Goal: Information Seeking & Learning: Learn about a topic

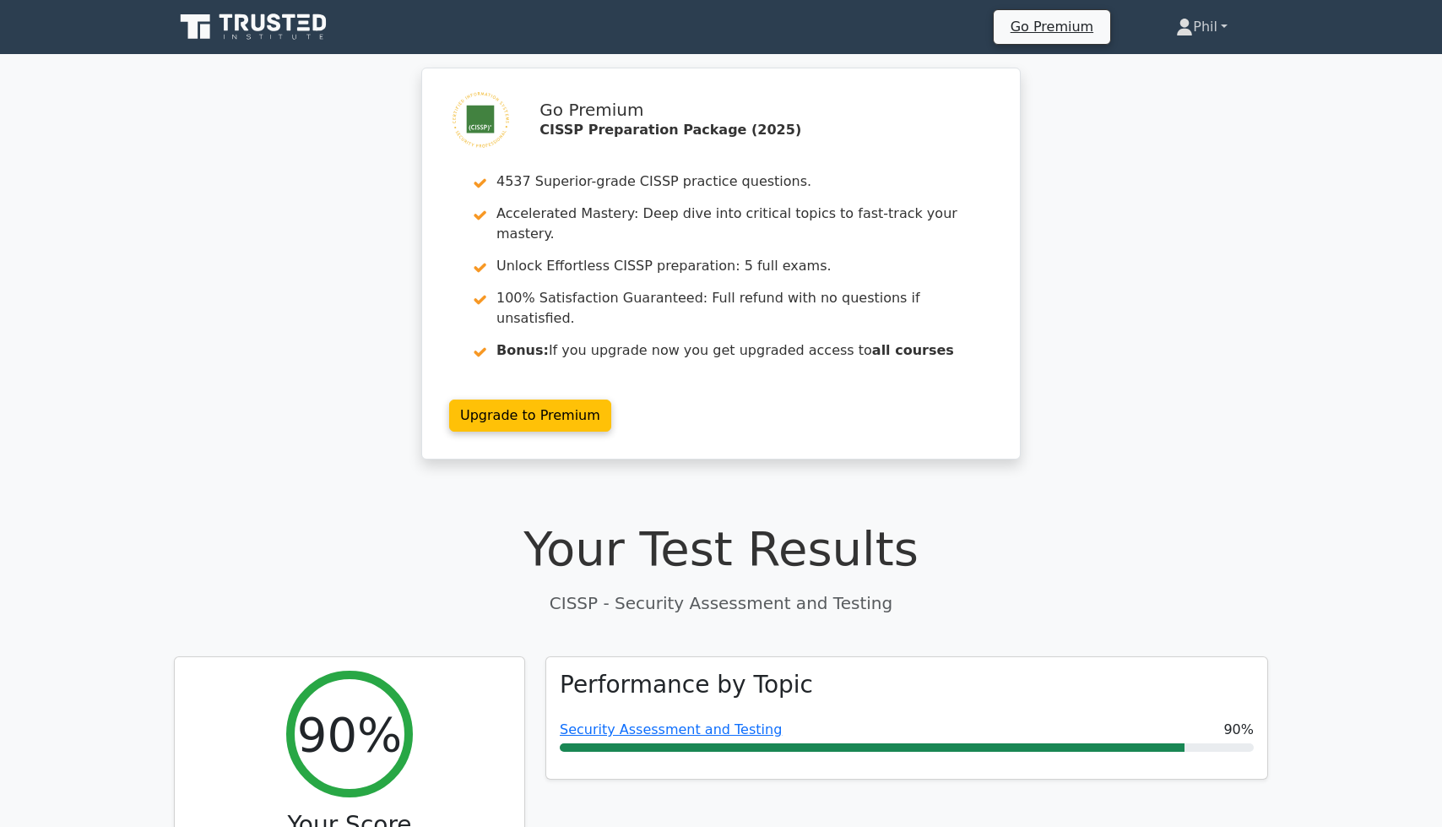
click at [1210, 36] on link "Phil" at bounding box center [1202, 27] width 133 height 34
click at [1208, 70] on link "Profile" at bounding box center [1203, 66] width 133 height 27
click at [1220, 28] on link "Phil" at bounding box center [1202, 27] width 133 height 34
click at [1193, 68] on link "Profile" at bounding box center [1203, 66] width 133 height 27
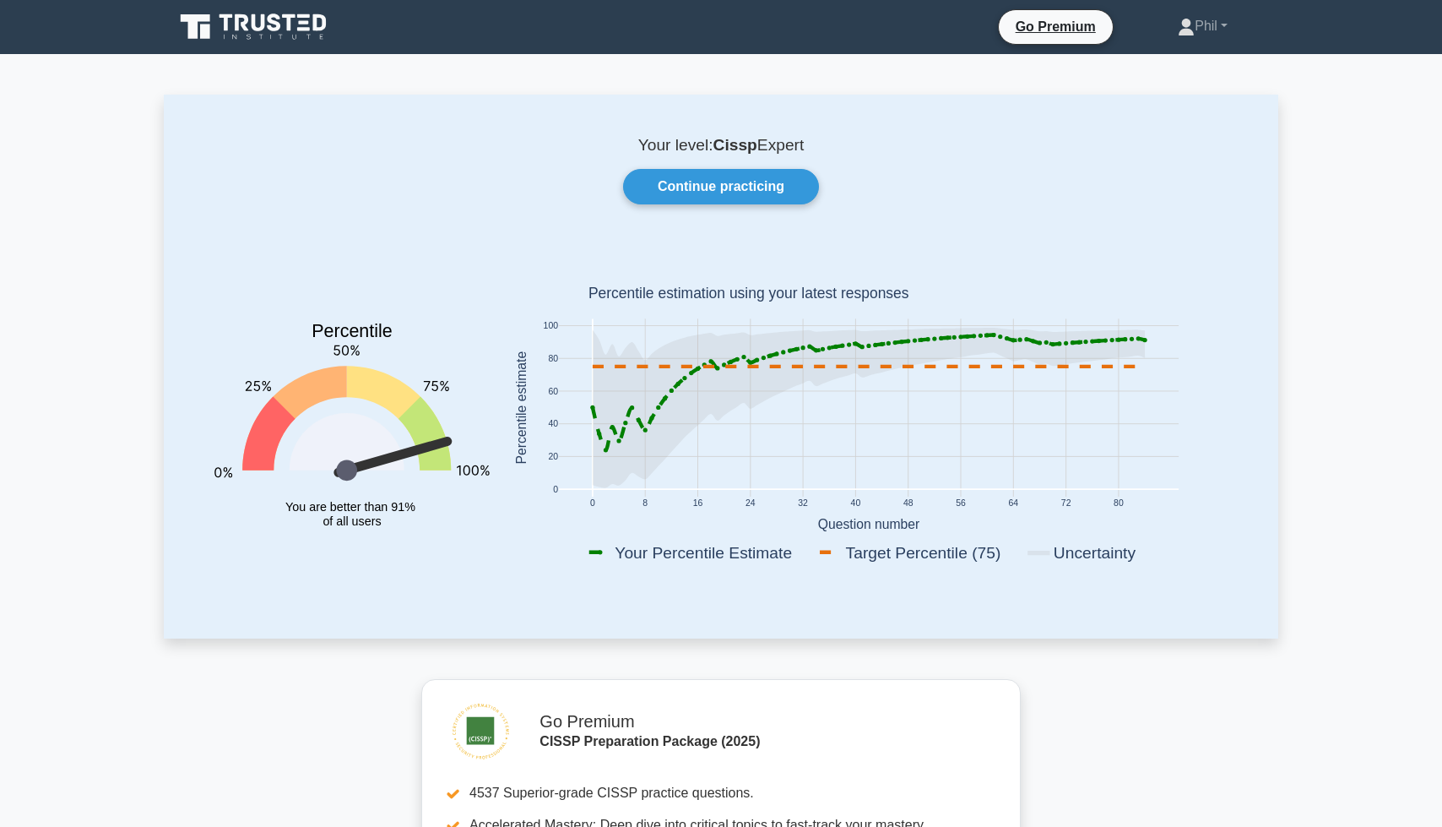
click at [716, 165] on div "Your level: Cissp Expert Continue practicing Percentile You are better than 91%…" at bounding box center [721, 366] width 1115 height 543
click at [714, 185] on link "Continue practicing" at bounding box center [721, 186] width 196 height 35
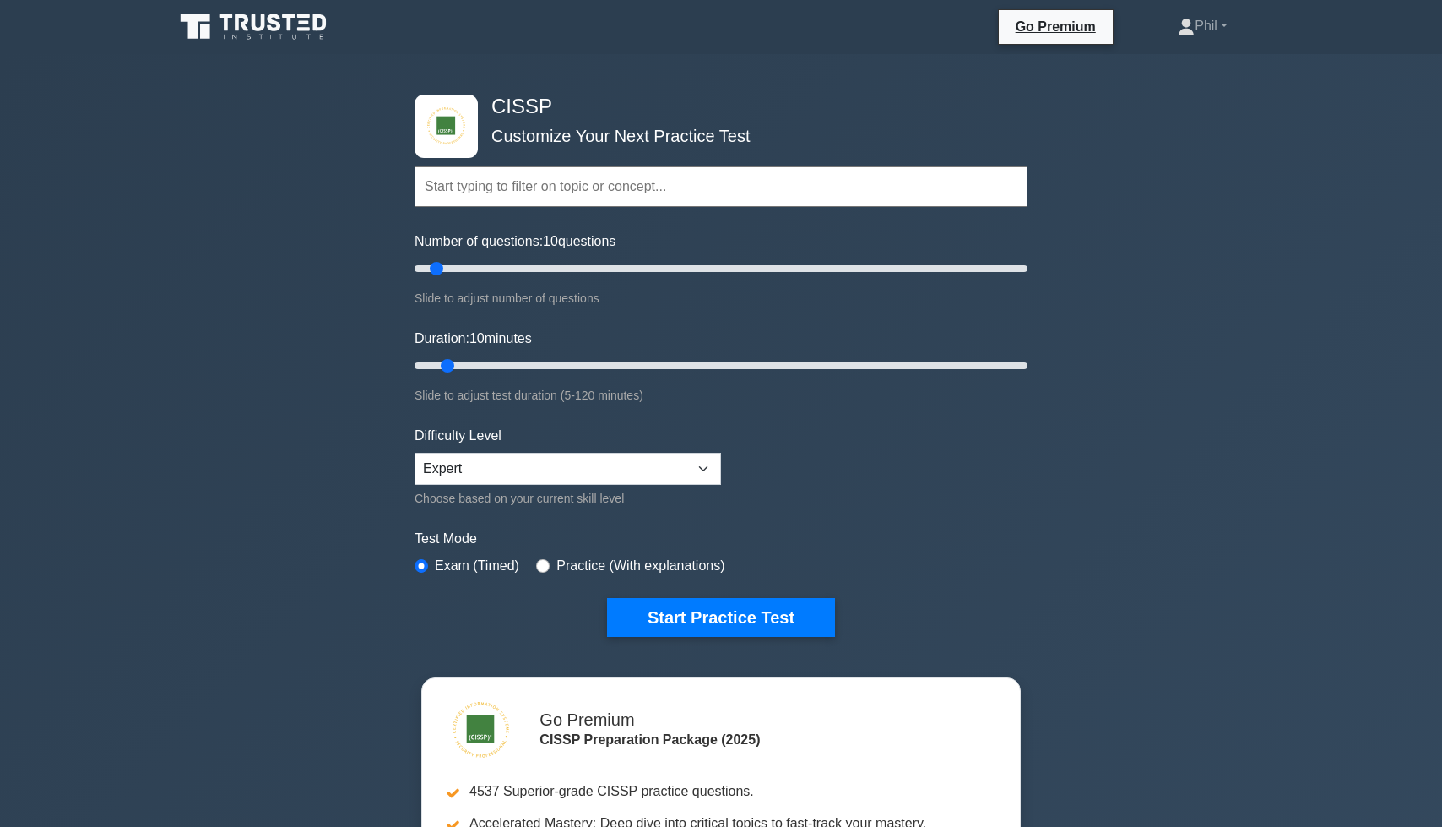
click at [504, 196] on input "text" at bounding box center [721, 186] width 613 height 41
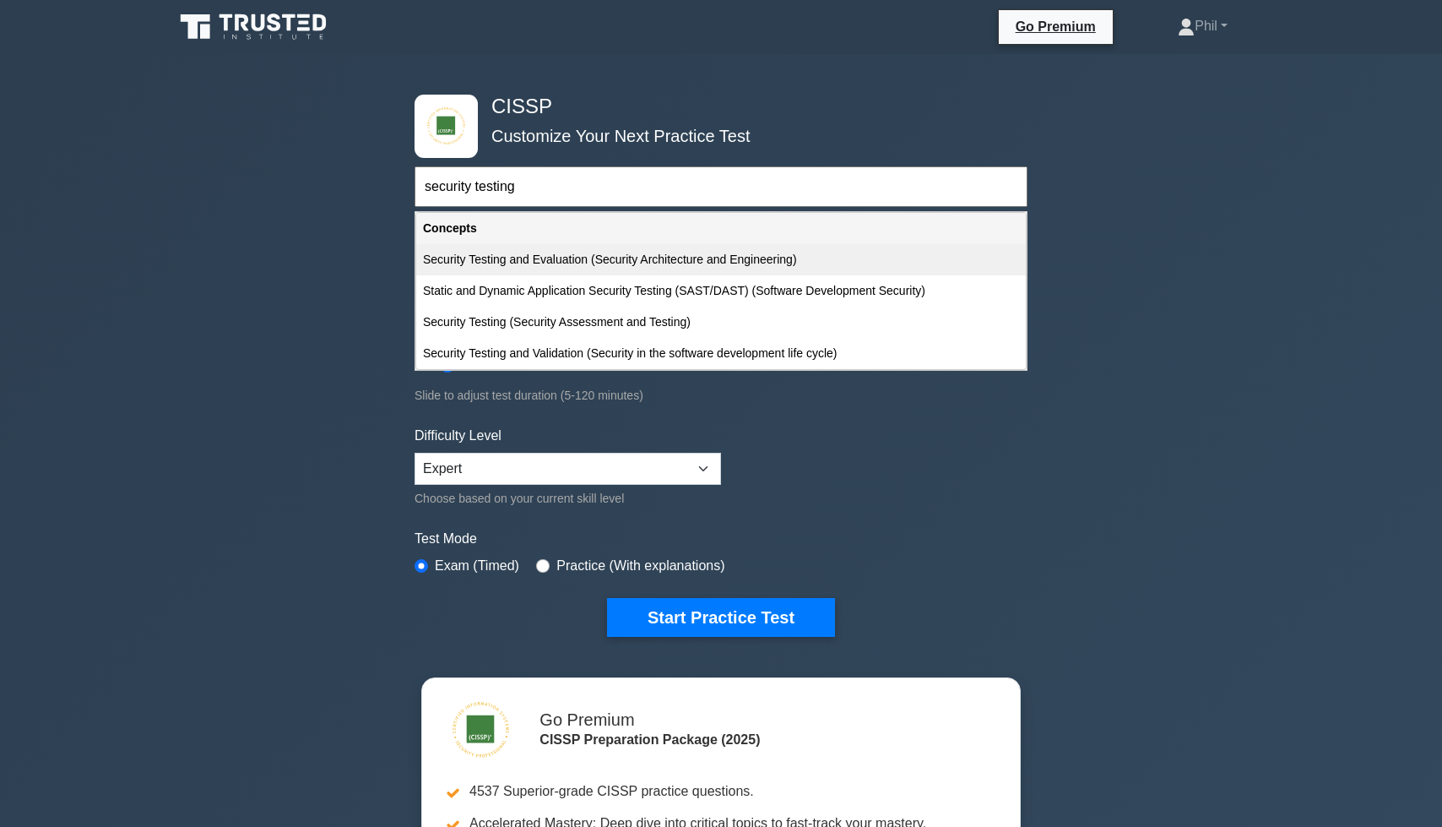
click at [662, 258] on div "Security Testing and Evaluation (Security Architecture and Engineering)" at bounding box center [721, 259] width 610 height 31
type input "Security Testing and Evaluation (Security Architecture and Engineering)"
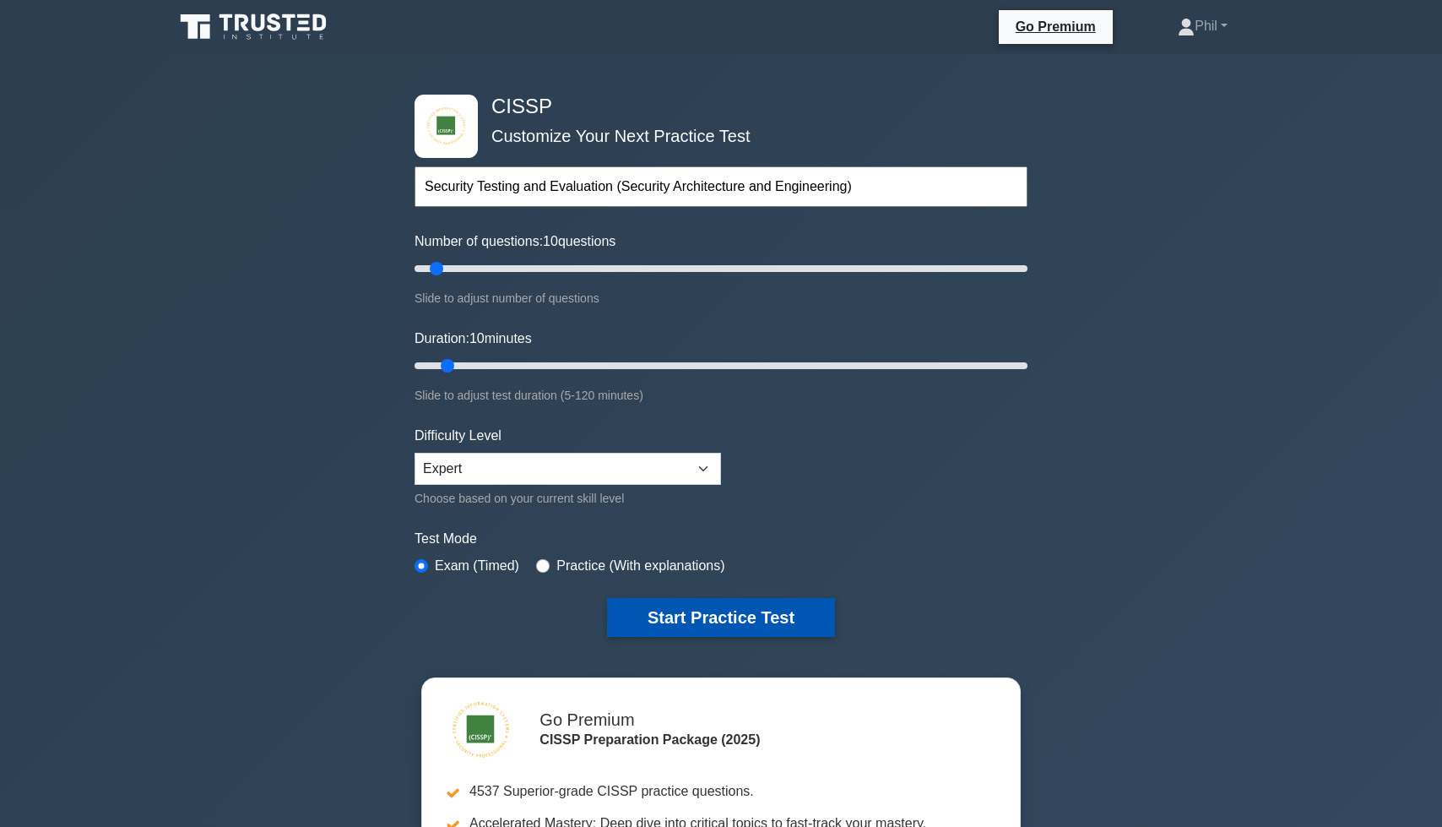
click at [732, 605] on button "Start Practice Test" at bounding box center [721, 617] width 228 height 39
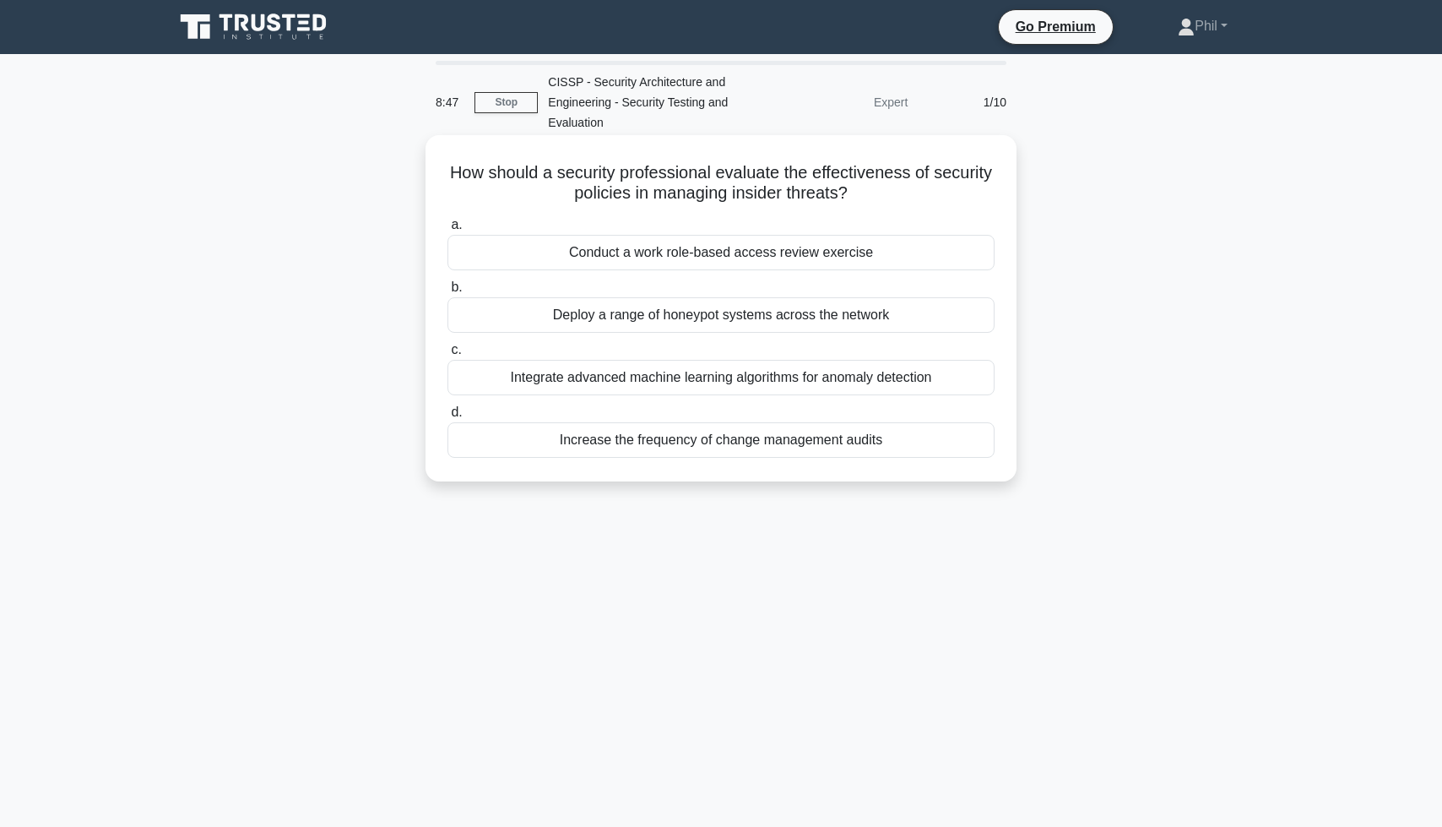
click at [882, 381] on div "Integrate advanced machine learning algorithms for anomaly detection" at bounding box center [721, 377] width 547 height 35
click at [448, 355] on input "c. Integrate advanced machine learning algorithms for anomaly detection" at bounding box center [448, 350] width 0 height 11
click at [796, 263] on div "Using risk-based testing approach" at bounding box center [721, 252] width 547 height 35
click at [448, 231] on input "a. Using risk-based testing approach" at bounding box center [448, 225] width 0 height 11
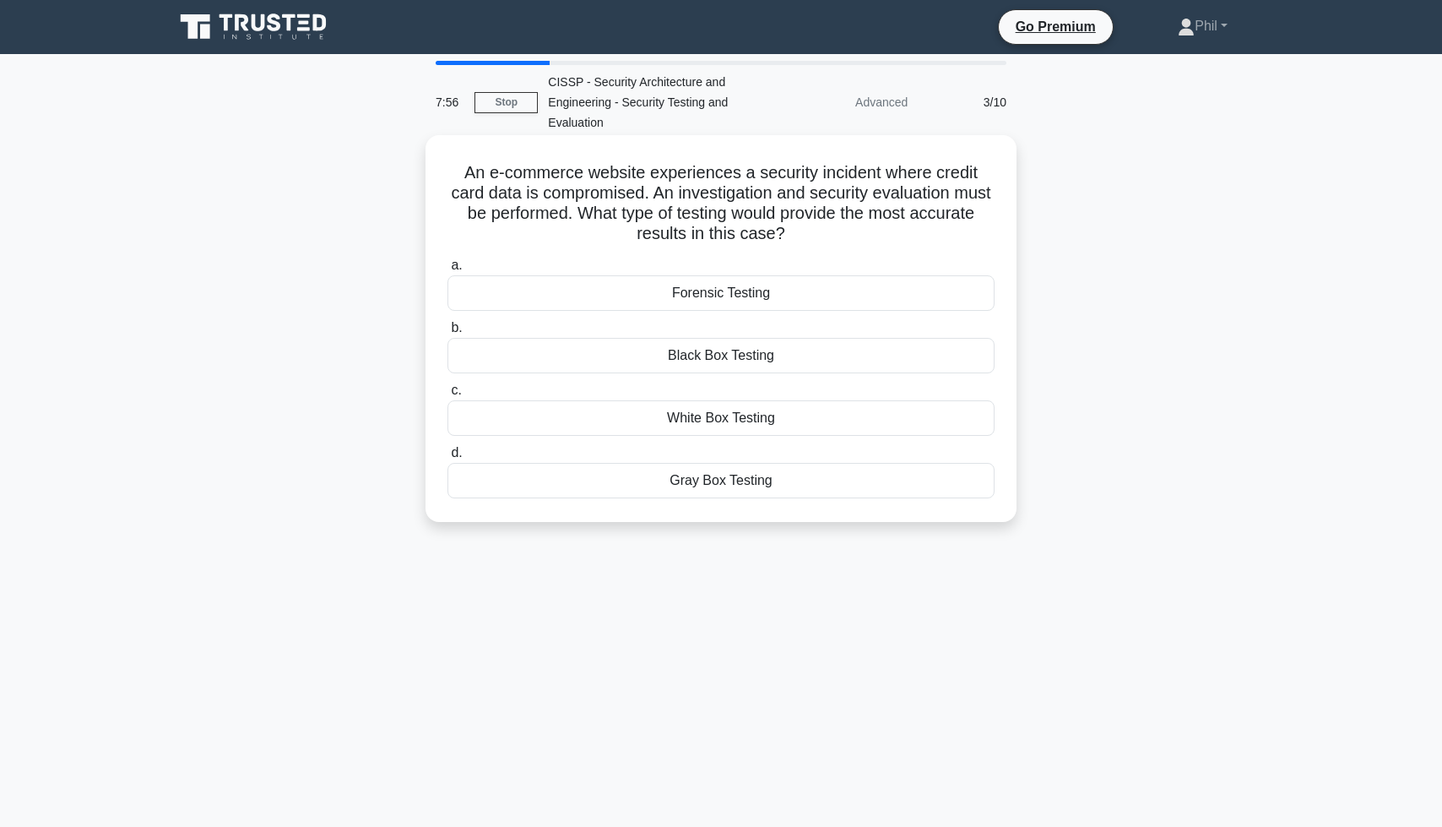
click at [805, 292] on div "Forensic Testing" at bounding box center [721, 292] width 547 height 35
click at [448, 271] on input "a. Forensic Testing" at bounding box center [448, 265] width 0 height 11
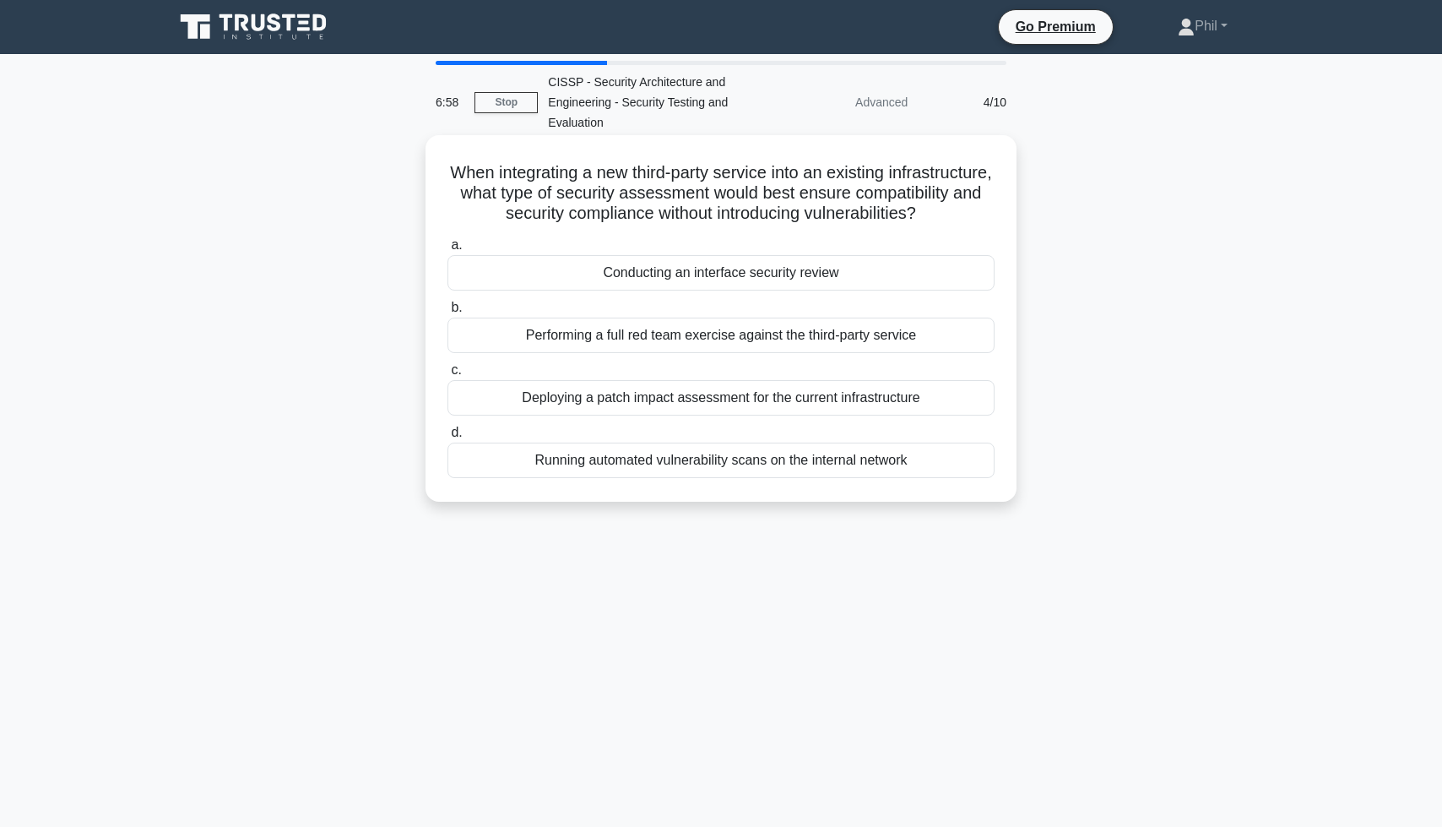
click at [820, 285] on div "Conducting an interface security review" at bounding box center [721, 272] width 547 height 35
click at [448, 251] on input "a. Conducting an interface security review" at bounding box center [448, 245] width 0 height 11
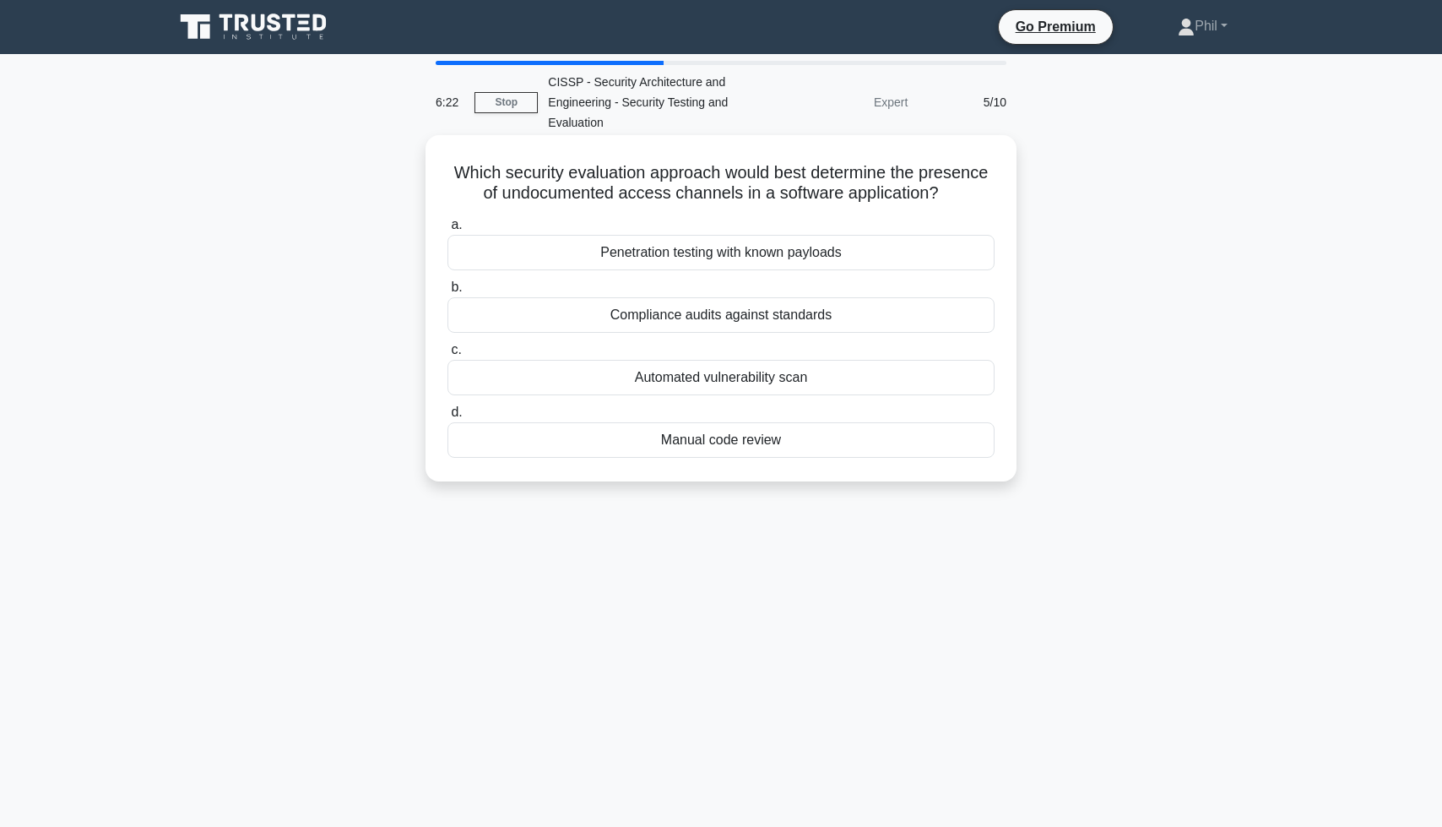
click at [741, 448] on div "Manual code review" at bounding box center [721, 439] width 547 height 35
click at [448, 418] on input "d. Manual code review" at bounding box center [448, 412] width 0 height 11
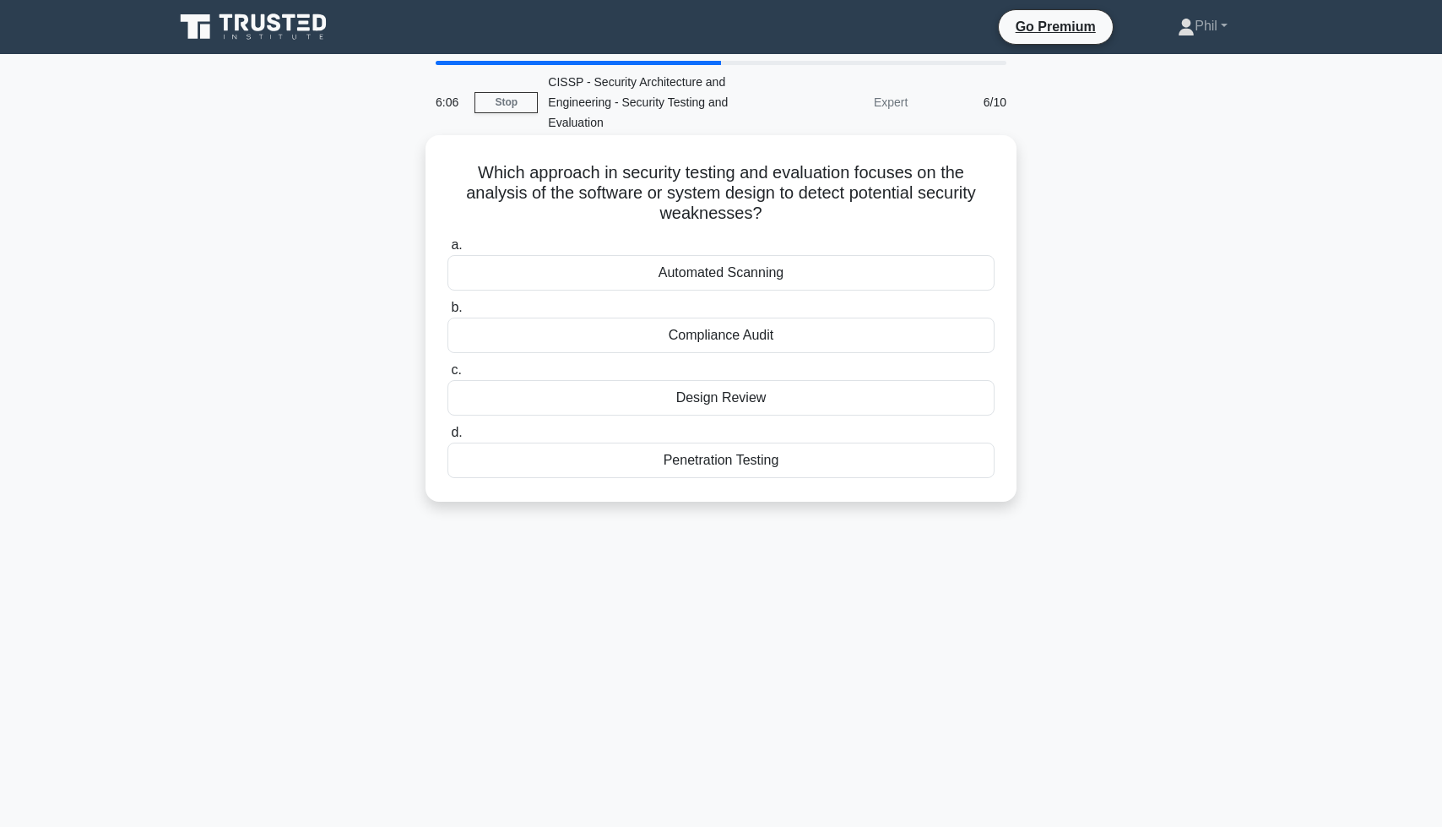
click at [874, 405] on div "Design Review" at bounding box center [721, 397] width 547 height 35
click at [448, 376] on input "c. Design Review" at bounding box center [448, 370] width 0 height 11
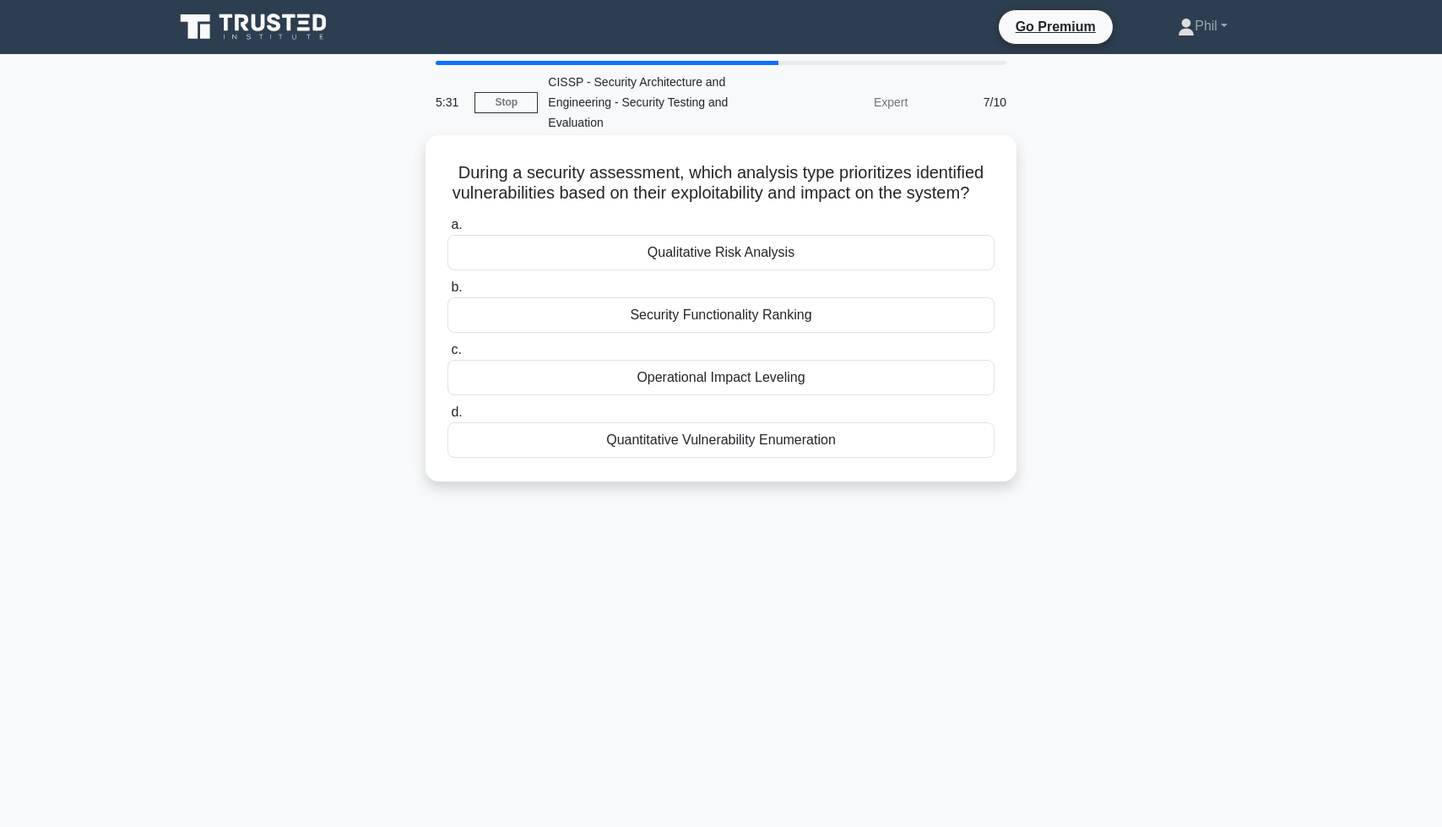
click at [950, 452] on div "Quantitative Vulnerability Enumeration" at bounding box center [721, 439] width 547 height 35
click at [448, 418] on input "d. Quantitative Vulnerability Enumeration" at bounding box center [448, 412] width 0 height 11
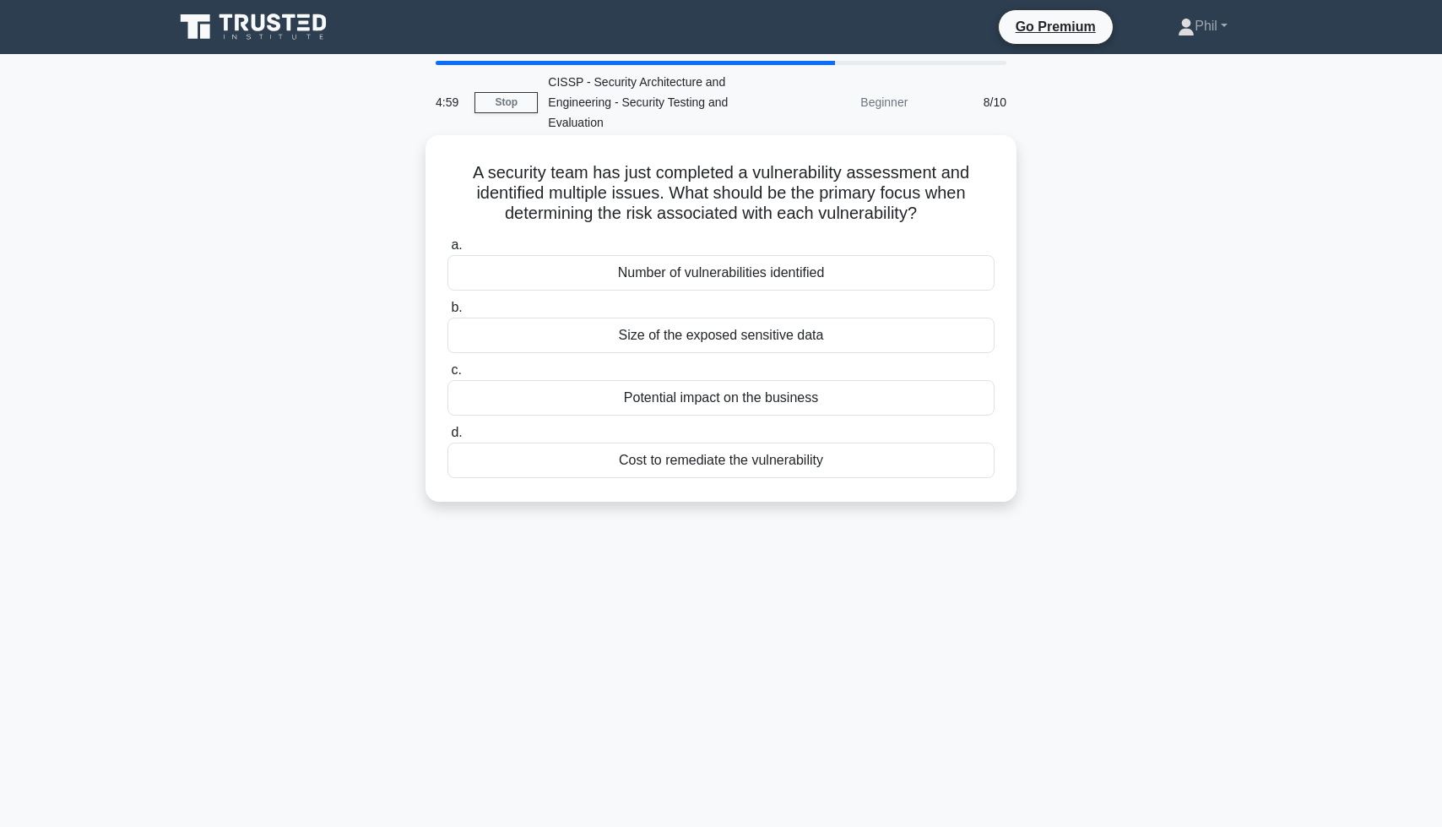
click at [848, 405] on div "Potential impact on the business" at bounding box center [721, 397] width 547 height 35
click at [448, 376] on input "c. Potential impact on the business" at bounding box center [448, 370] width 0 height 11
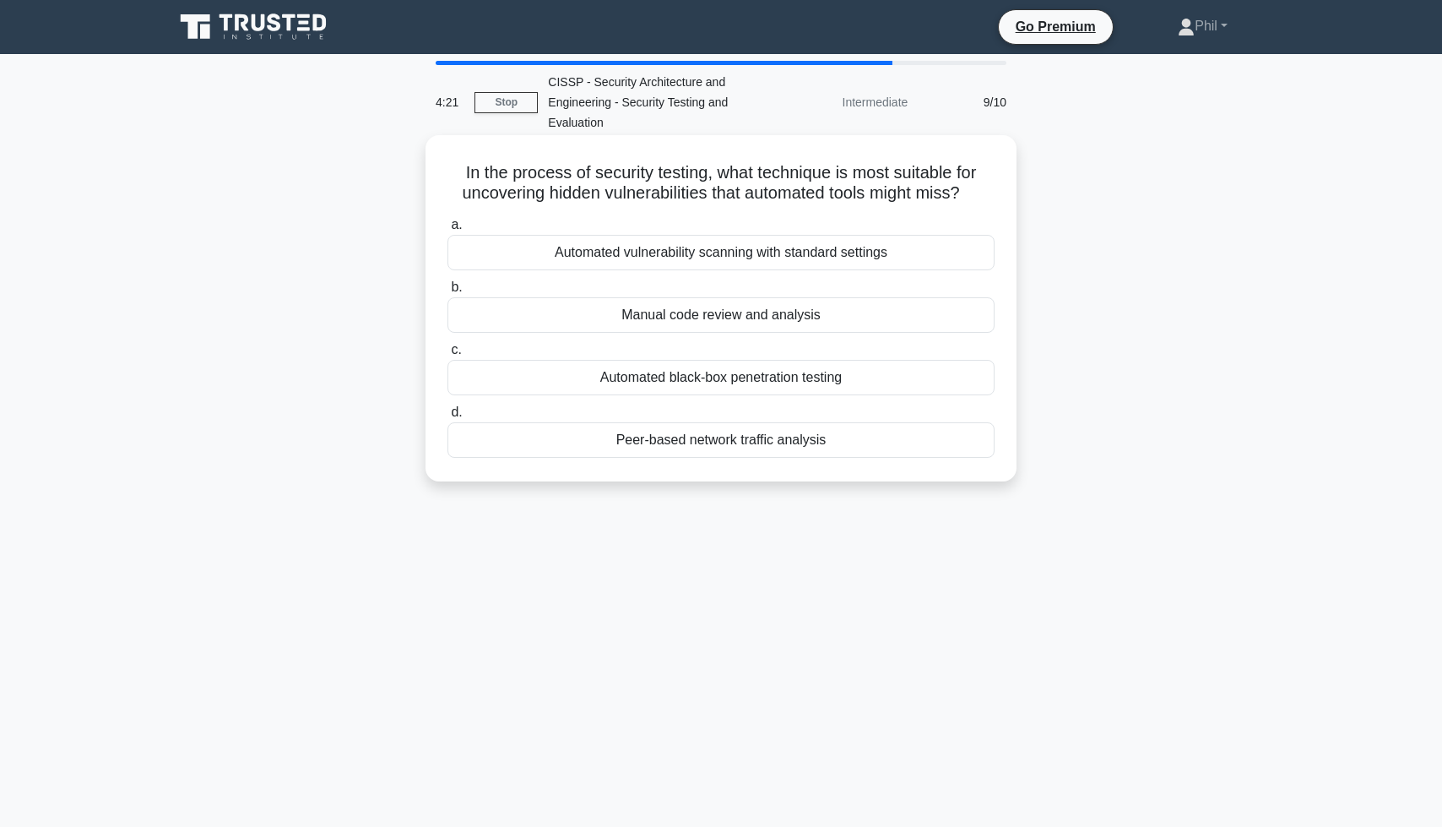
click at [730, 325] on div "Manual code review and analysis" at bounding box center [721, 314] width 547 height 35
click at [448, 293] on input "b. Manual code review and analysis" at bounding box center [448, 287] width 0 height 11
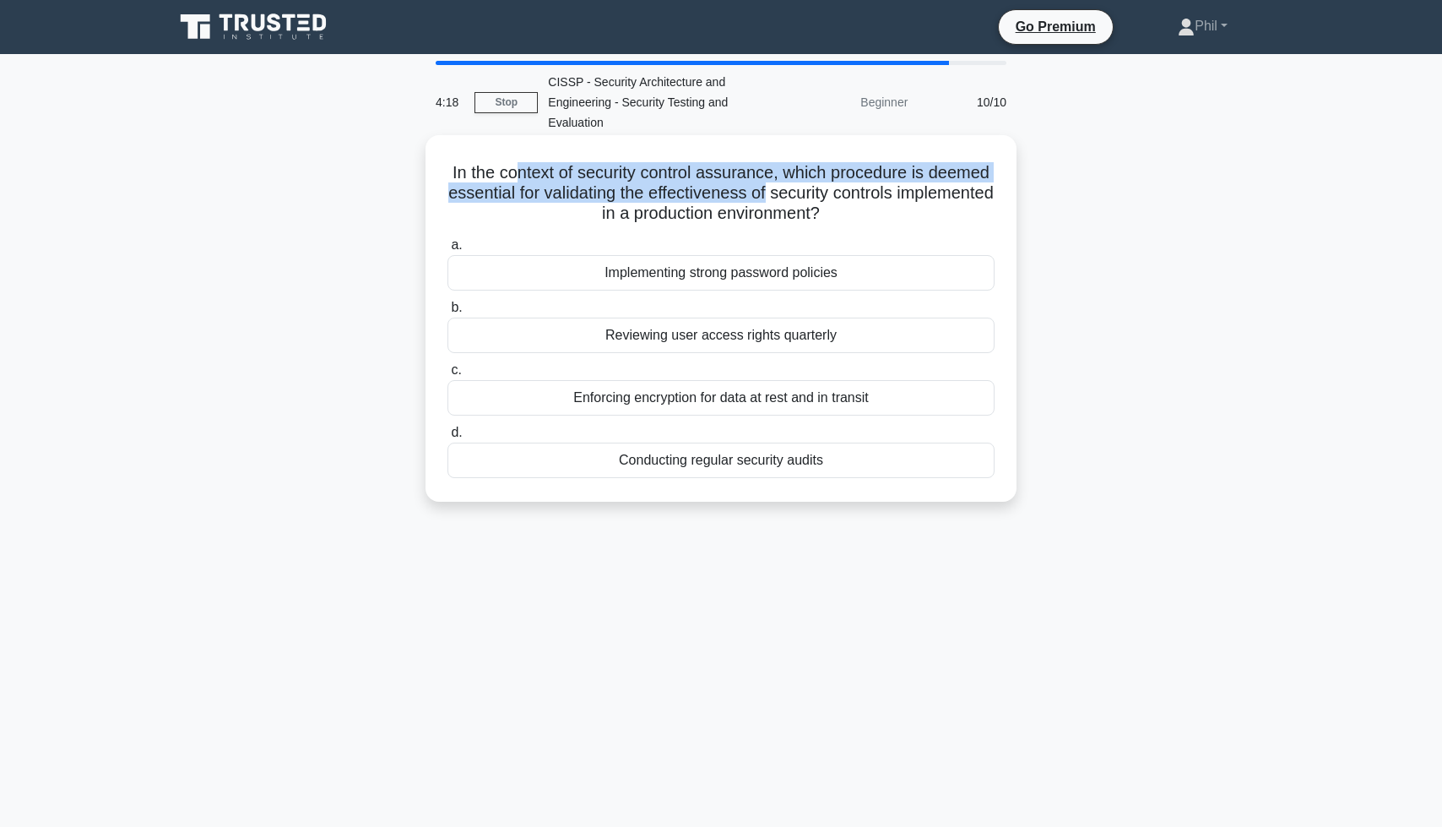
drag, startPoint x: 518, startPoint y: 176, endPoint x: 752, endPoint y: 188, distance: 235.1
click at [758, 188] on h5 "In the context of security control assurance, which procedure is deemed essenti…" at bounding box center [721, 193] width 551 height 62
click at [752, 188] on h5 "In the context of security control assurance, which procedure is deemed essenti…" at bounding box center [721, 193] width 551 height 62
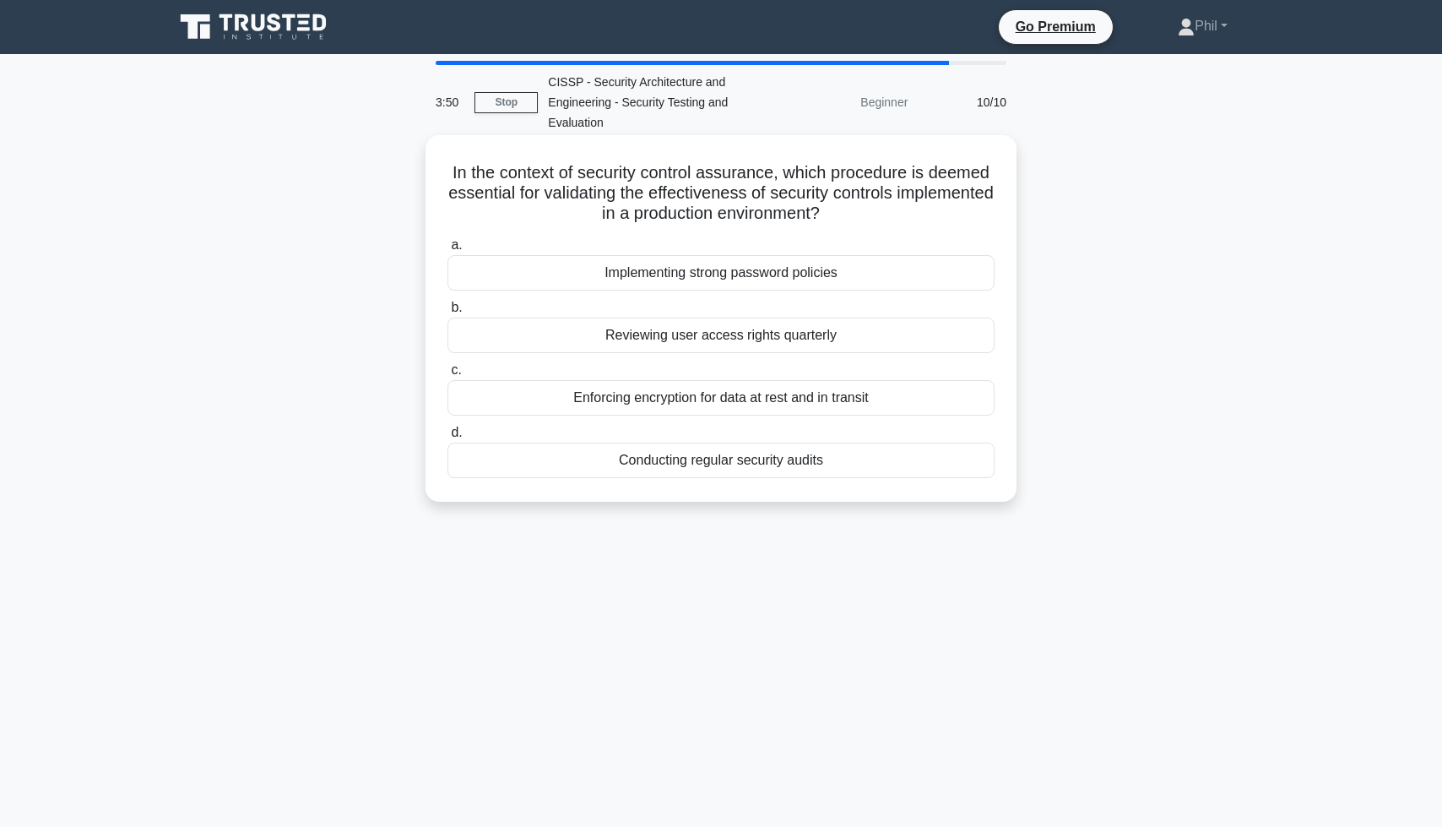
click at [860, 471] on div "Conducting regular security audits" at bounding box center [721, 459] width 547 height 35
click at [448, 438] on input "d. Conducting regular security audits" at bounding box center [448, 432] width 0 height 11
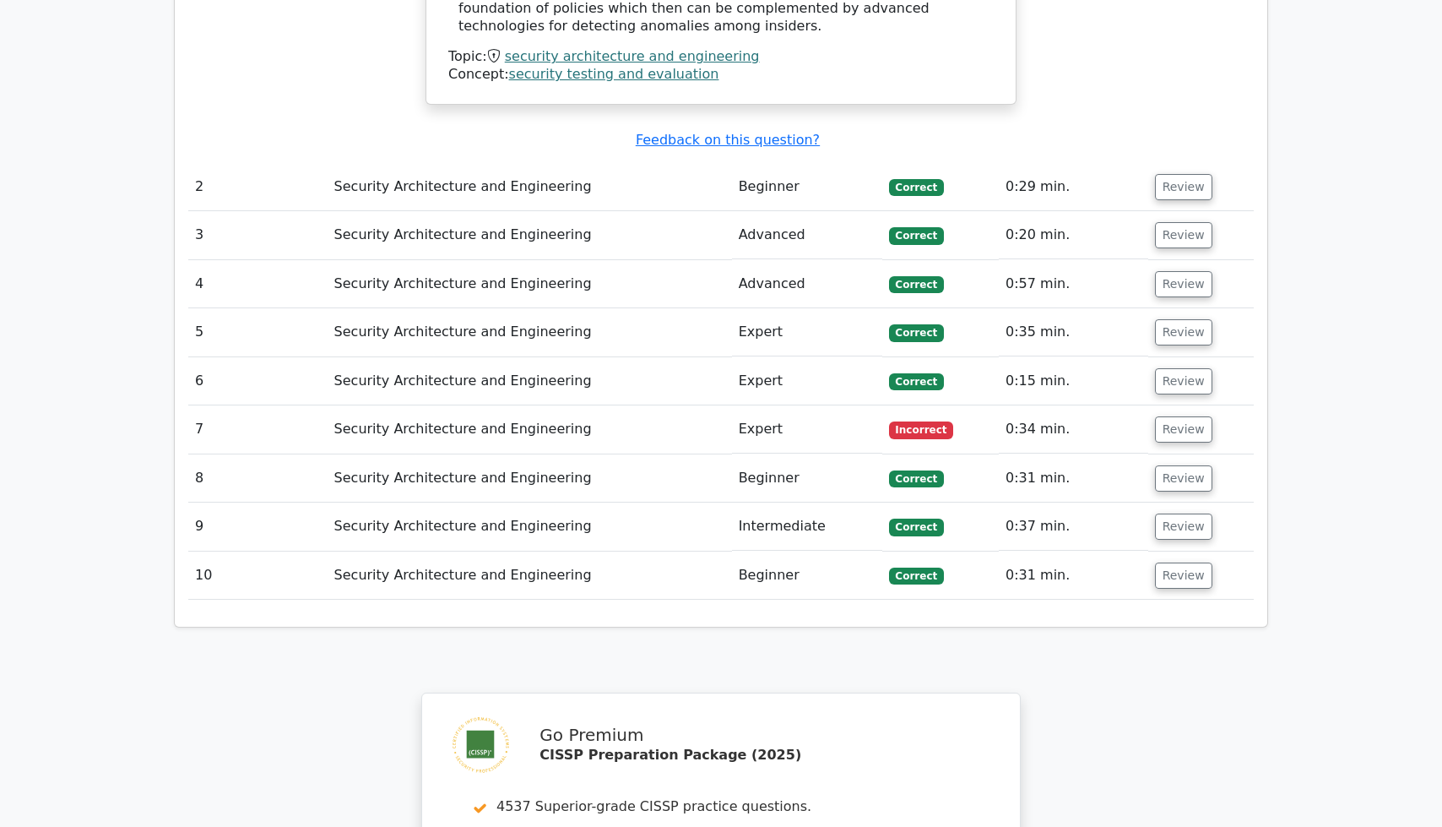
scroll to position [2016, 0]
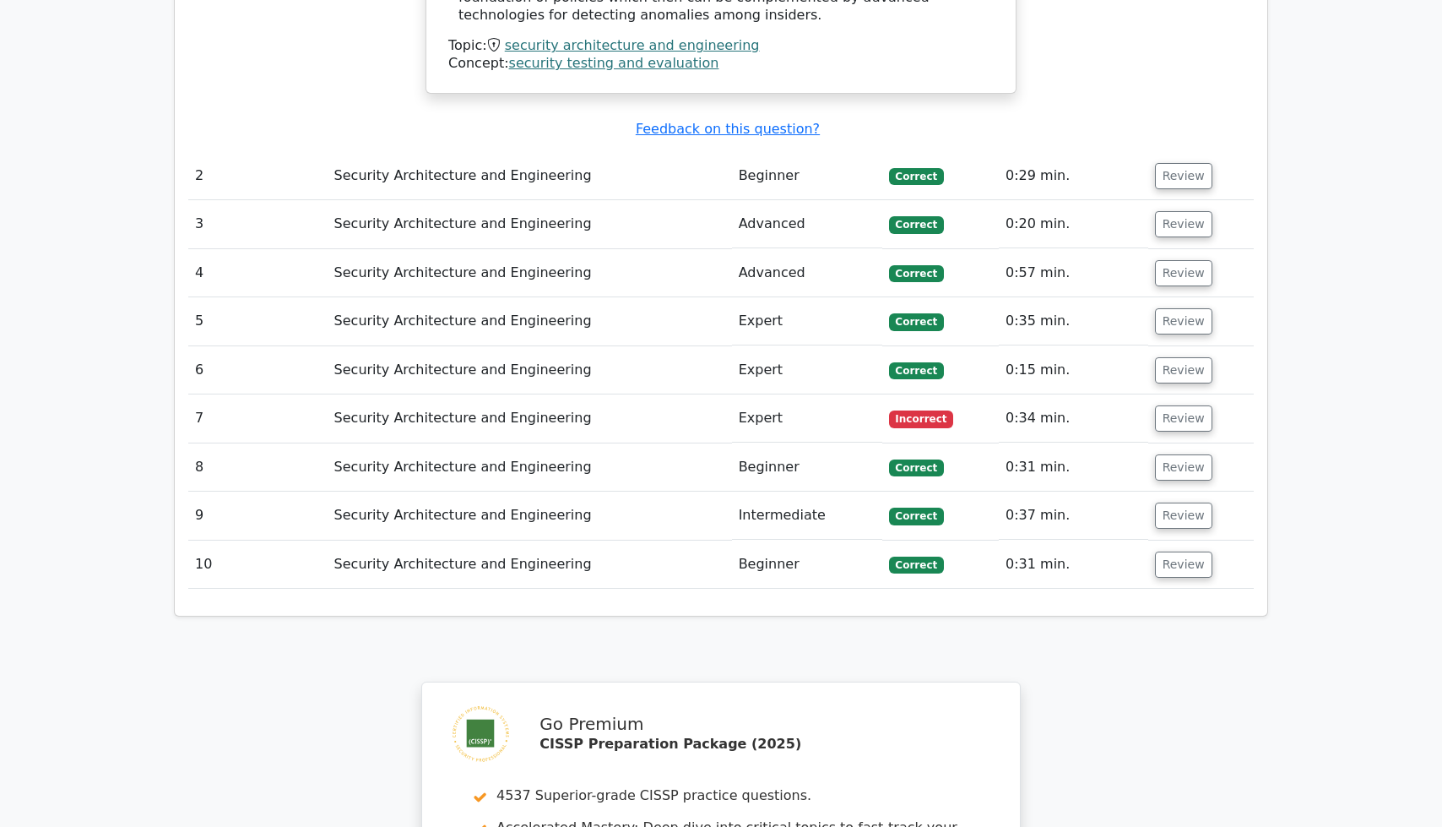
click at [1192, 394] on td "Review" at bounding box center [1201, 418] width 106 height 48
click at [1193, 405] on button "Review" at bounding box center [1183, 418] width 57 height 26
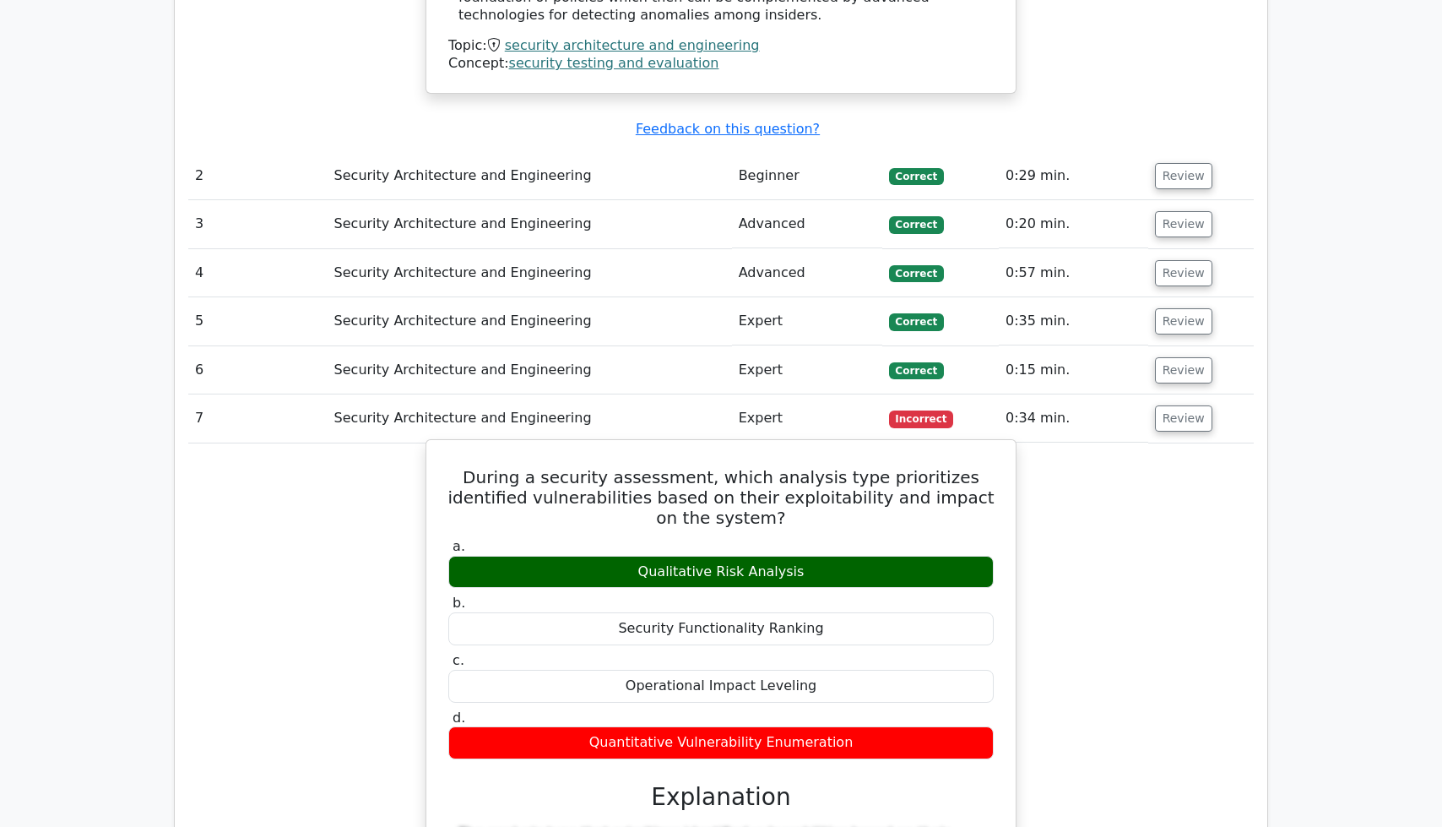
drag, startPoint x: 448, startPoint y: 417, endPoint x: 952, endPoint y: 677, distance: 567.2
click at [952, 677] on div "During a security assessment, which analysis type prioritizes identified vulner…" at bounding box center [721, 807] width 576 height 721
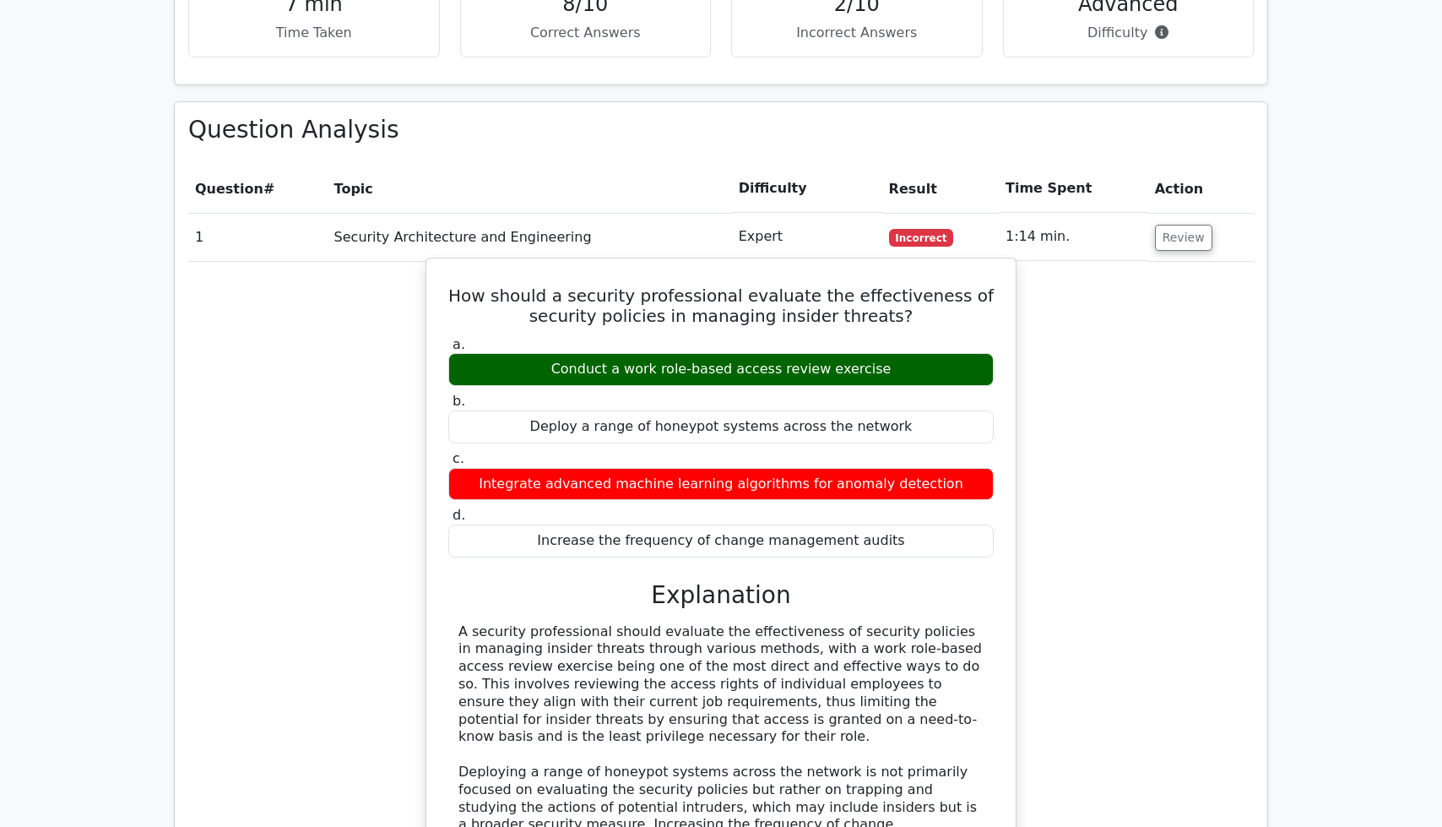
scroll to position [1082, 0]
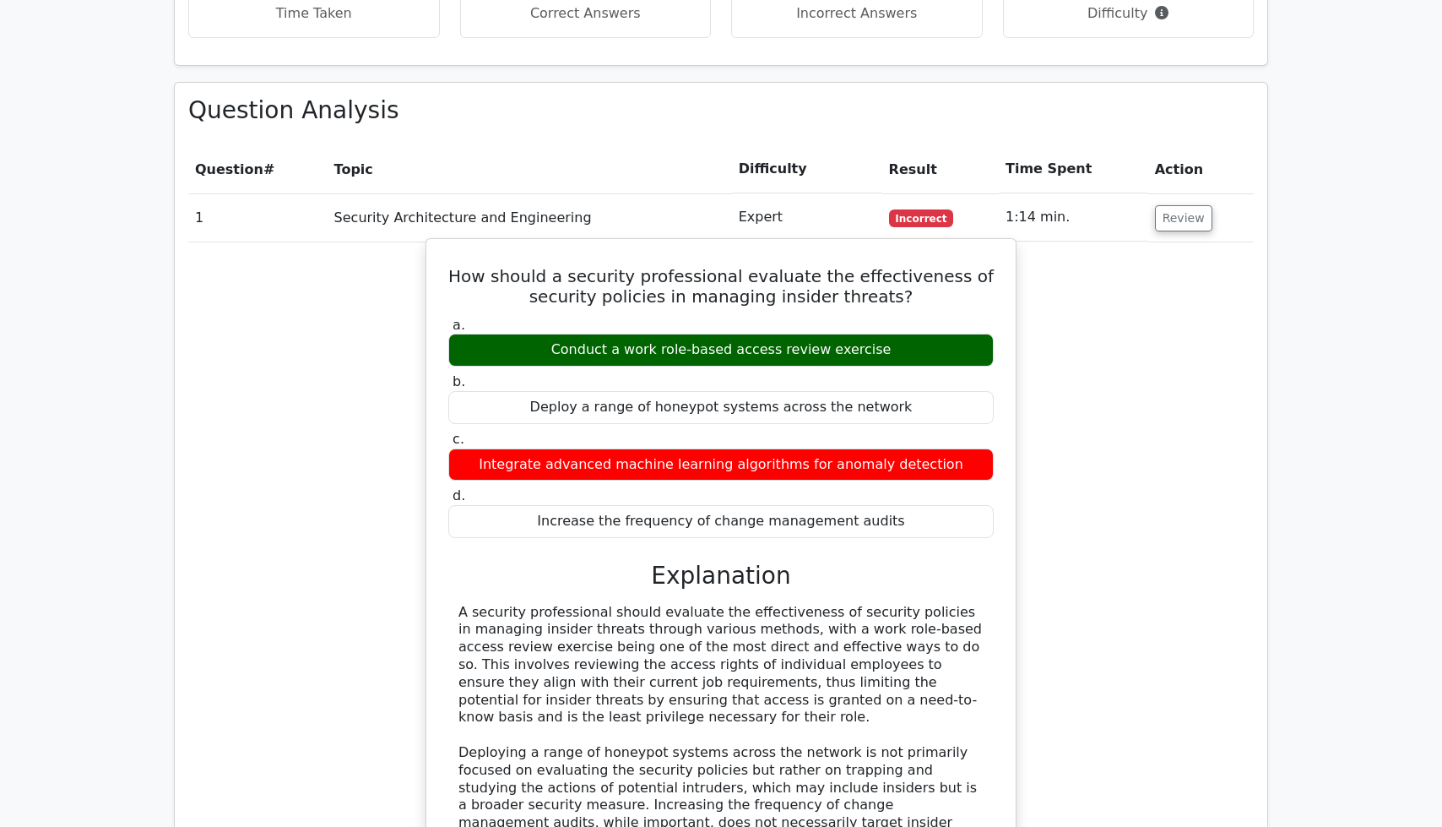
drag, startPoint x: 478, startPoint y: 224, endPoint x: 914, endPoint y: 478, distance: 505.1
click at [914, 478] on div "How should a security professional evaluate the effectiveness of security polic…" at bounding box center [721, 632] width 576 height 772
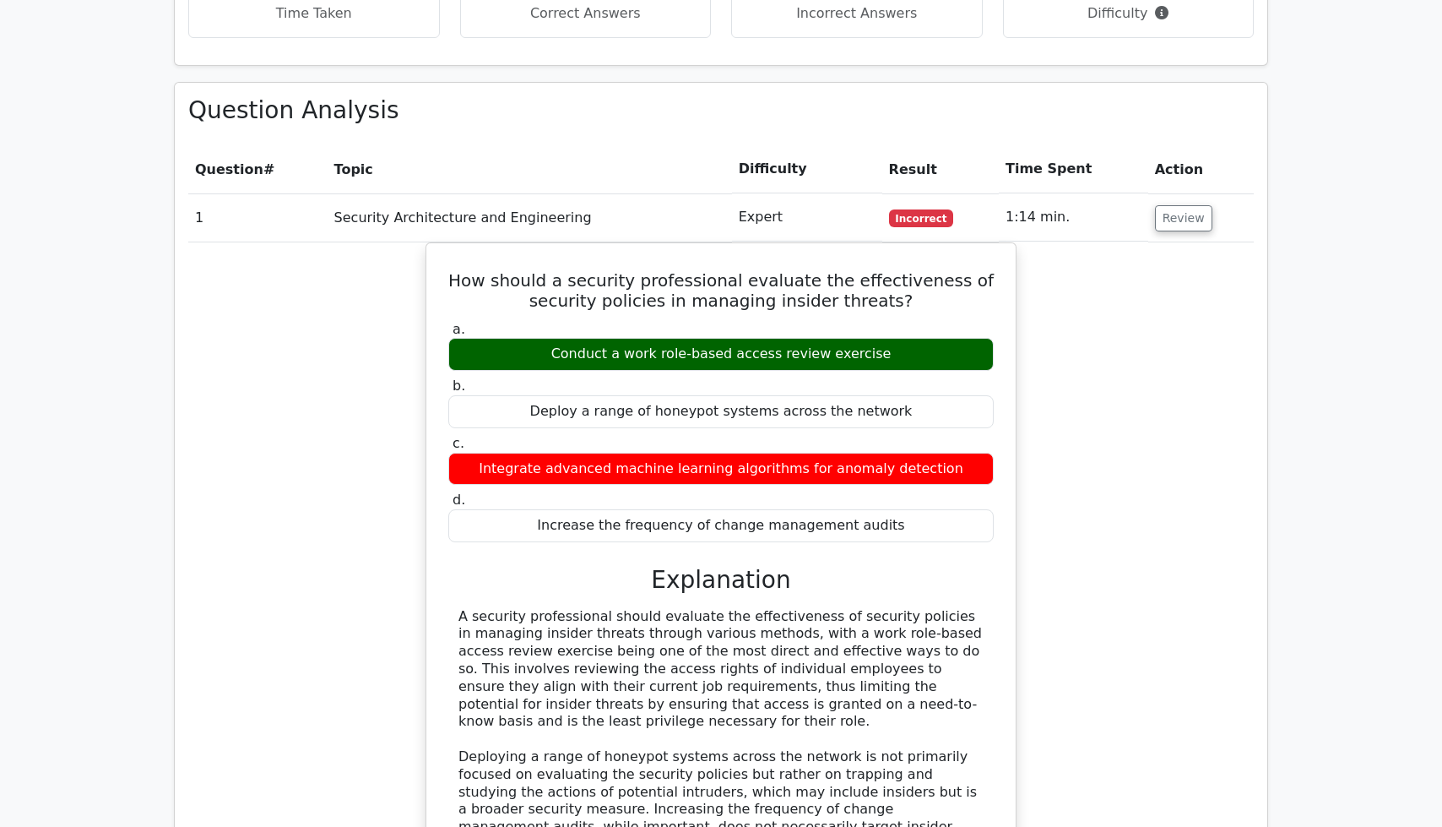
copy div "How should a security professional evaluate the effectiveness of security polic…"
click at [1111, 484] on div "How should a security professional evaluate the effectiveness of security polic…" at bounding box center [721, 645] width 1066 height 807
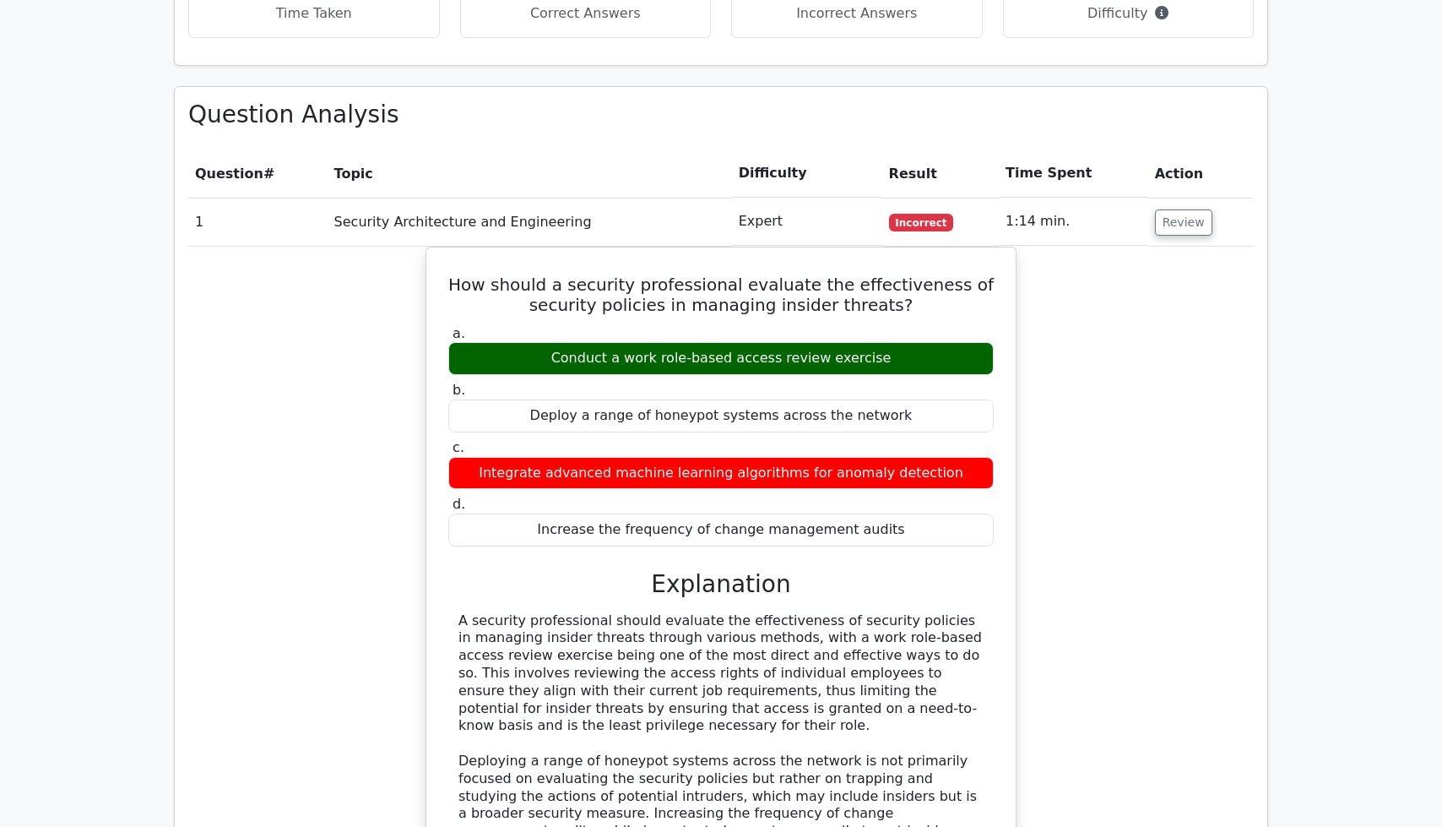
scroll to position [0, 0]
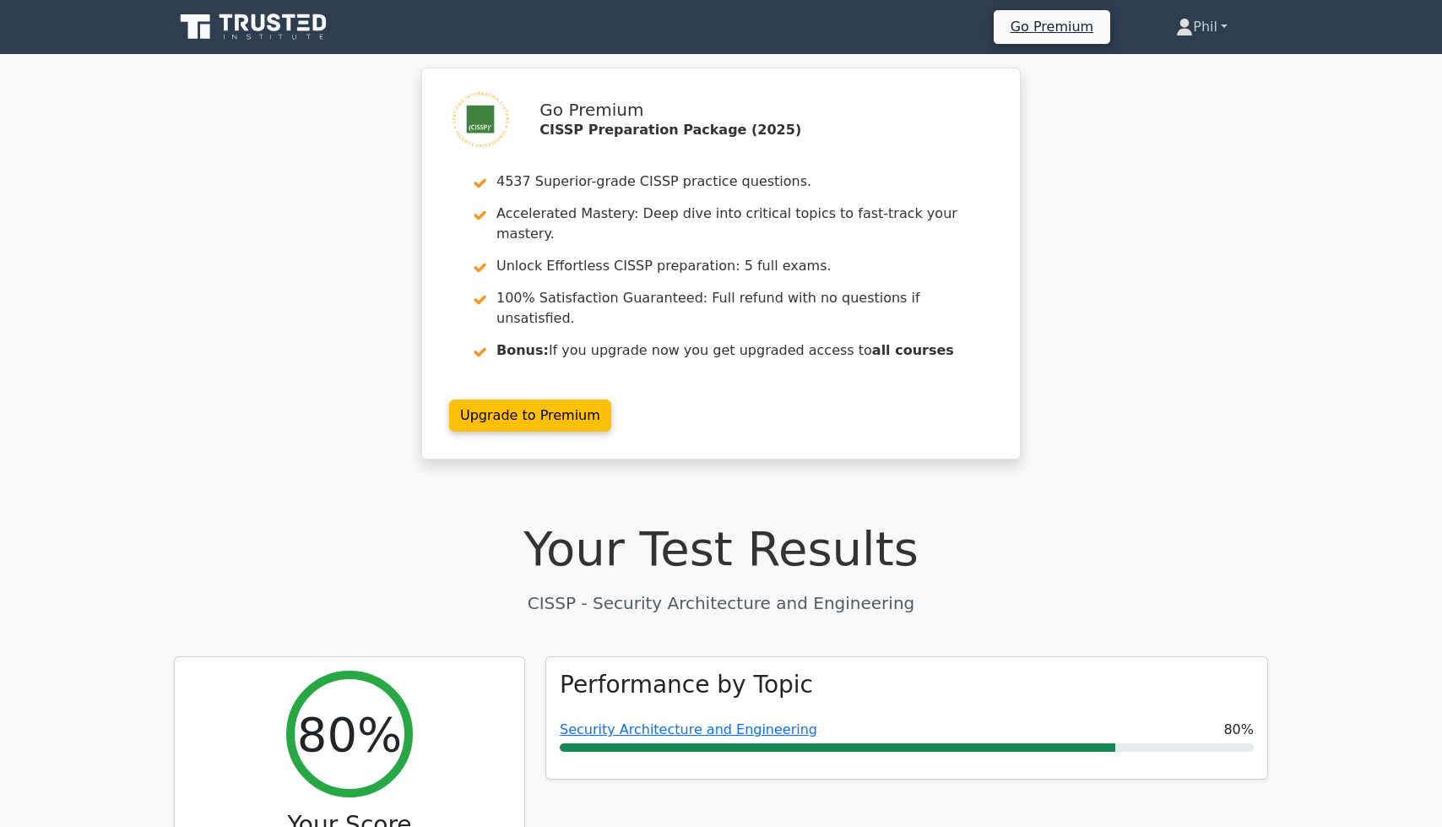
click at [1221, 30] on link "Phil" at bounding box center [1202, 27] width 133 height 34
click at [1194, 69] on link "Profile" at bounding box center [1203, 66] width 133 height 27
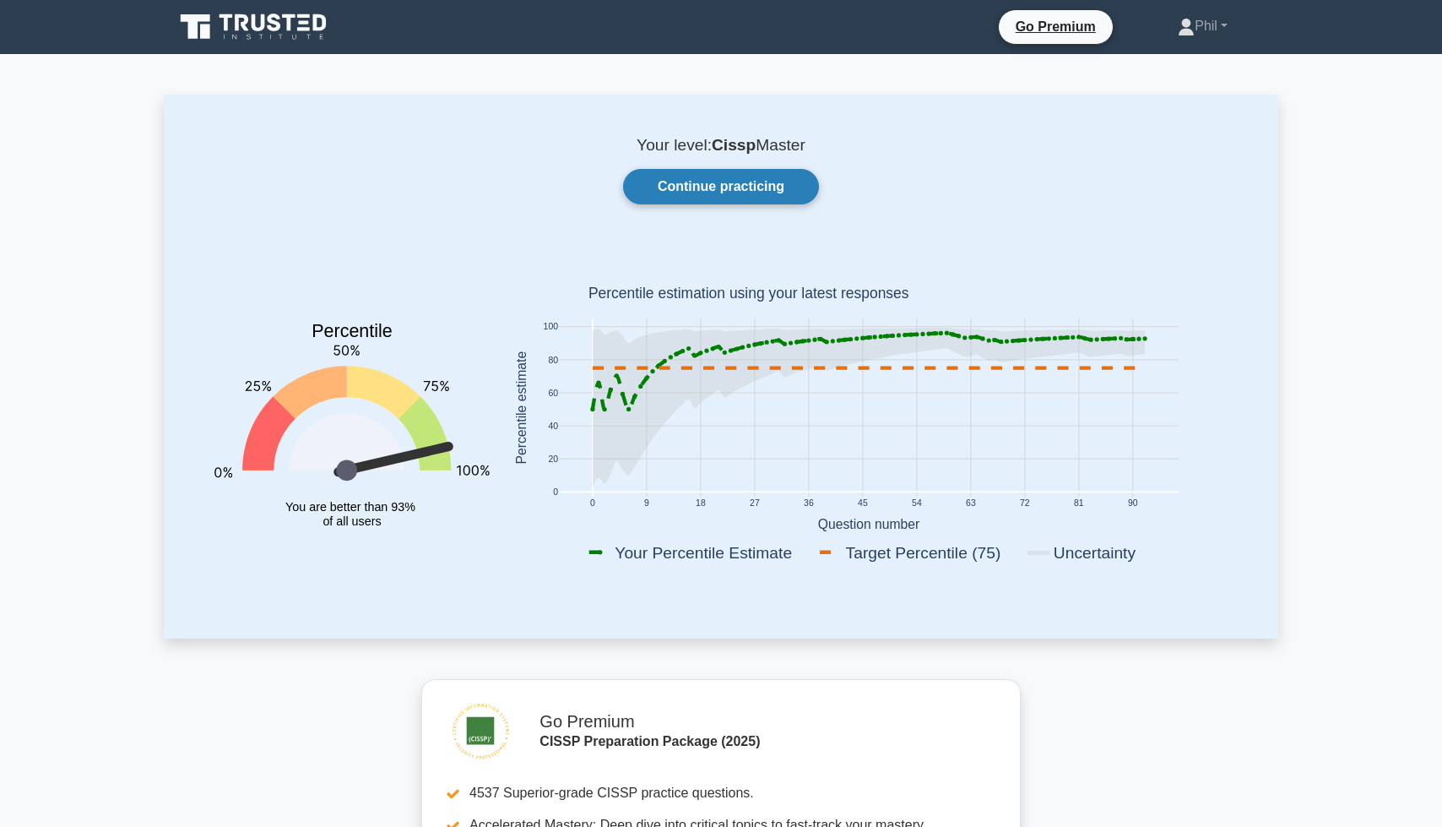
click at [779, 192] on link "Continue practicing" at bounding box center [721, 186] width 196 height 35
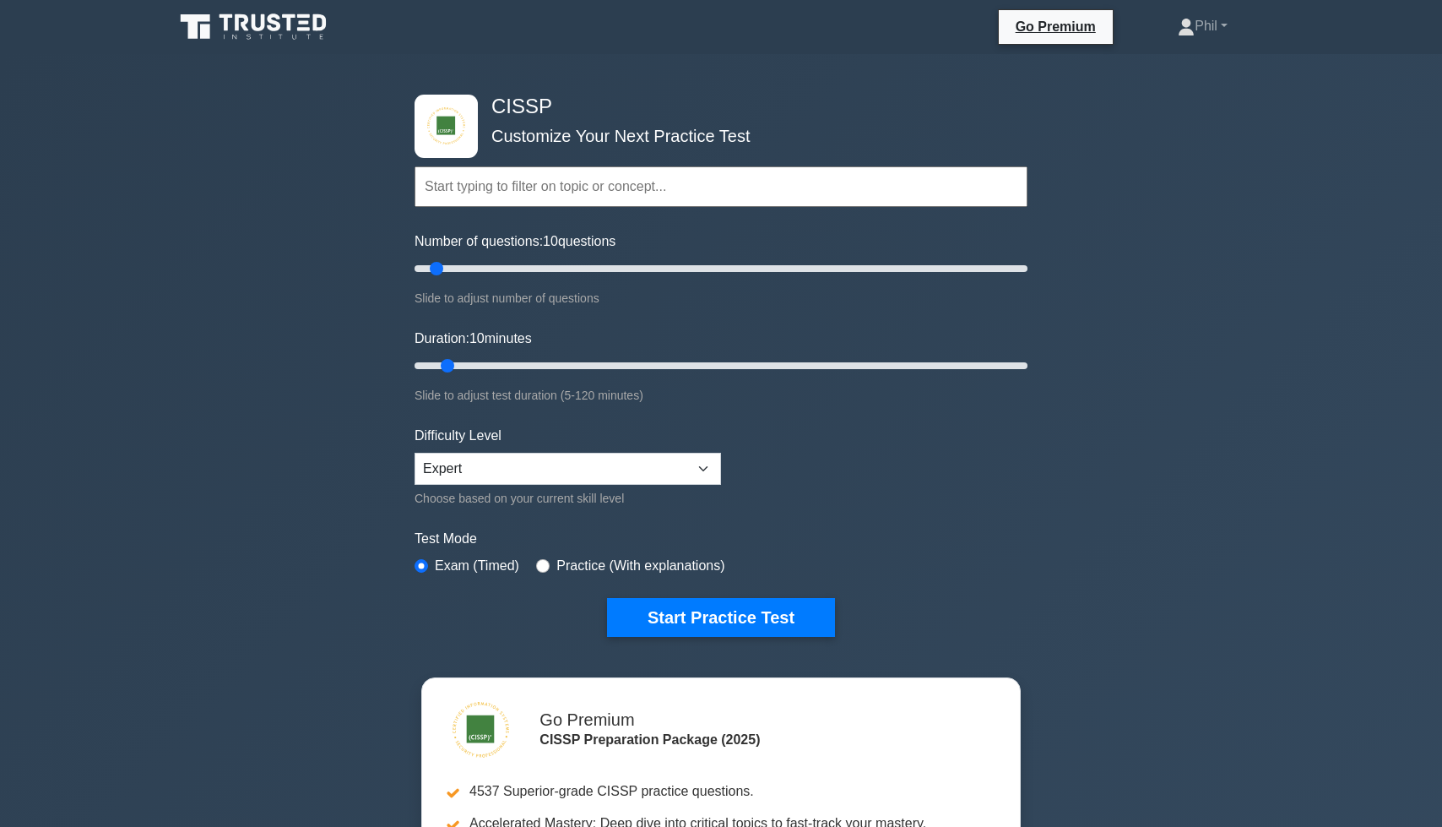
click at [525, 185] on input "text" at bounding box center [721, 186] width 613 height 41
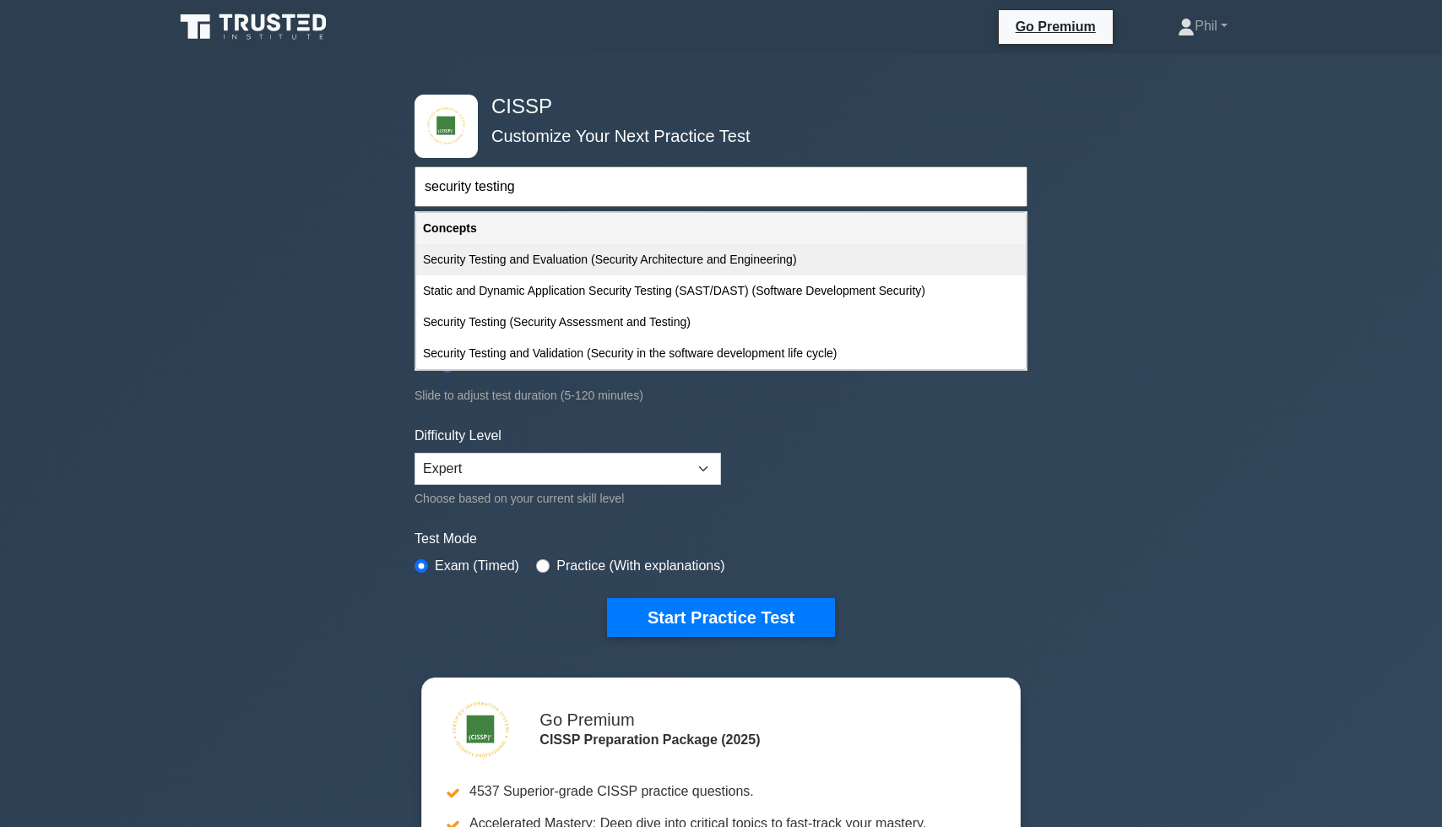
click at [563, 263] on div "Security Testing and Evaluation (Security Architecture and Engineering)" at bounding box center [721, 259] width 610 height 31
type input "Security Testing and Evaluation (Security Architecture and Engineering)"
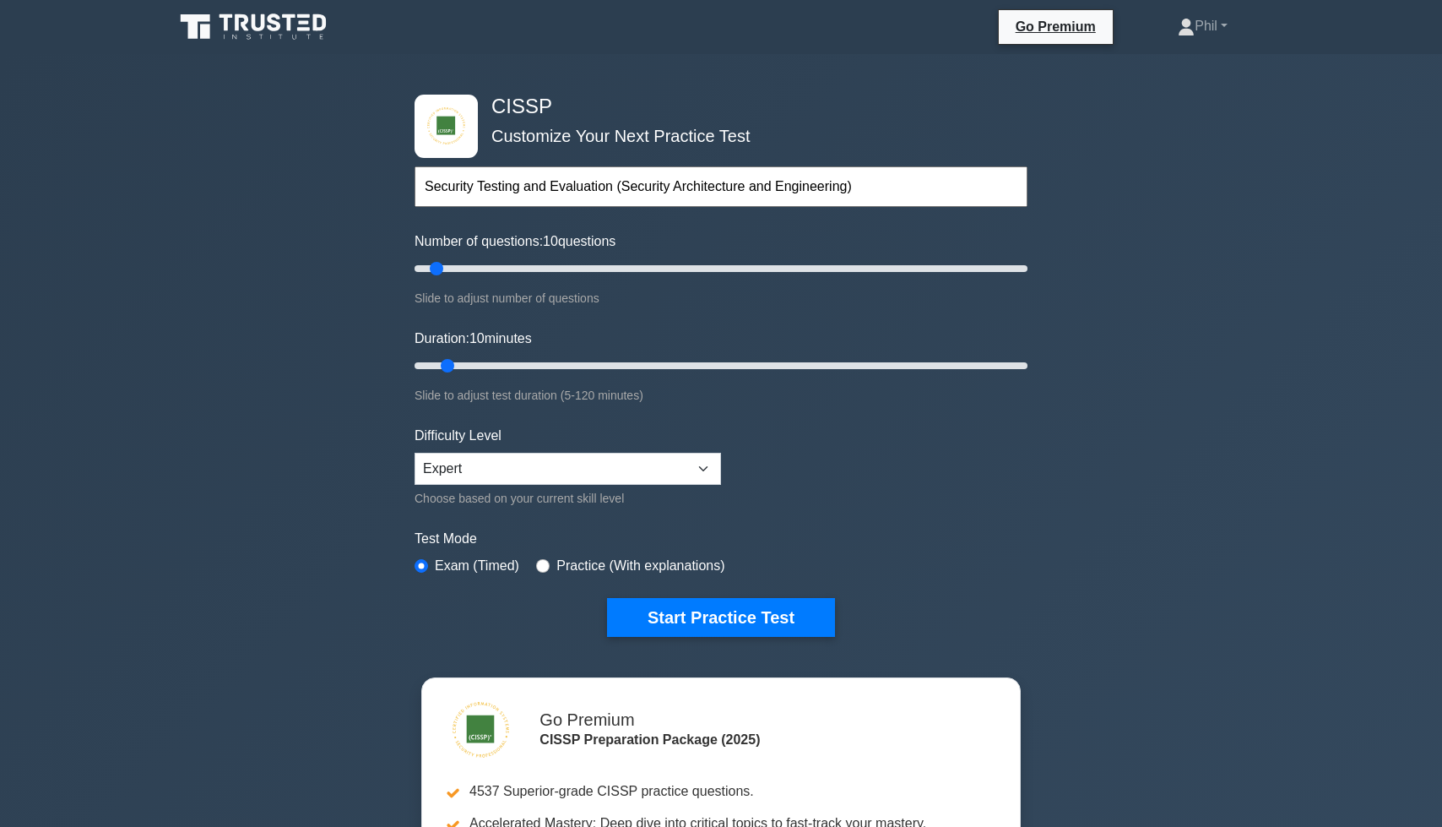
drag, startPoint x: 609, startPoint y: 187, endPoint x: 920, endPoint y: 218, distance: 312.2
click at [919, 218] on form "Security Testing and Evaluation (Security Architecture and Engineering) Topics …" at bounding box center [721, 376] width 613 height 522
click at [565, 161] on div "Topics Security and Risk Management Asset Security Security Architecture and En…" at bounding box center [721, 163] width 613 height 96
click at [562, 200] on input "text" at bounding box center [721, 186] width 613 height 41
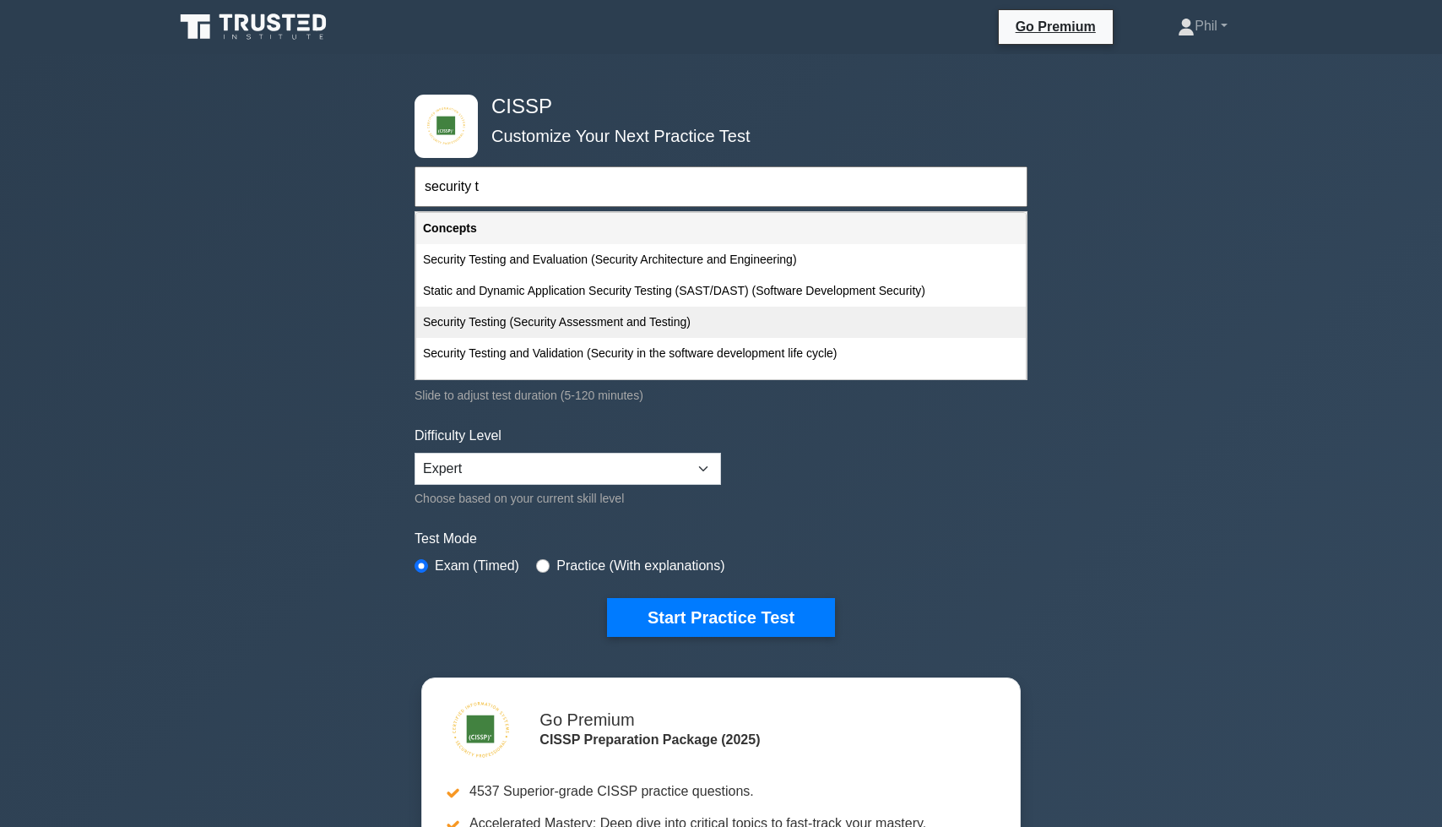
click at [725, 328] on div "Security Testing (Security Assessment and Testing)" at bounding box center [721, 322] width 610 height 31
type input "Security Testing (Security Assessment and Testing)"
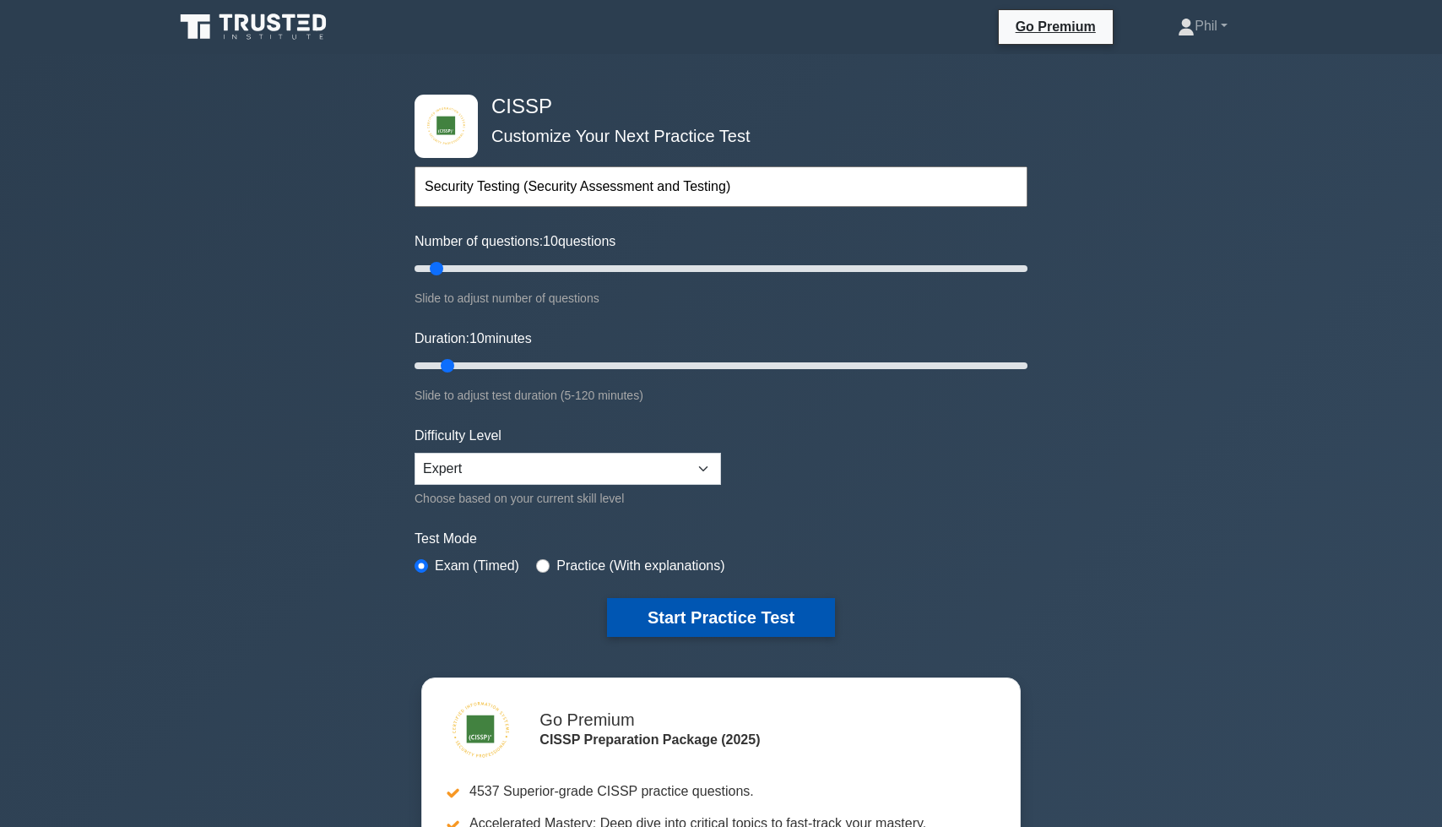
click at [682, 611] on button "Start Practice Test" at bounding box center [721, 617] width 228 height 39
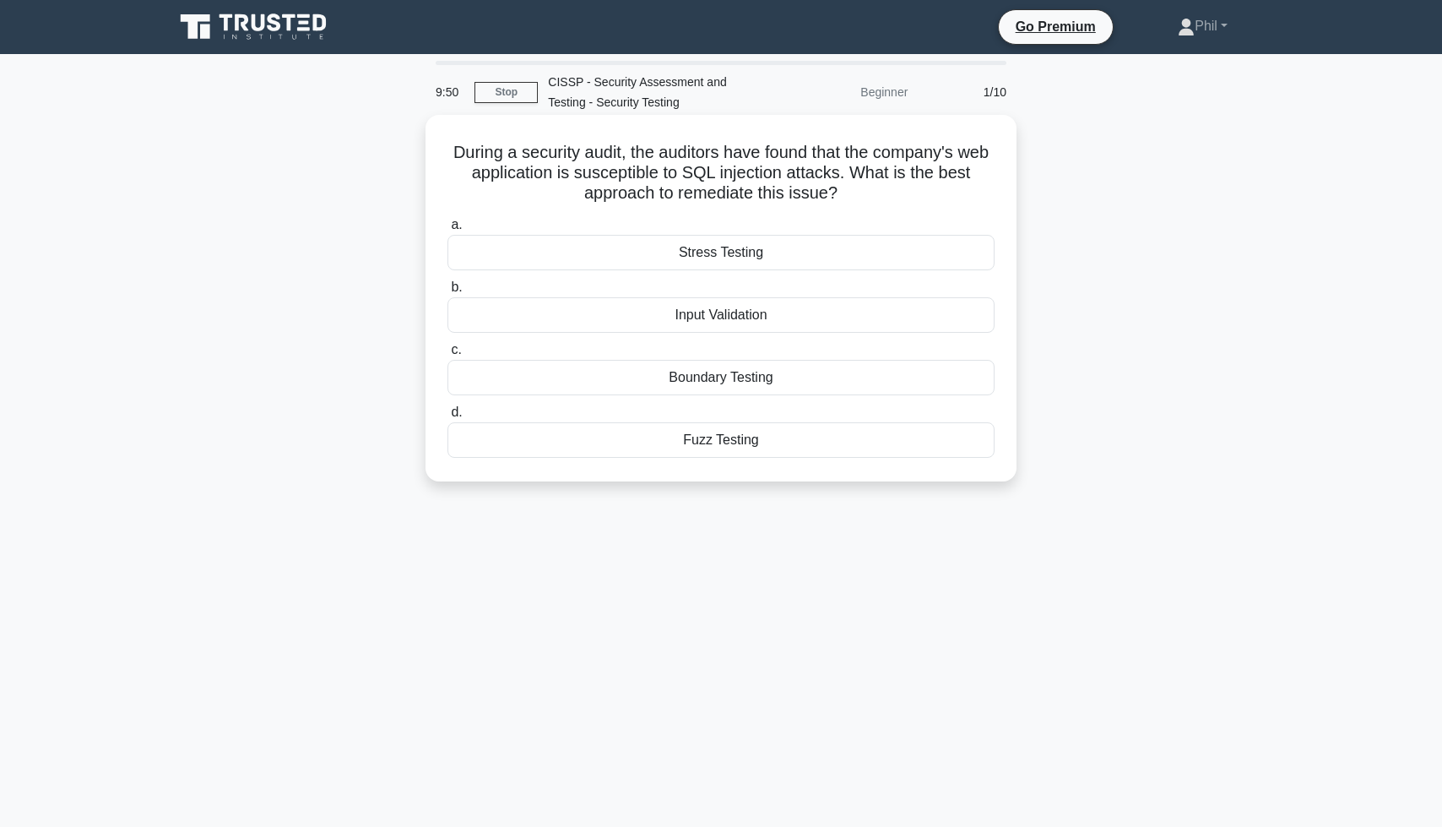
click at [809, 332] on div "Input Validation" at bounding box center [721, 314] width 547 height 35
click at [448, 293] on input "b. Input Validation" at bounding box center [448, 287] width 0 height 11
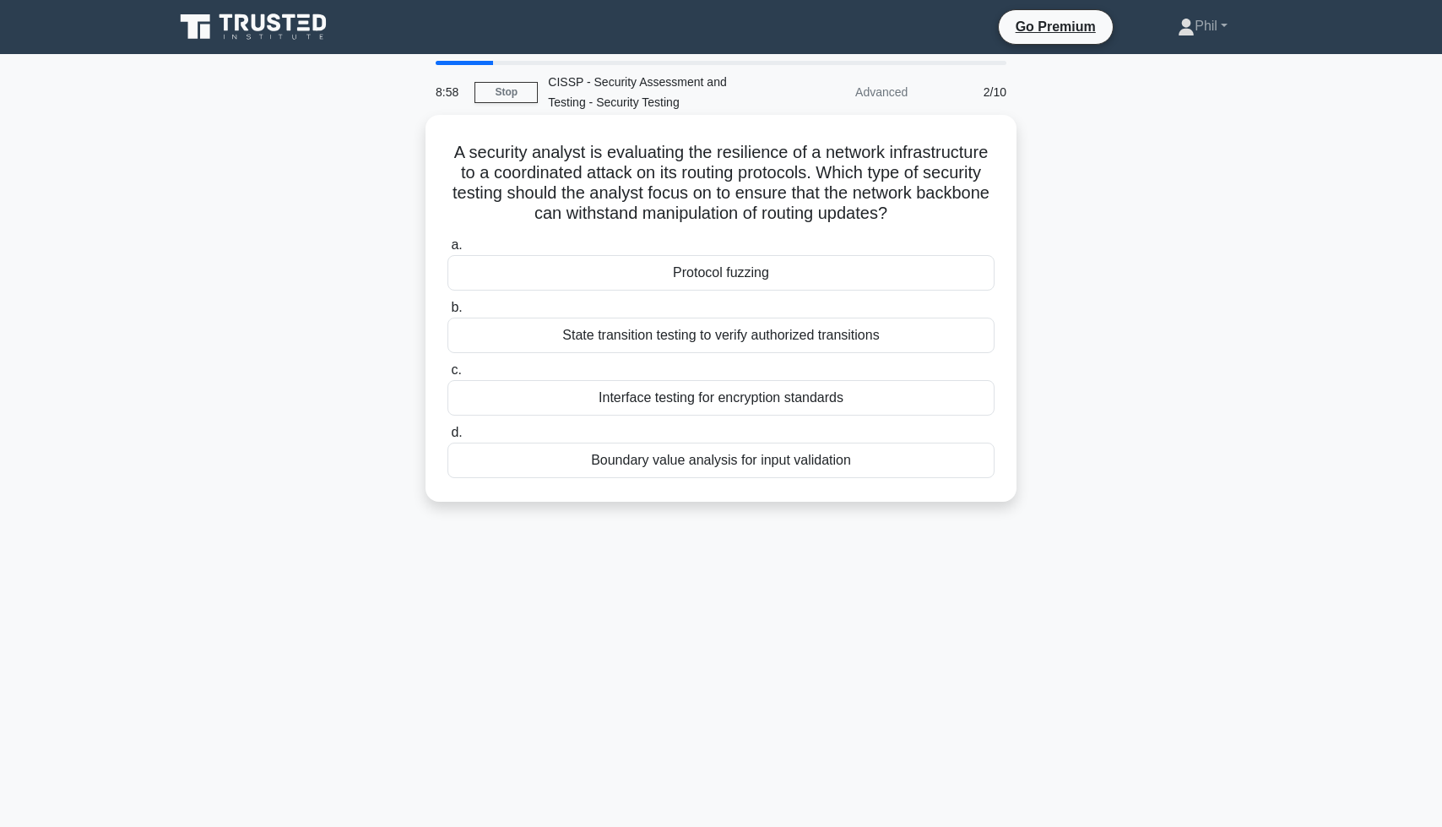
click at [887, 279] on div "Protocol fuzzing" at bounding box center [721, 272] width 547 height 35
click at [448, 251] on input "a. Protocol fuzzing" at bounding box center [448, 245] width 0 height 11
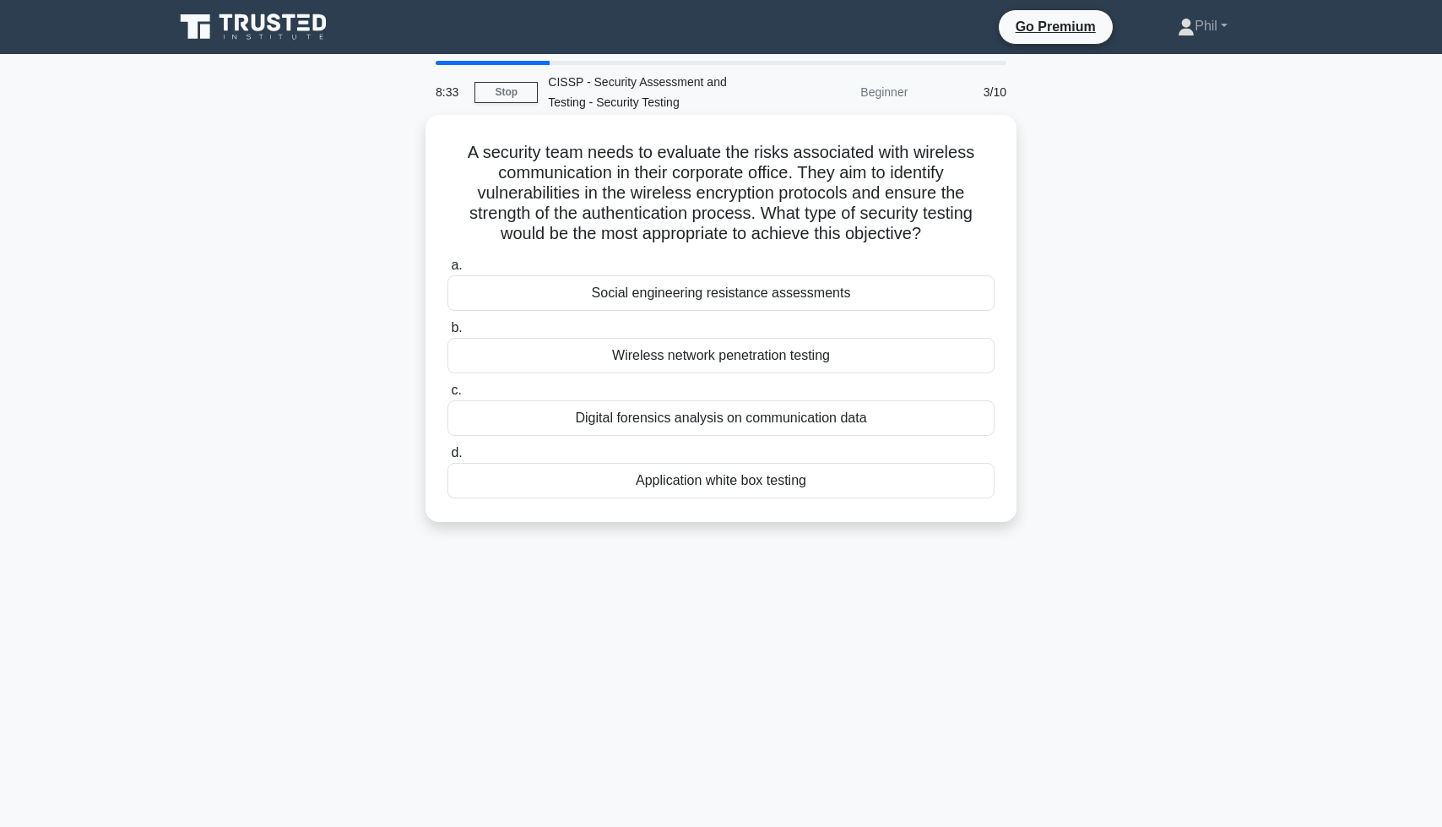
click at [833, 361] on div "Wireless network penetration testing" at bounding box center [721, 355] width 547 height 35
click at [448, 334] on input "b. Wireless network penetration testing" at bounding box center [448, 328] width 0 height 11
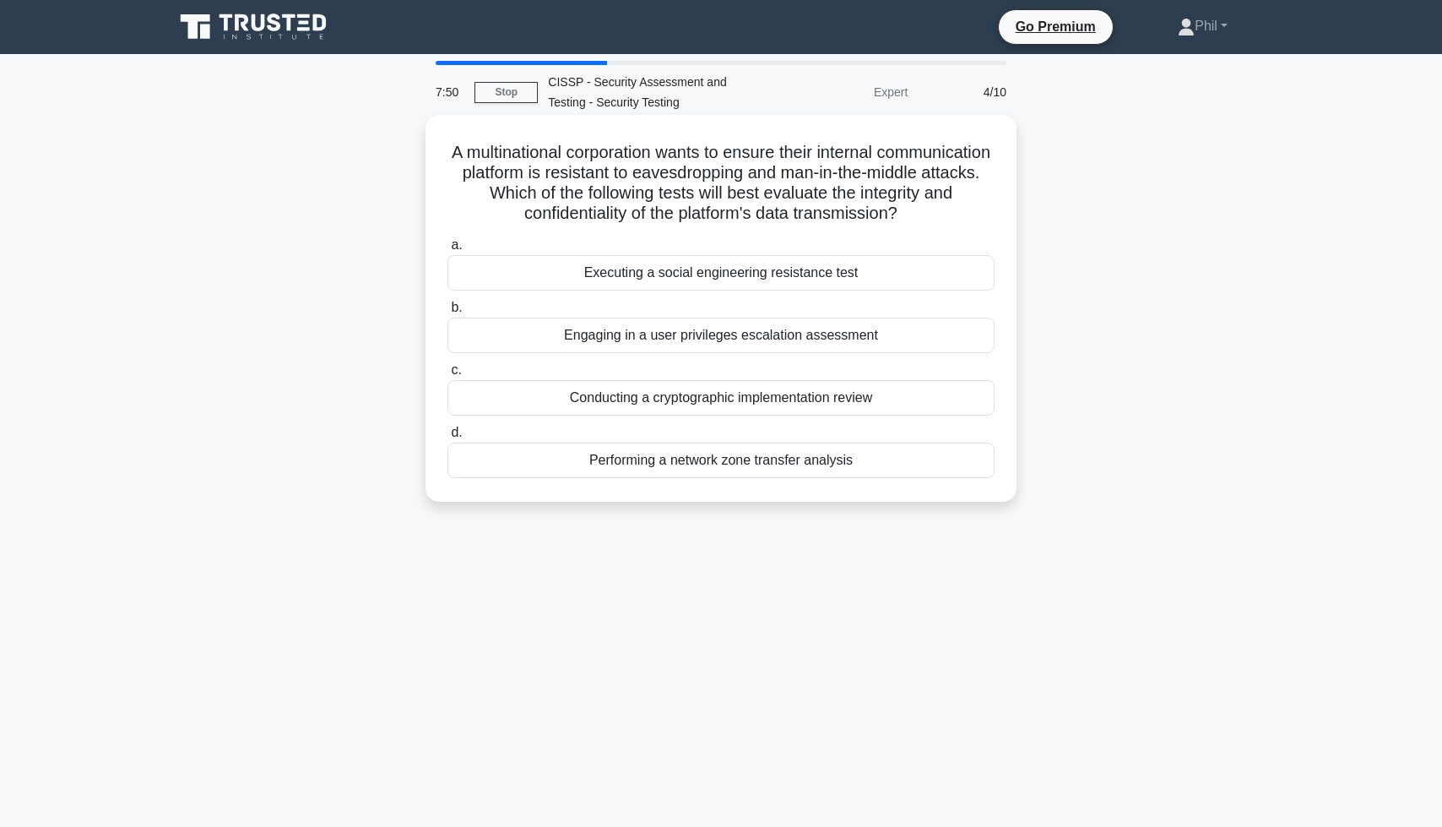
click at [816, 396] on div "Conducting a cryptographic implementation review" at bounding box center [721, 397] width 547 height 35
click at [448, 376] on input "c. Conducting a cryptographic implementation review" at bounding box center [448, 370] width 0 height 11
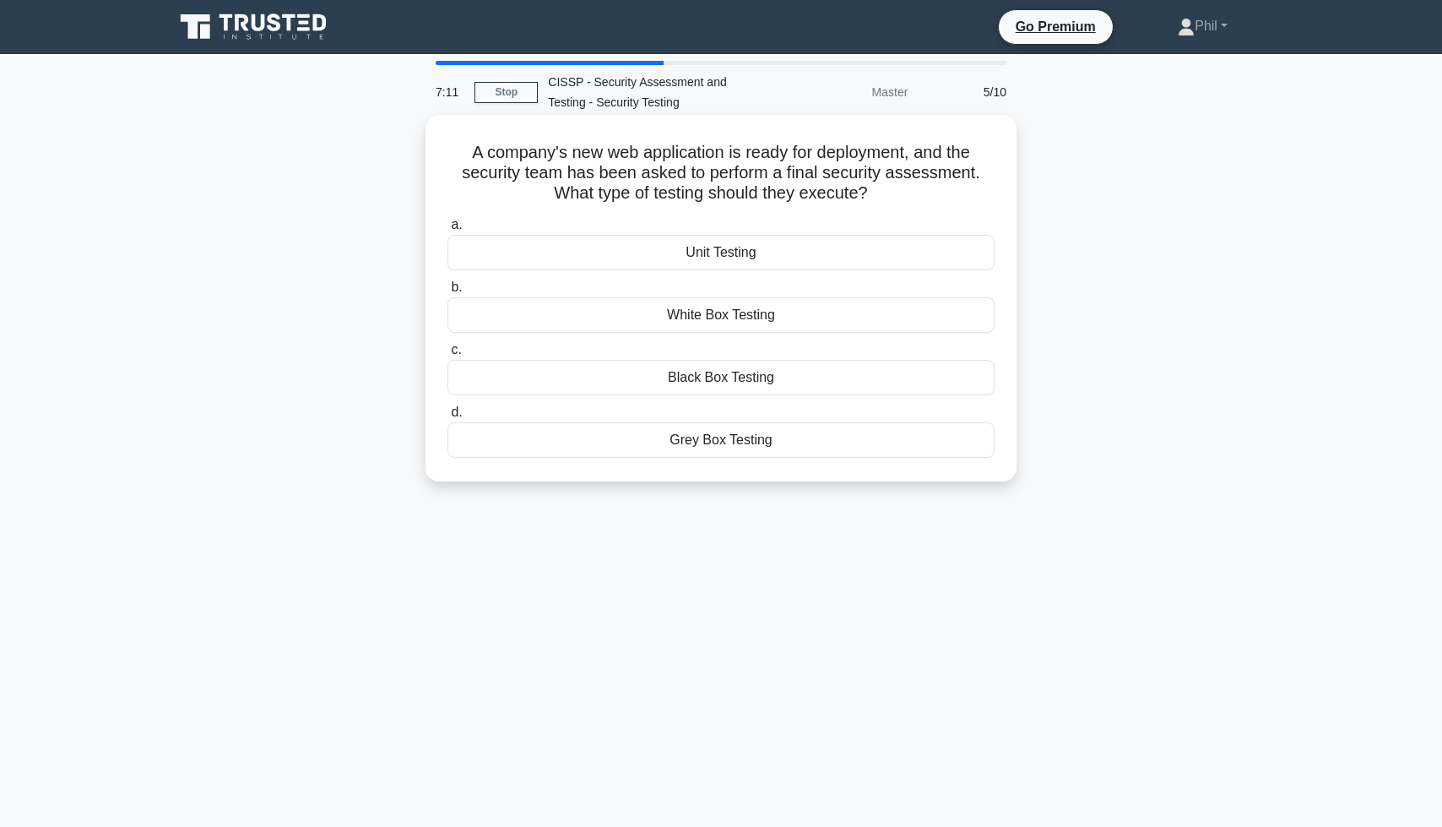
click at [777, 445] on div "Grey Box Testing" at bounding box center [721, 439] width 547 height 35
click at [448, 418] on input "d. Grey Box Testing" at bounding box center [448, 412] width 0 height 11
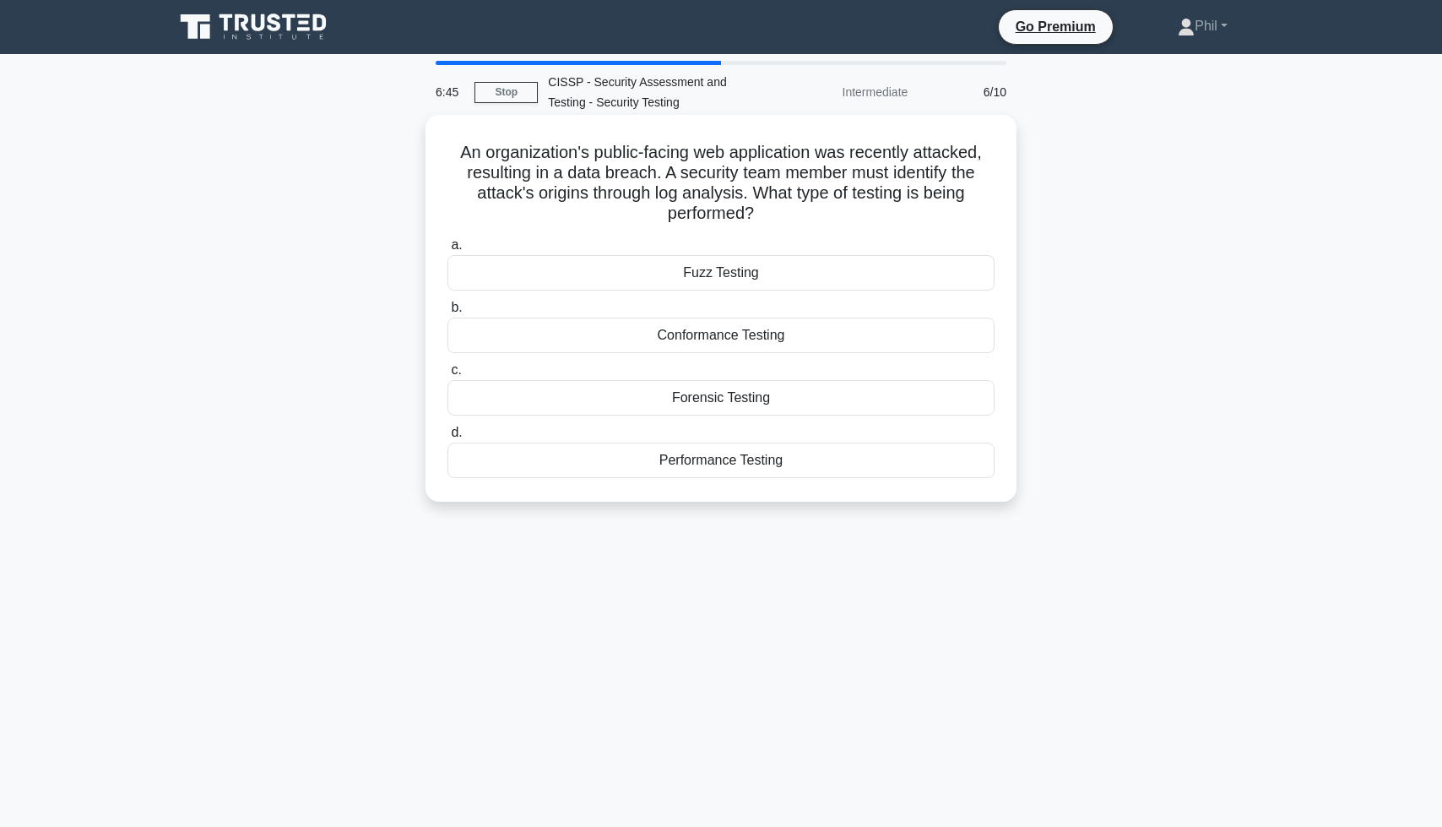
click at [803, 406] on div "Forensic Testing" at bounding box center [721, 397] width 547 height 35
click at [448, 376] on input "c. Forensic Testing" at bounding box center [448, 370] width 0 height 11
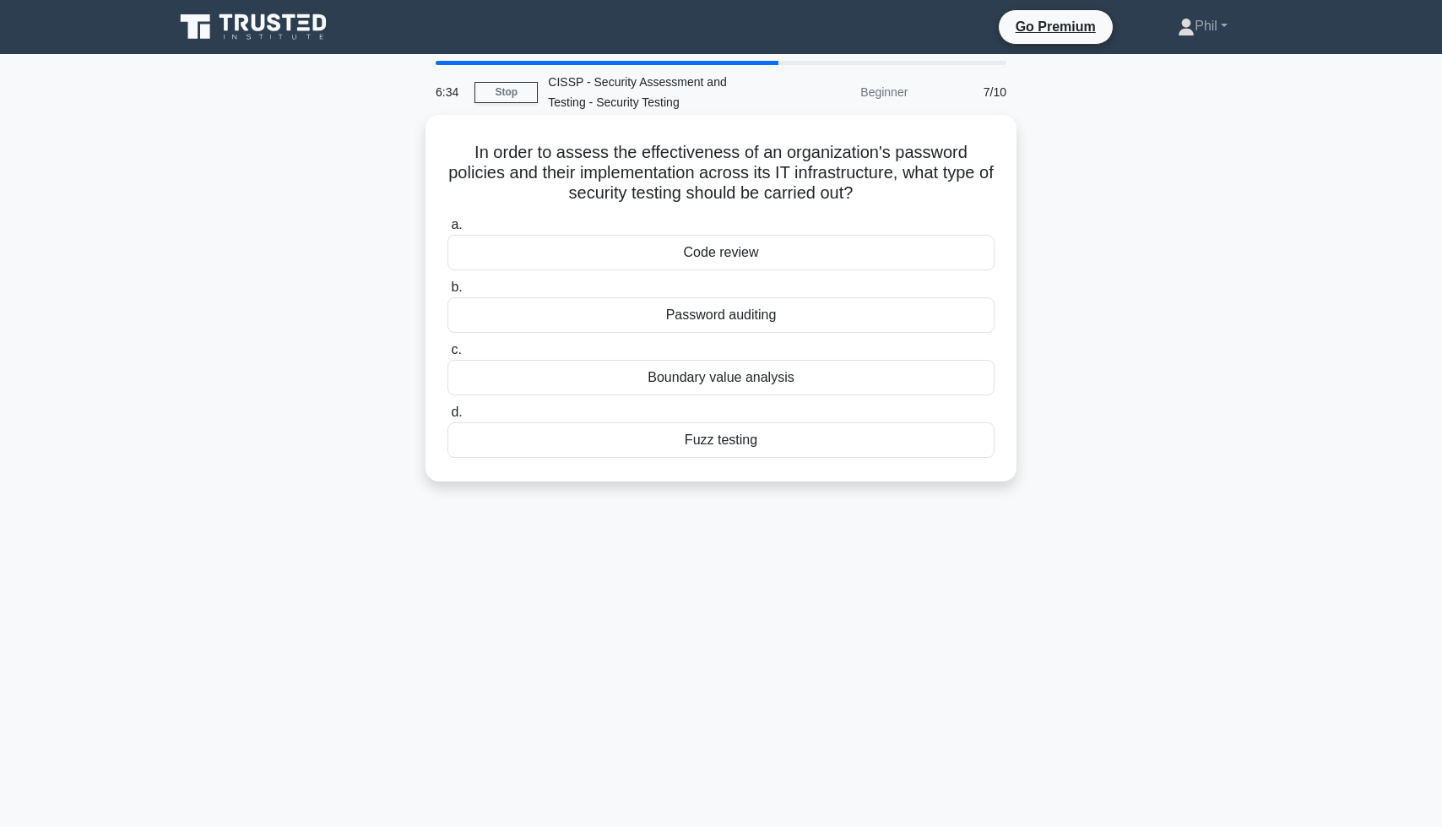
click at [826, 319] on div "Password auditing" at bounding box center [721, 314] width 547 height 35
click at [448, 293] on input "b. Password auditing" at bounding box center [448, 287] width 0 height 11
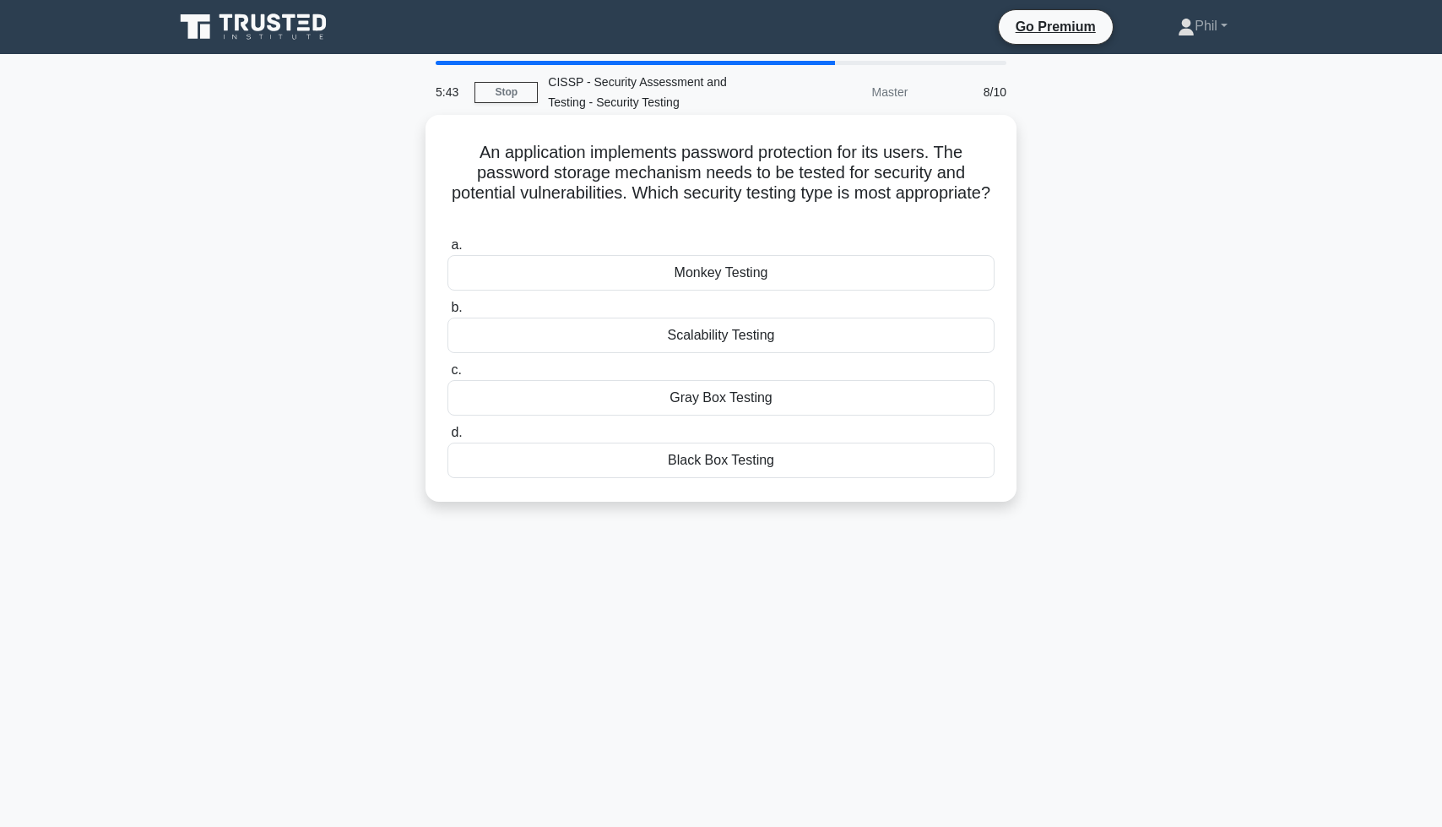
click at [819, 464] on div "Black Box Testing" at bounding box center [721, 459] width 547 height 35
click at [448, 438] on input "d. Black Box Testing" at bounding box center [448, 432] width 0 height 11
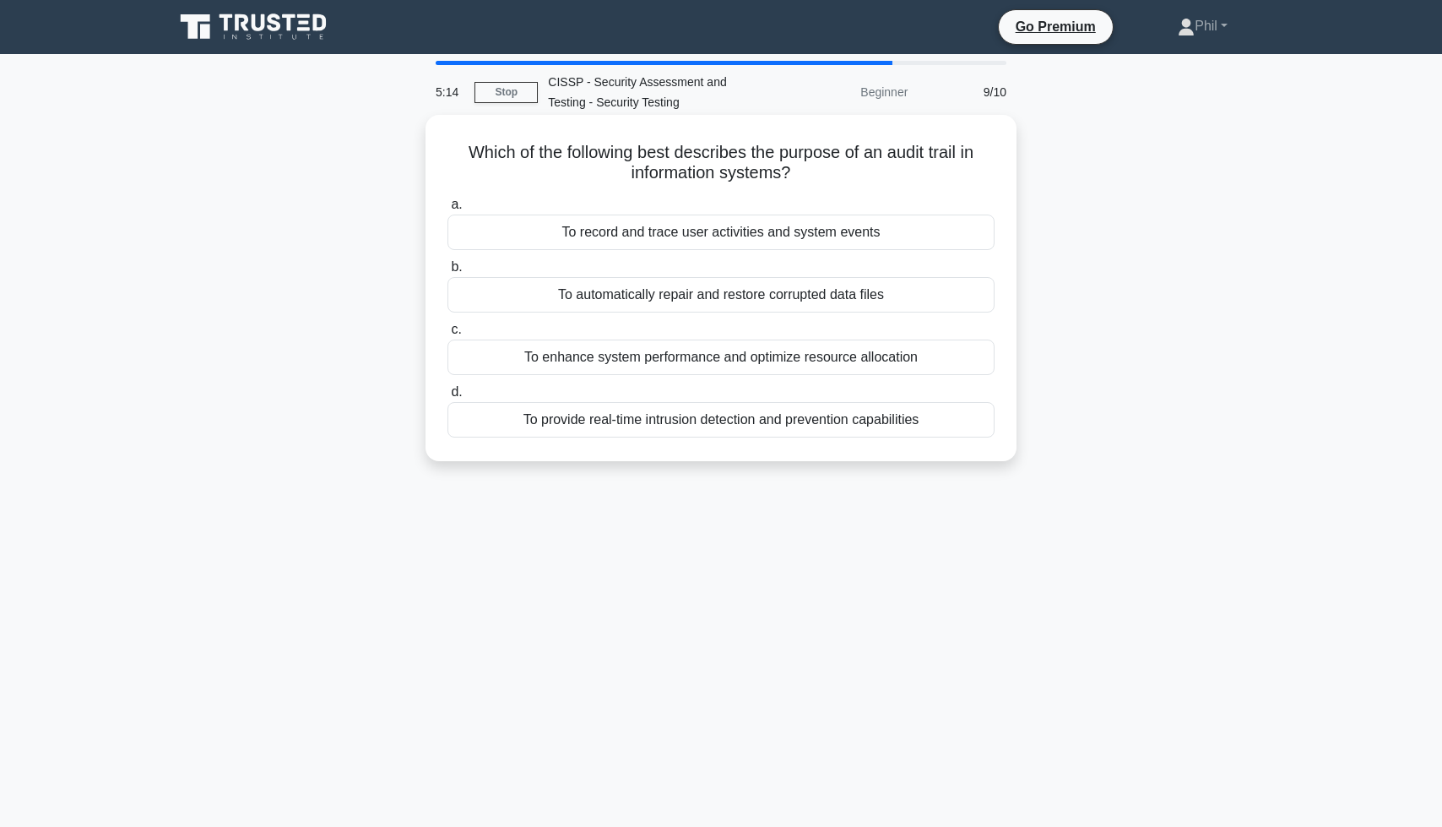
click at [863, 242] on div "To record and trace user activities and system events" at bounding box center [721, 231] width 547 height 35
click at [448, 210] on input "a. To record and trace user activities and system events" at bounding box center [448, 204] width 0 height 11
click at [865, 430] on div "To monitor, detect, analyze and respond to security incidents and threats" at bounding box center [721, 419] width 547 height 35
click at [448, 398] on input "d. To monitor, detect, analyze and respond to security incidents and threats" at bounding box center [448, 392] width 0 height 11
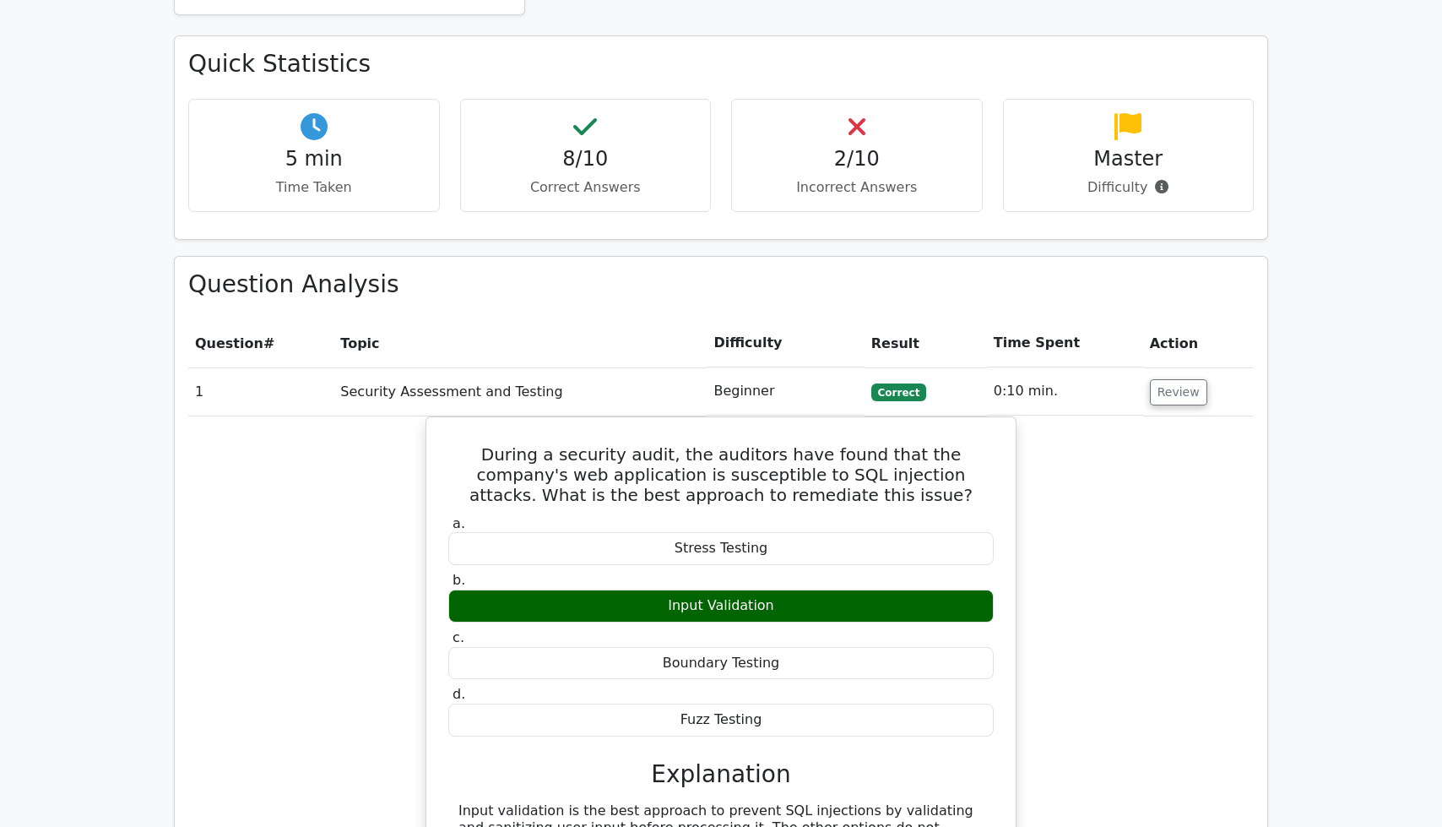
scroll to position [1475, 0]
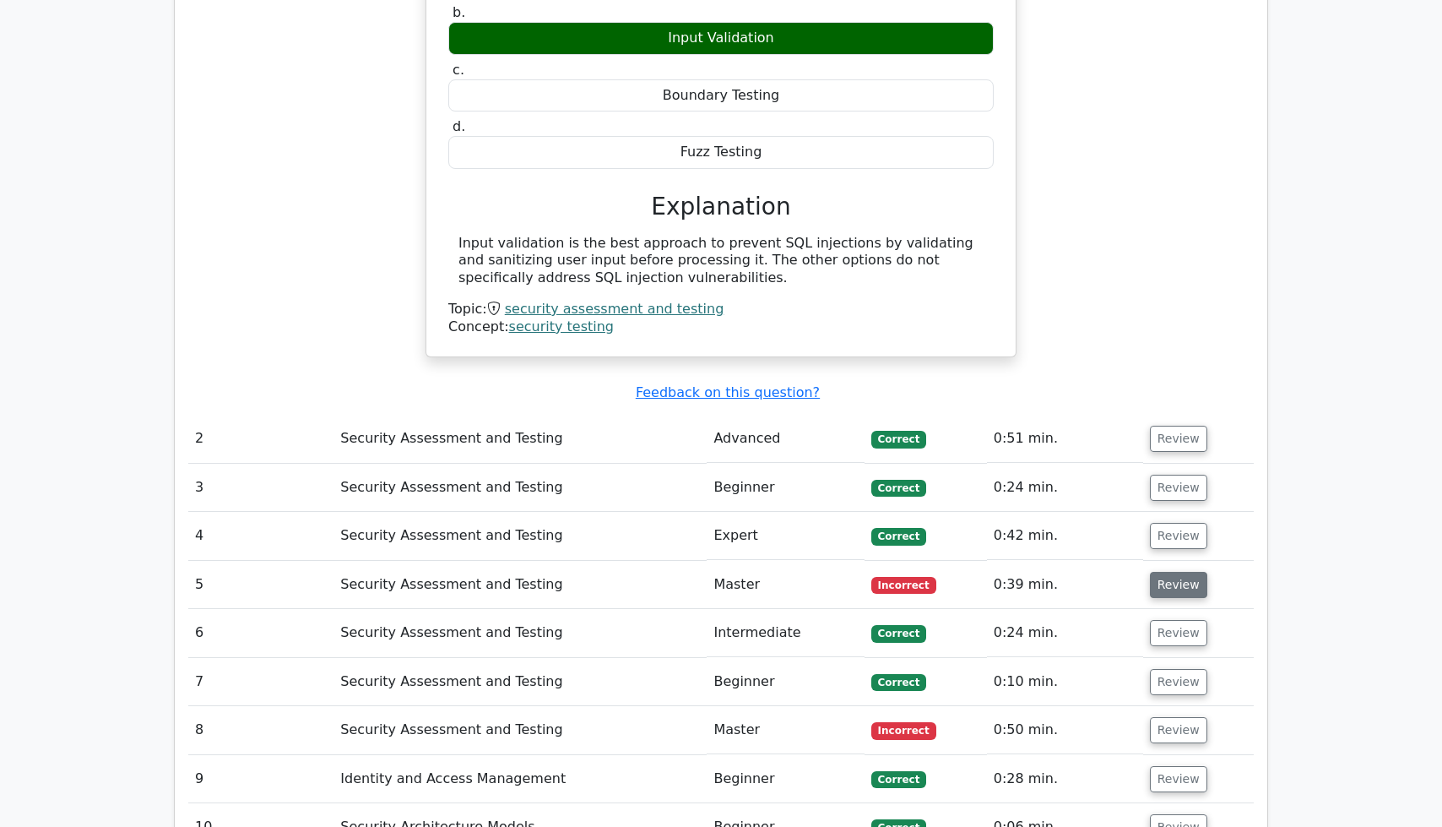
click at [1182, 572] on button "Review" at bounding box center [1178, 585] width 57 height 26
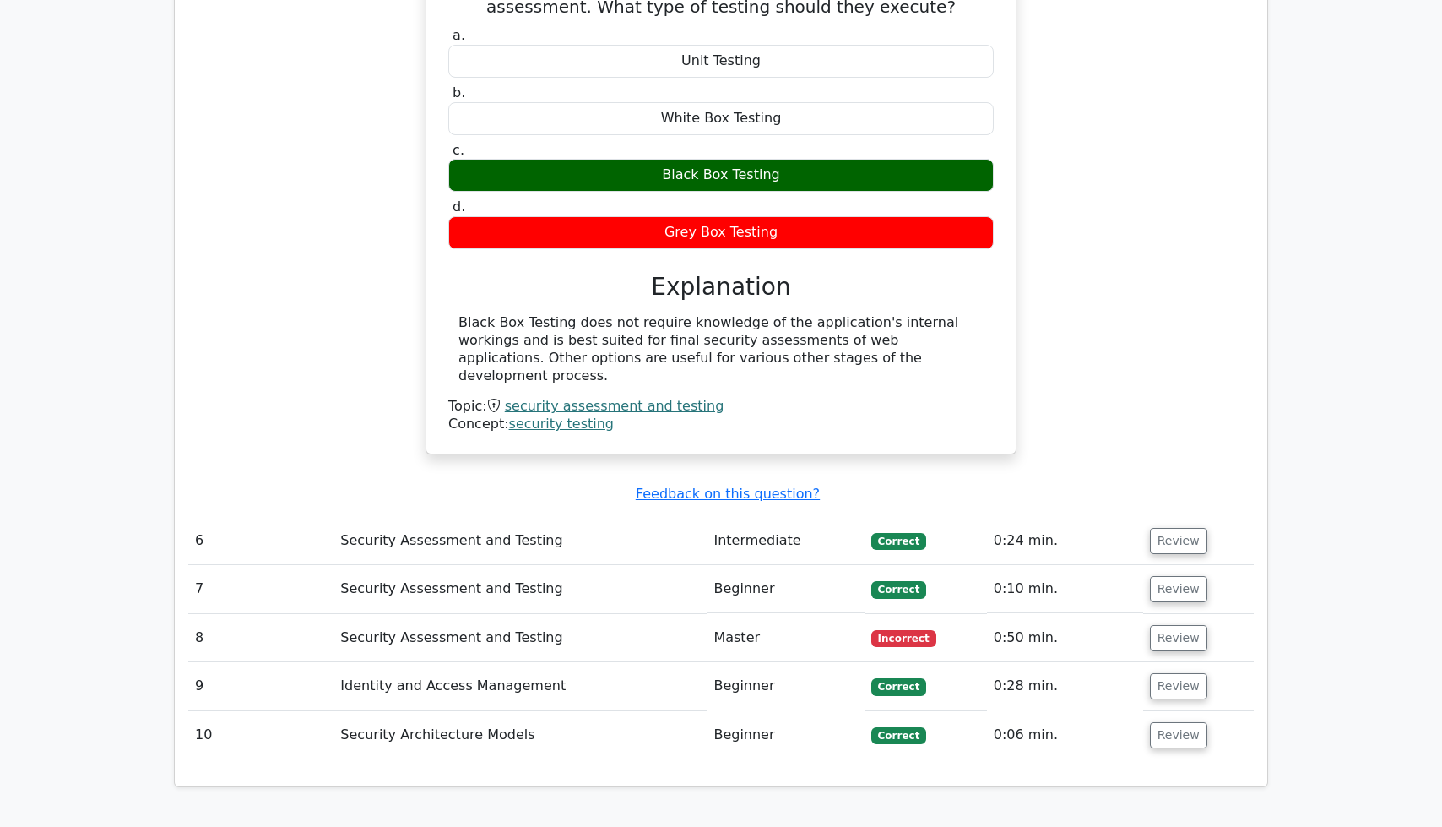
scroll to position [2184, 0]
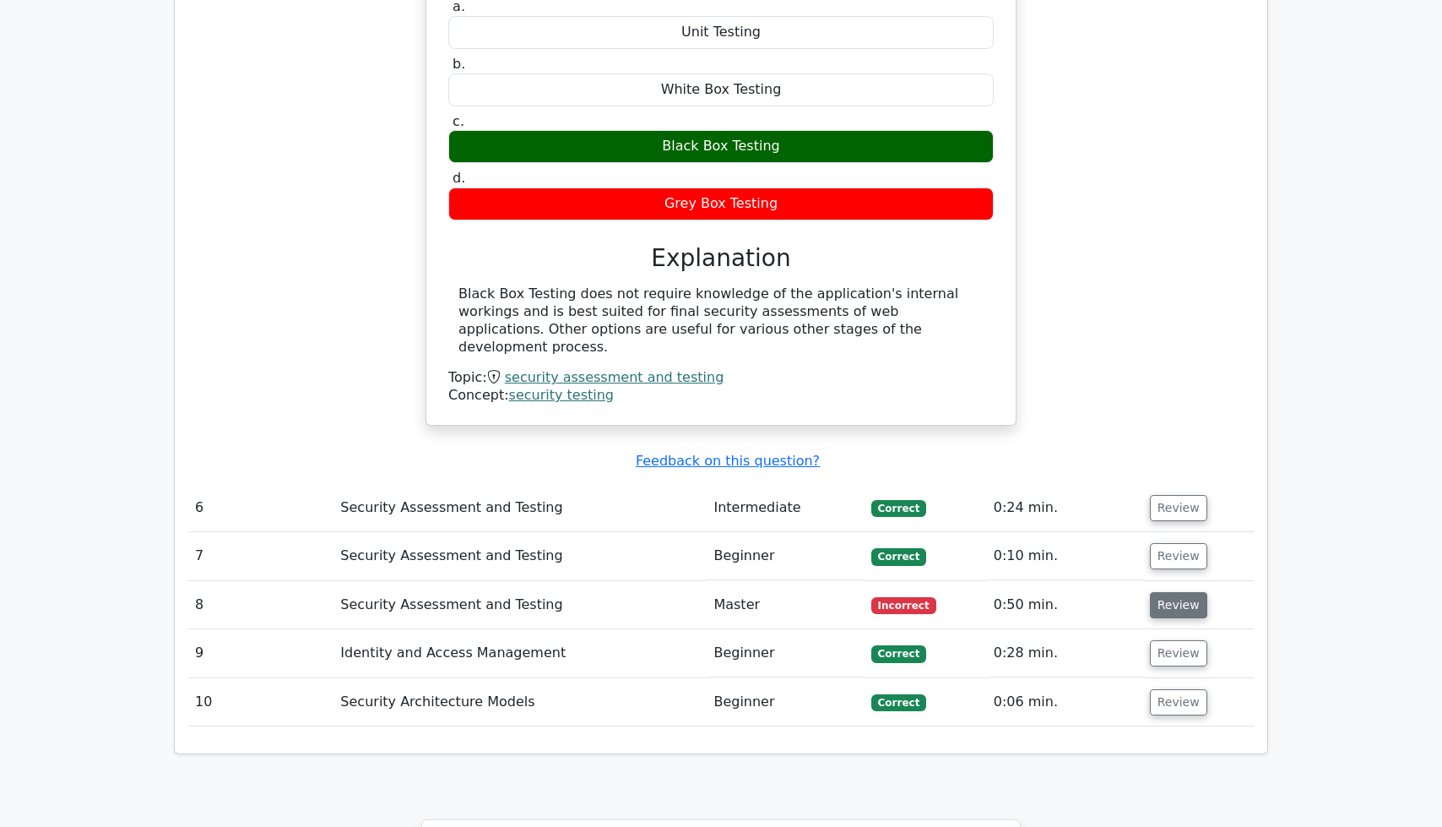
click at [1172, 592] on button "Review" at bounding box center [1178, 605] width 57 height 26
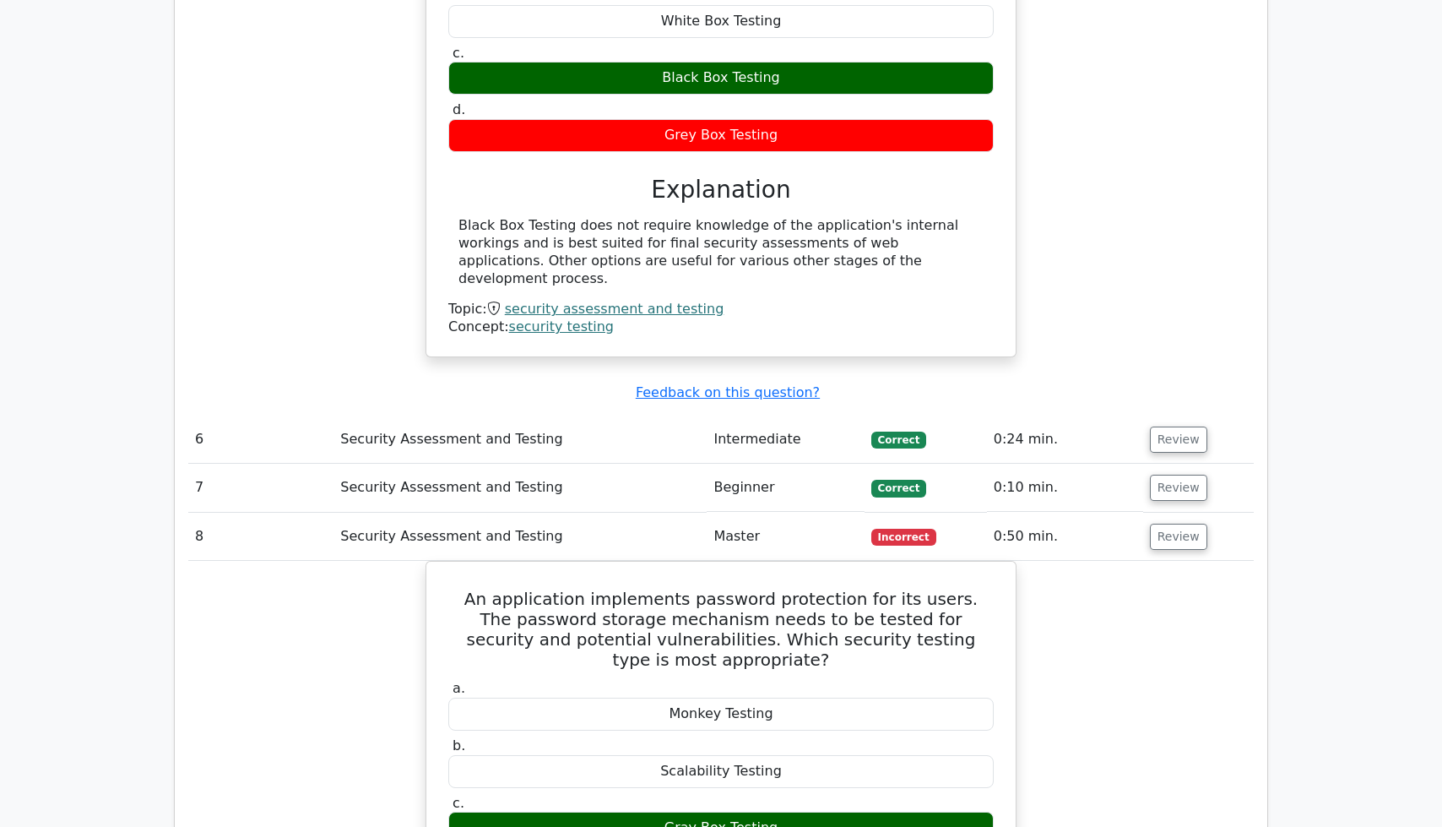
scroll to position [2559, 0]
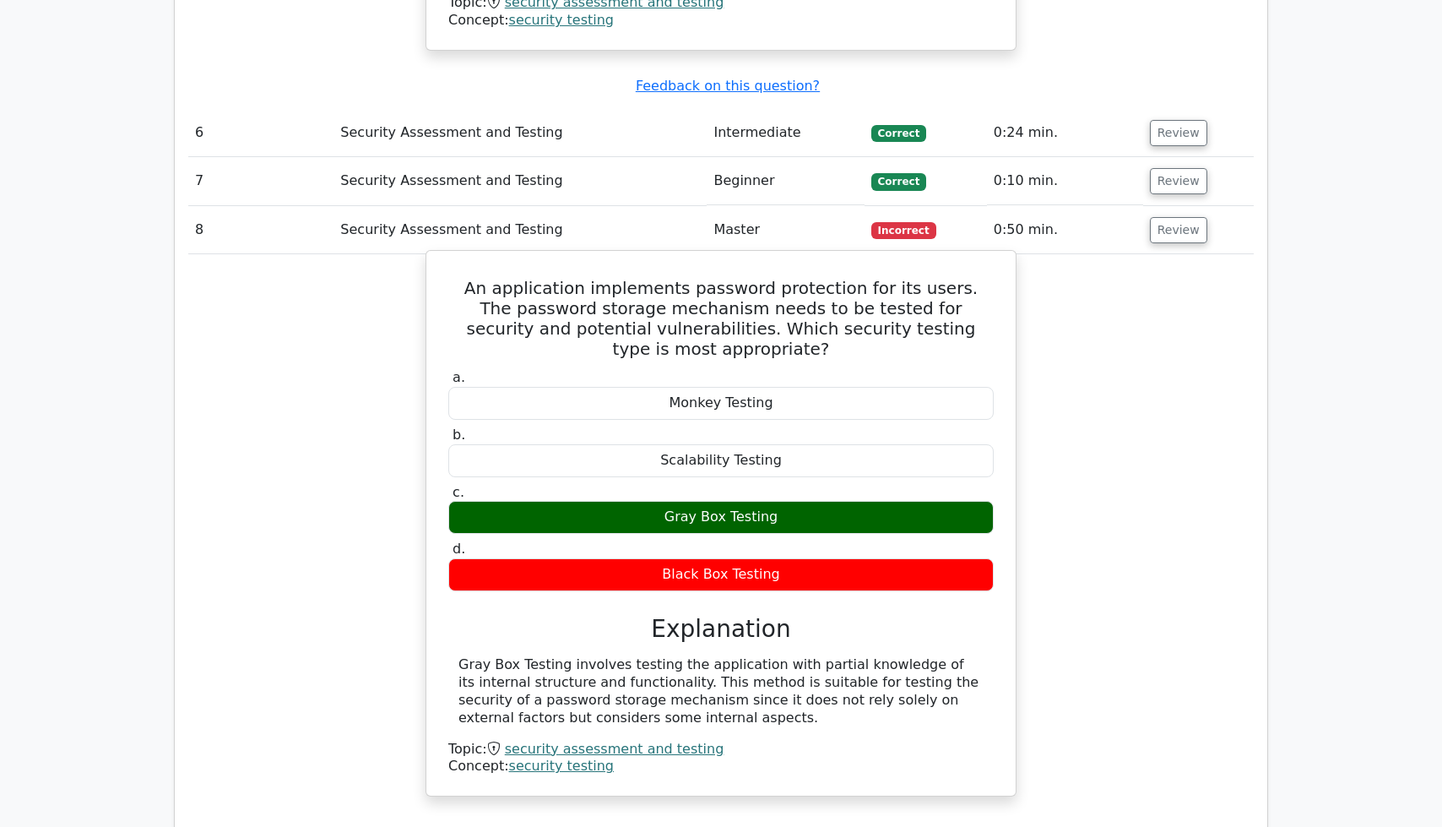
drag, startPoint x: 469, startPoint y: 230, endPoint x: 783, endPoint y: 500, distance: 414.3
click at [783, 500] on div "An application implements password protection for its users. The password stora…" at bounding box center [721, 523] width 576 height 531
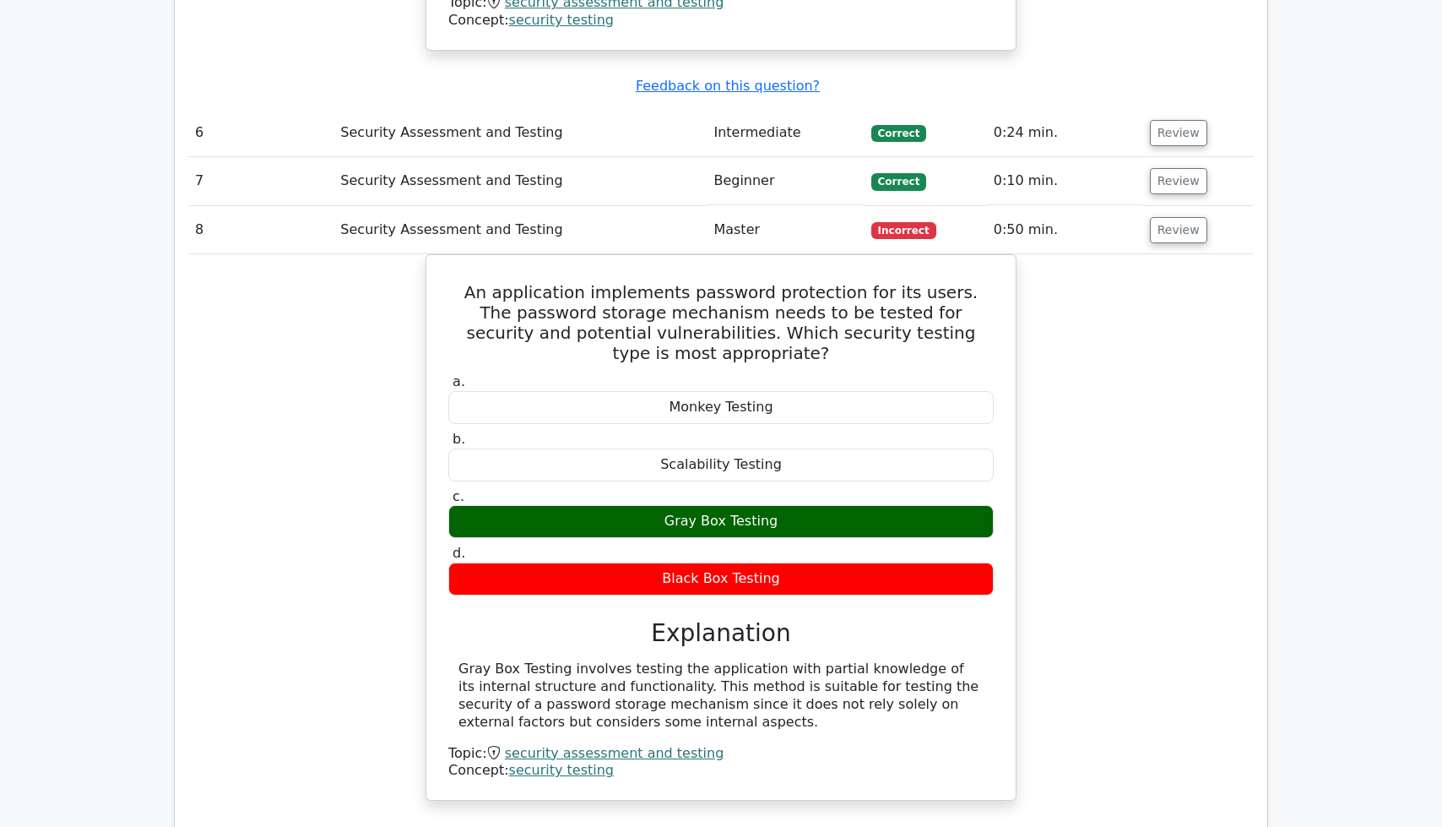
copy div "An application implements password protection for its users. The password stora…"
drag, startPoint x: 1035, startPoint y: 374, endPoint x: 1183, endPoint y: 403, distance: 150.5
click at [1059, 381] on div "An application implements password protection for its users. The password stora…" at bounding box center [721, 537] width 1066 height 567
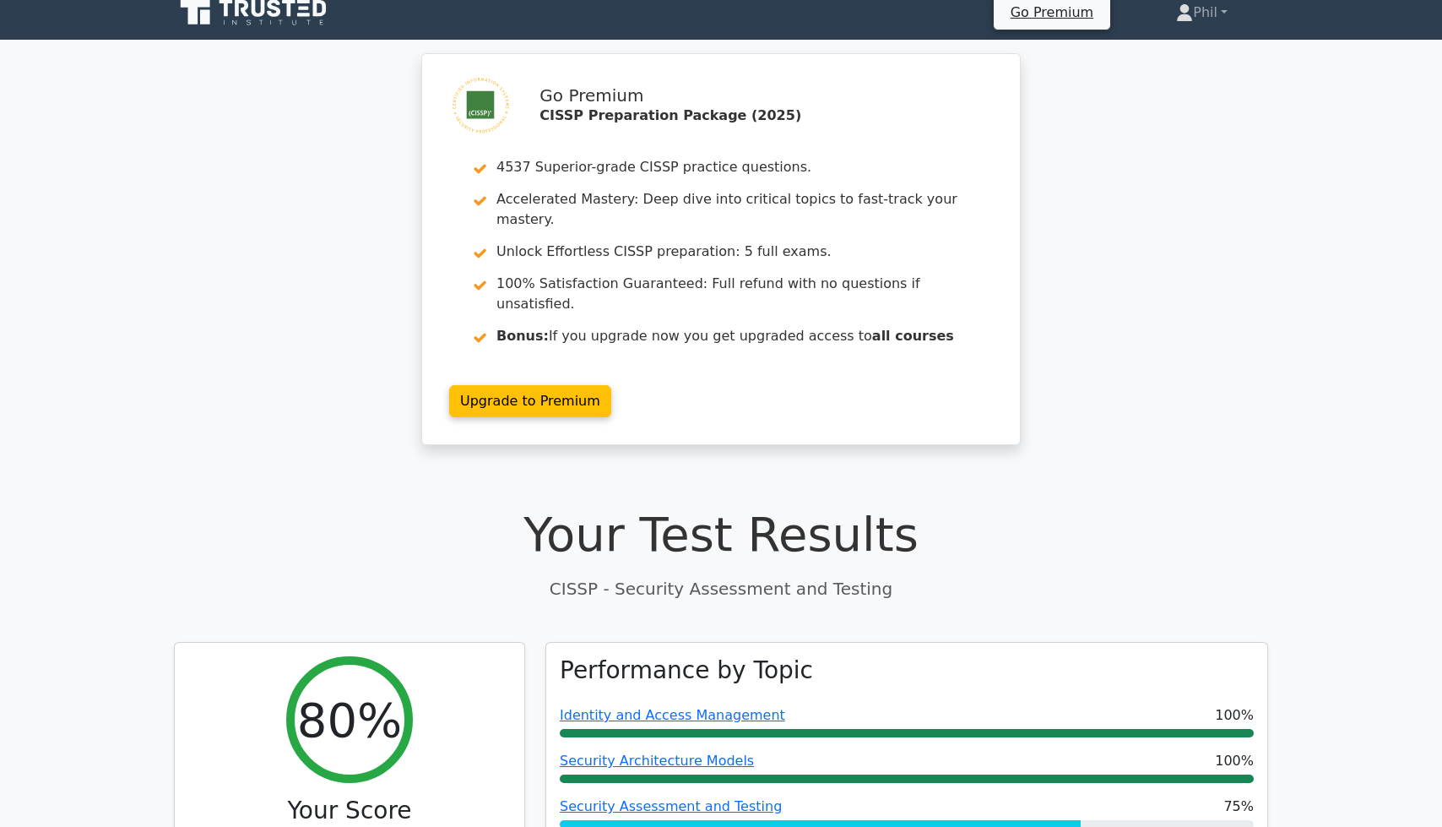
scroll to position [0, 0]
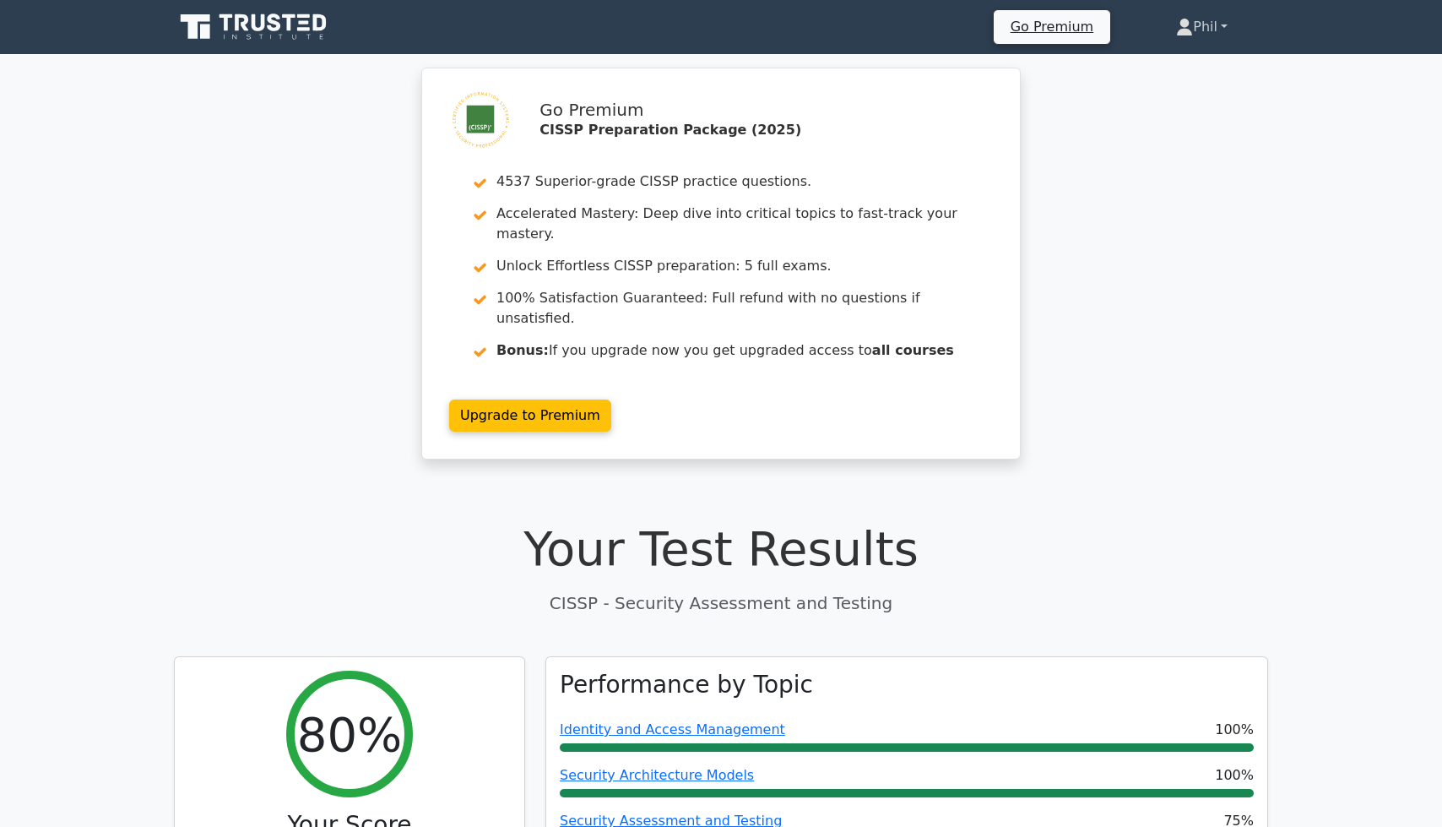
click at [1202, 31] on link "Phil" at bounding box center [1202, 27] width 133 height 34
click at [1207, 70] on link "Profile" at bounding box center [1203, 66] width 133 height 27
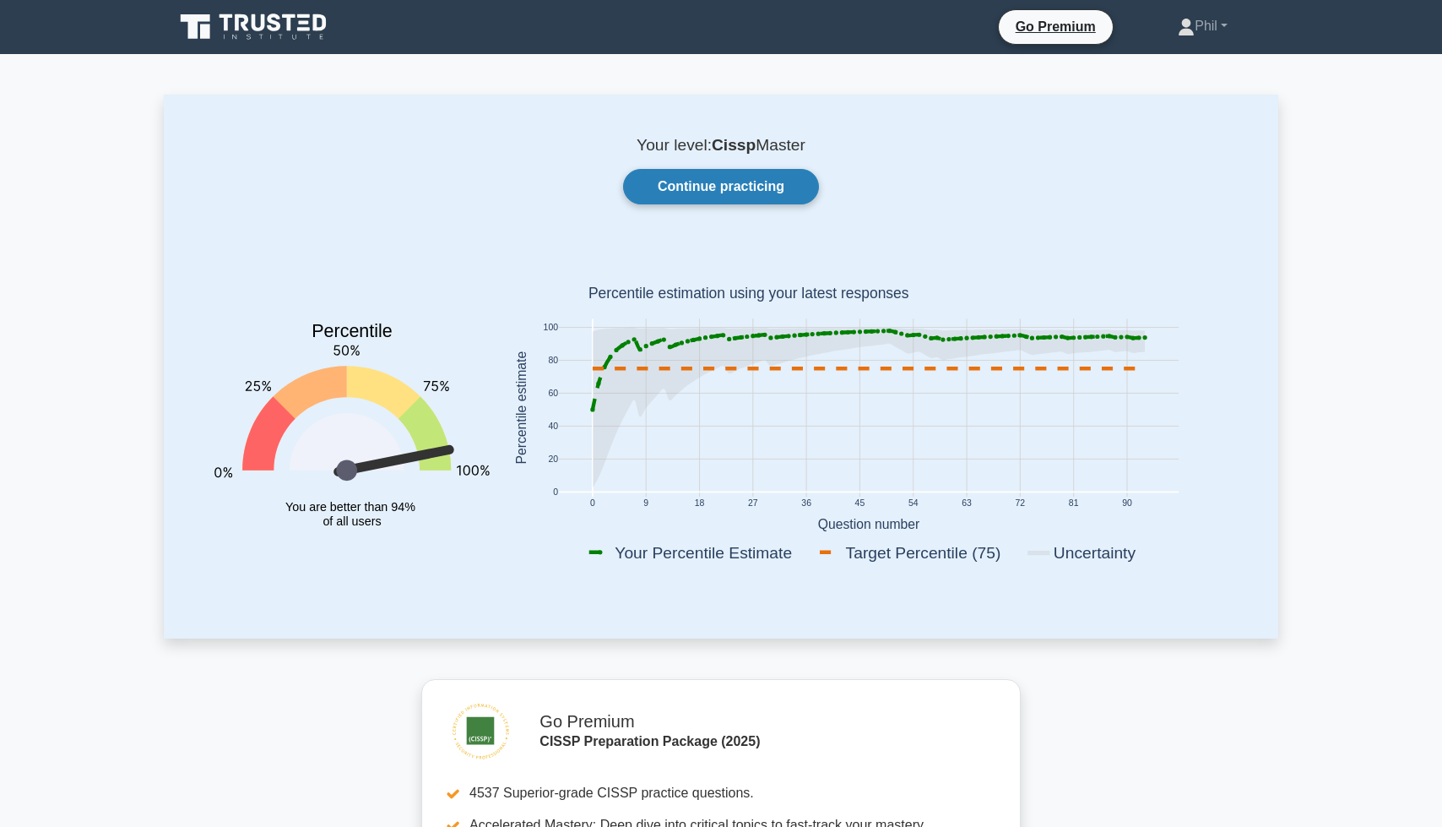
click at [708, 185] on link "Continue practicing" at bounding box center [721, 186] width 196 height 35
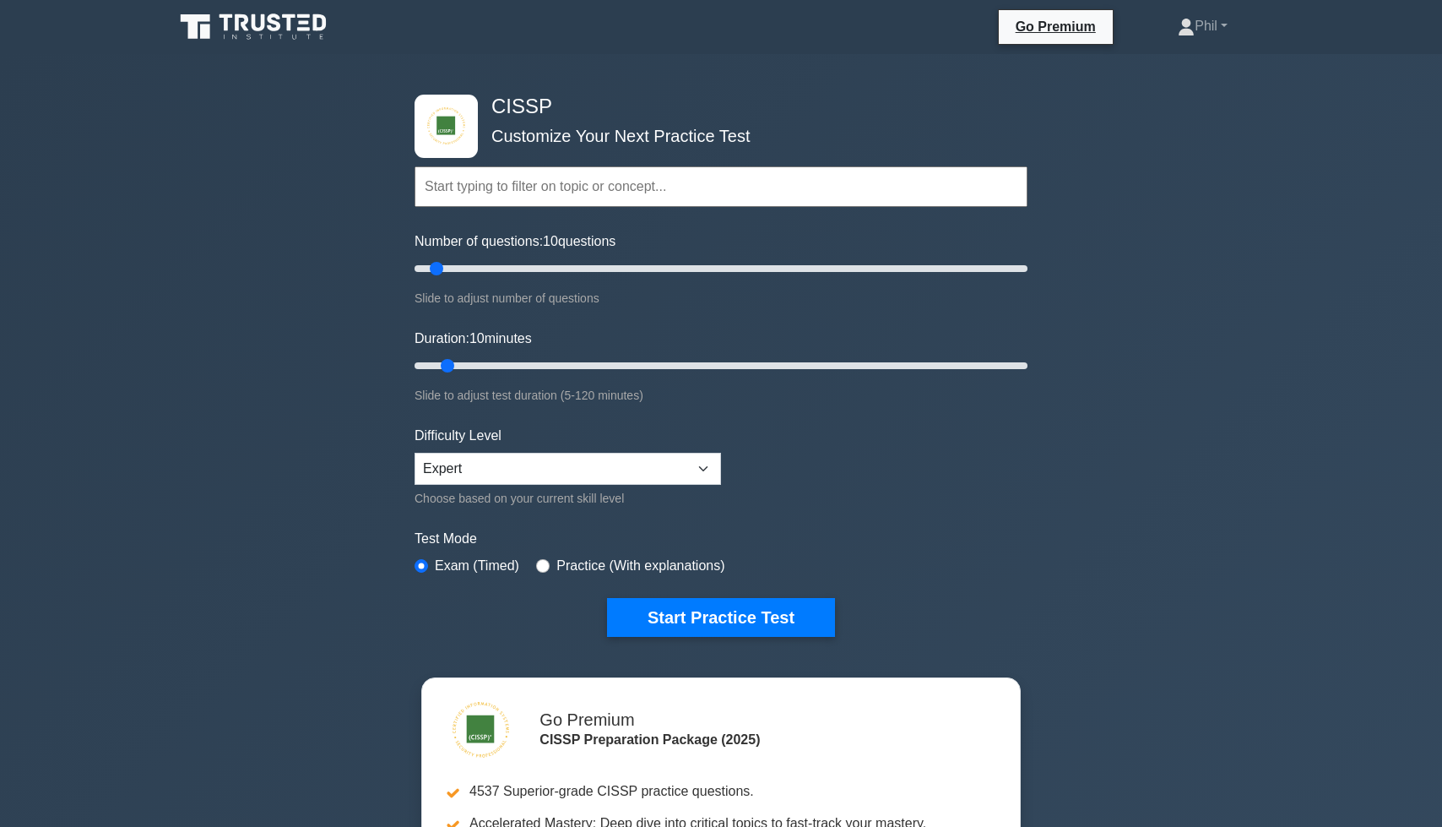
click at [516, 194] on input "text" at bounding box center [721, 186] width 613 height 41
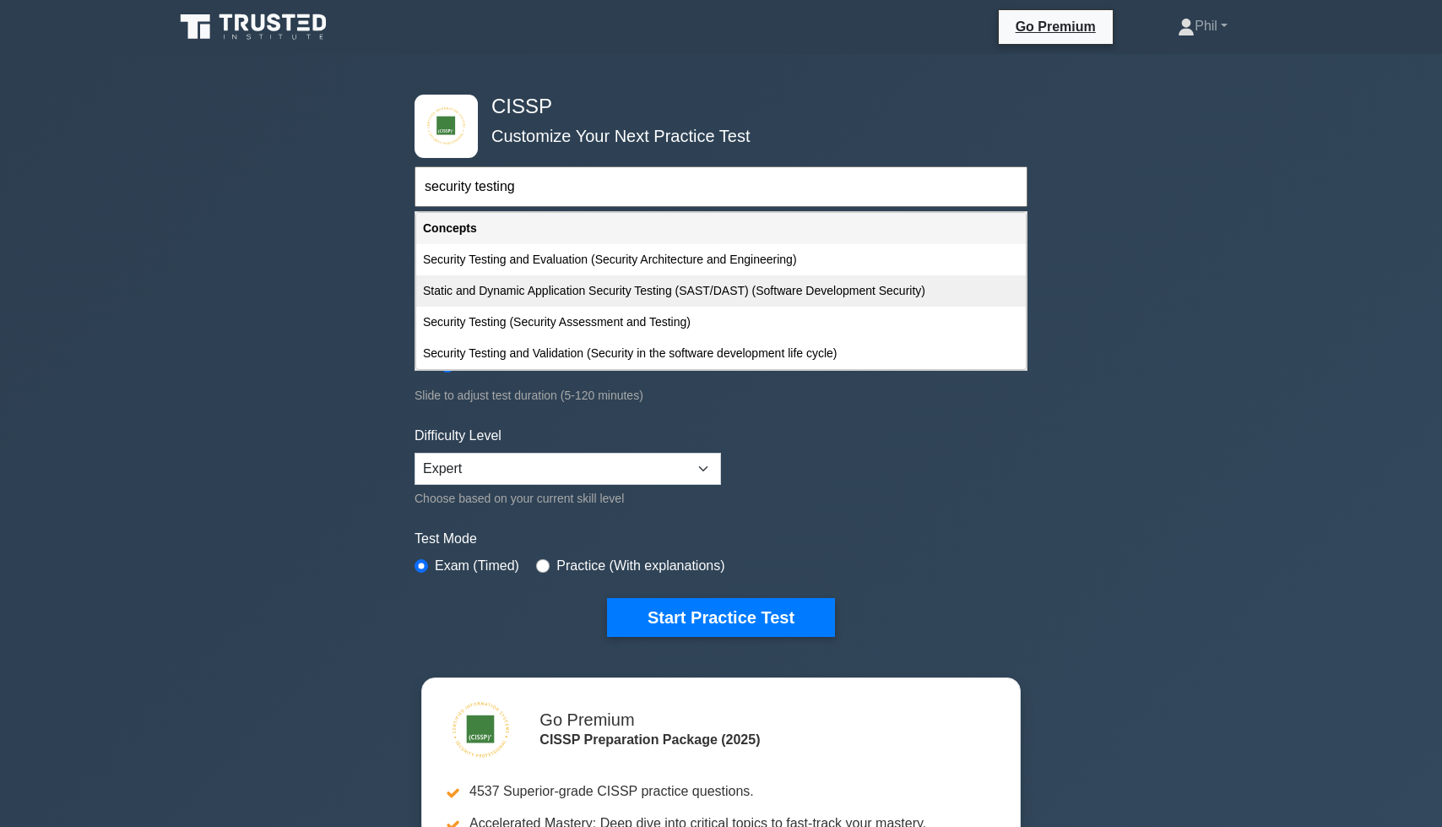
click at [652, 297] on div "Static and Dynamic Application Security Testing (SAST/DAST) (Software Developme…" at bounding box center [721, 290] width 610 height 31
type input "Static and Dynamic Application Security Testing (SAST/DAST) (Software Developme…"
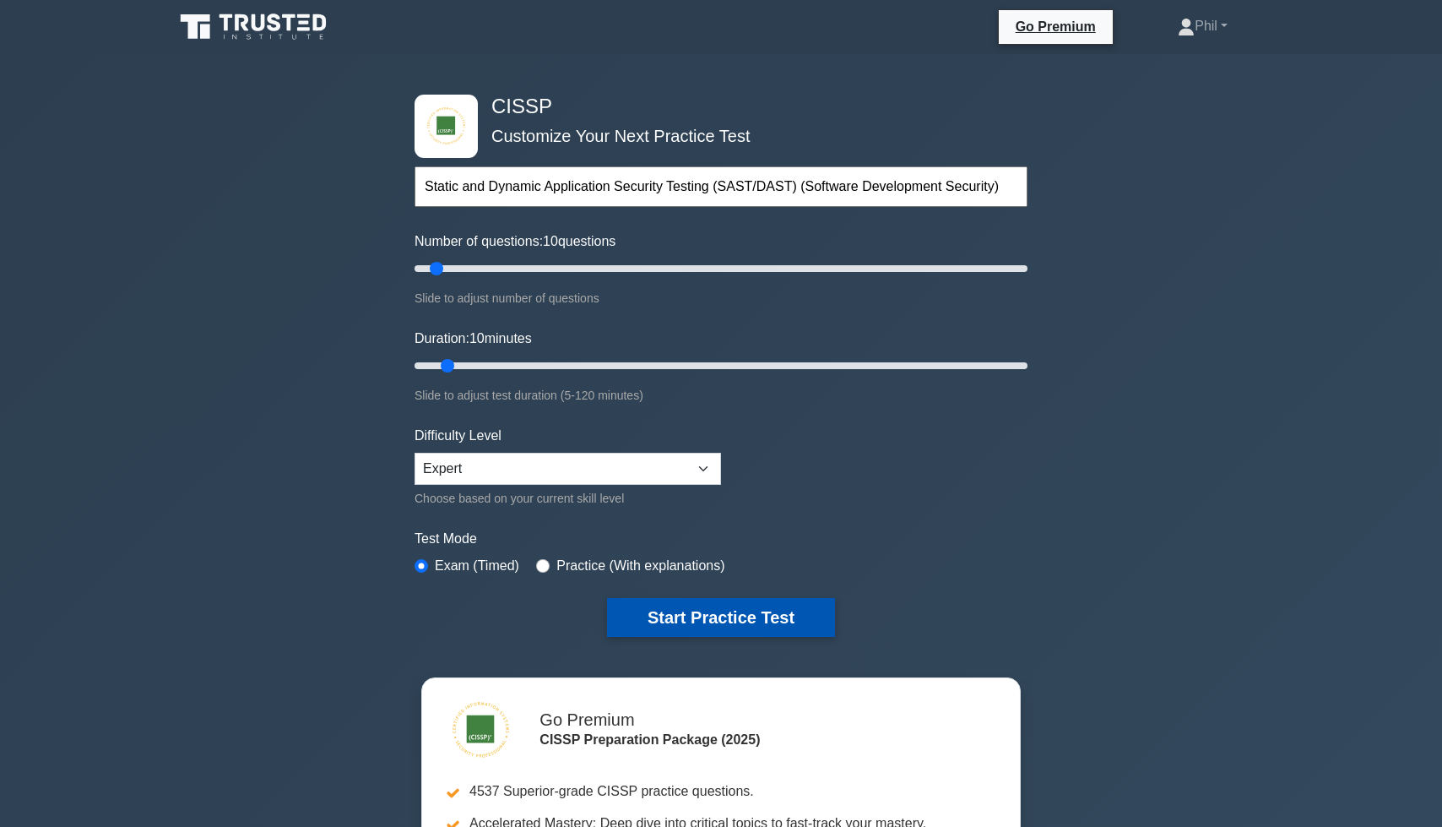
click at [727, 620] on button "Start Practice Test" at bounding box center [721, 617] width 228 height 39
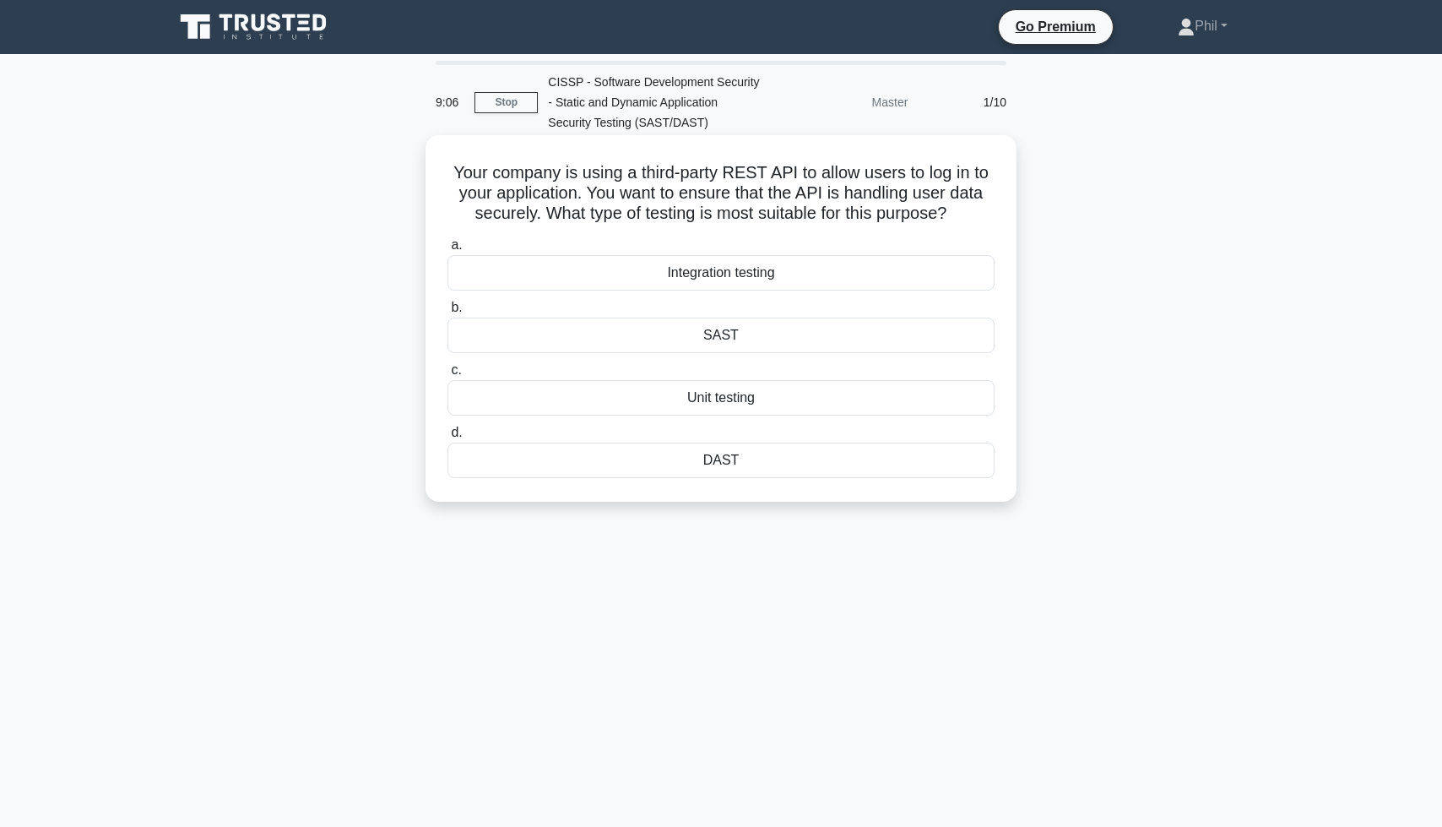
click at [795, 463] on div "DAST" at bounding box center [721, 459] width 547 height 35
click at [448, 438] on input "d. DAST" at bounding box center [448, 432] width 0 height 11
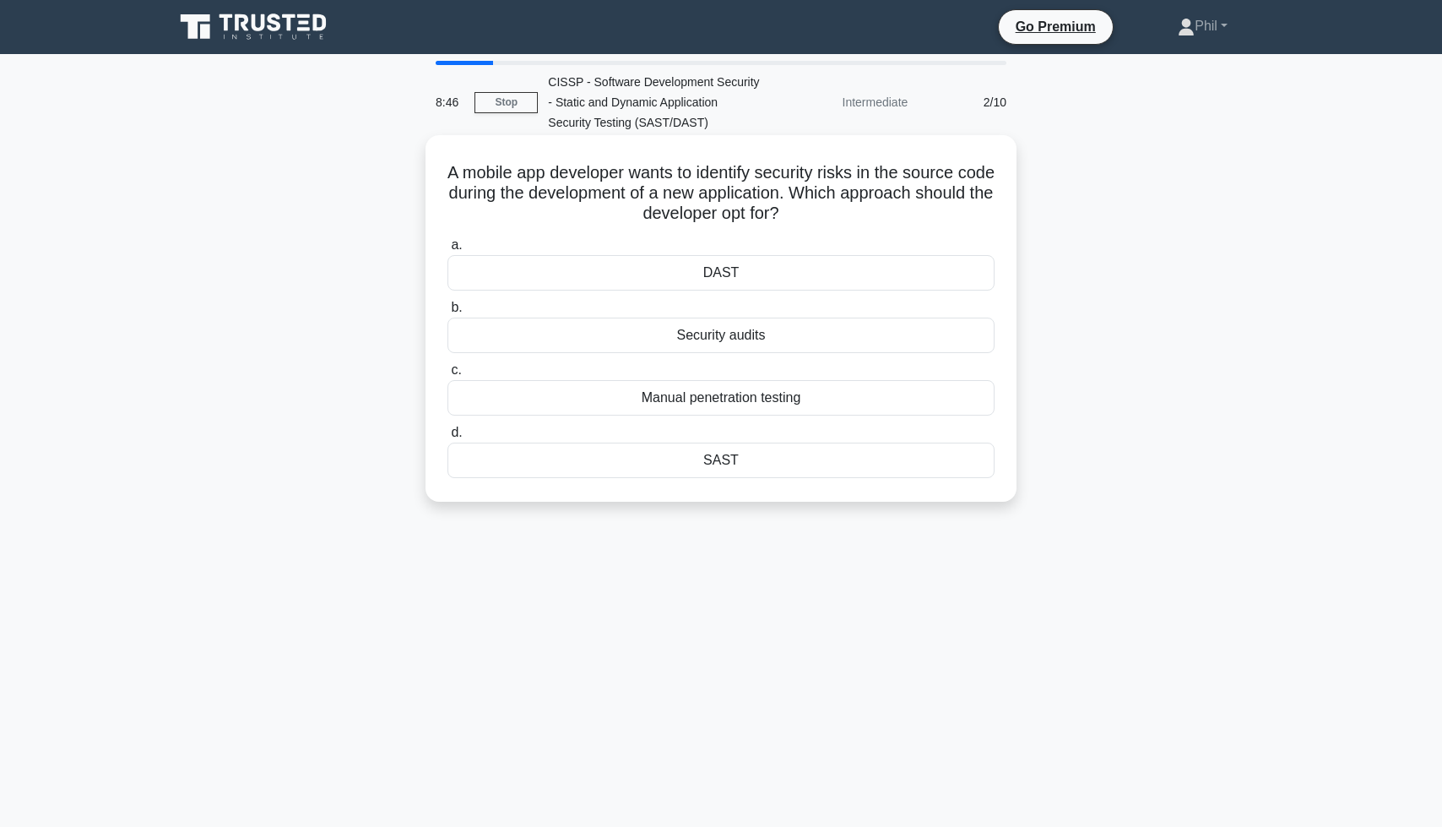
click at [871, 461] on div "SAST" at bounding box center [721, 459] width 547 height 35
click at [448, 438] on input "d. SAST" at bounding box center [448, 432] width 0 height 11
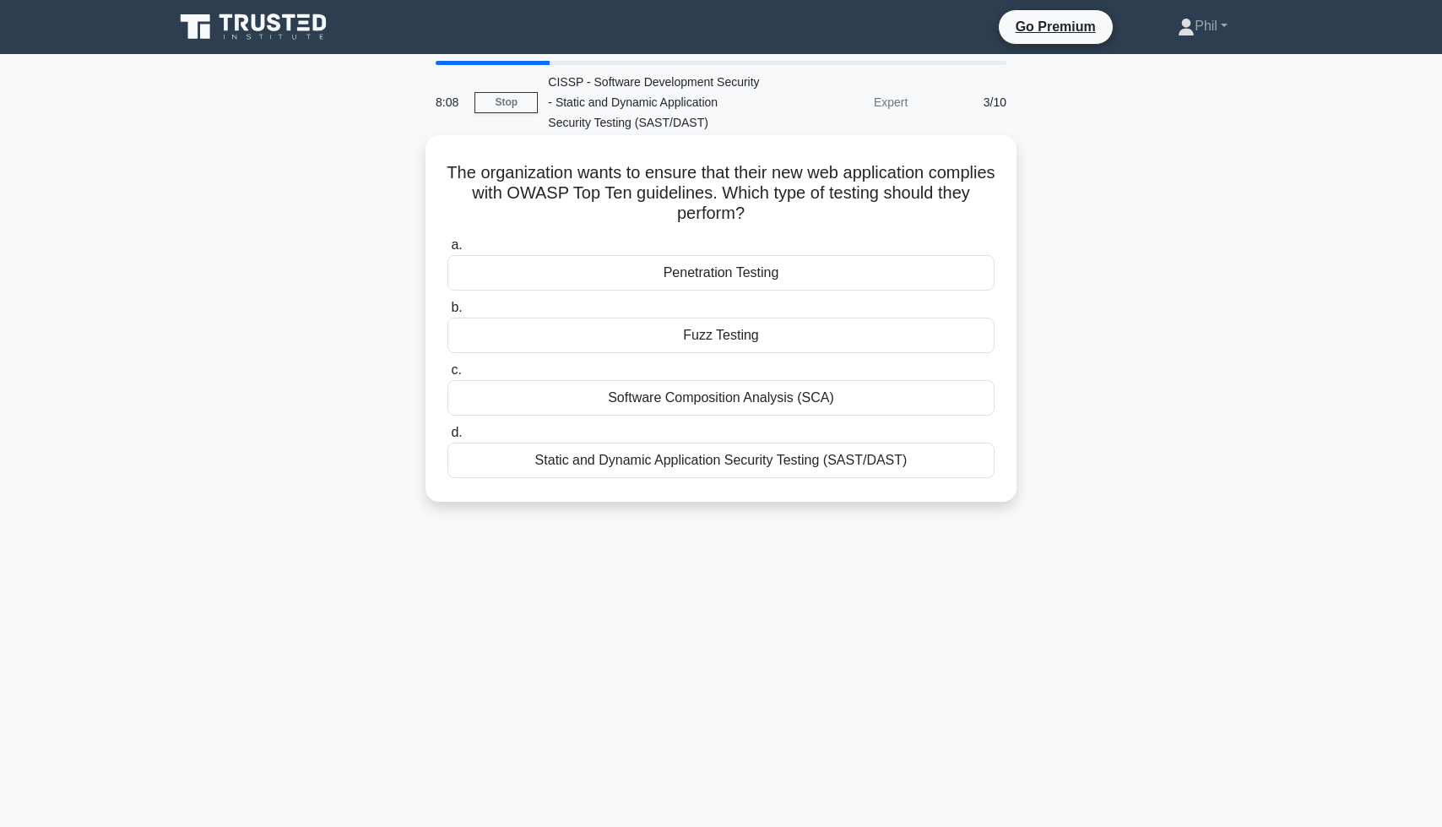
click at [893, 469] on div "Static and Dynamic Application Security Testing (SAST/DAST)" at bounding box center [721, 459] width 547 height 35
click at [448, 438] on input "d. Static and Dynamic Application Security Testing (SAST/DAST)" at bounding box center [448, 432] width 0 height 11
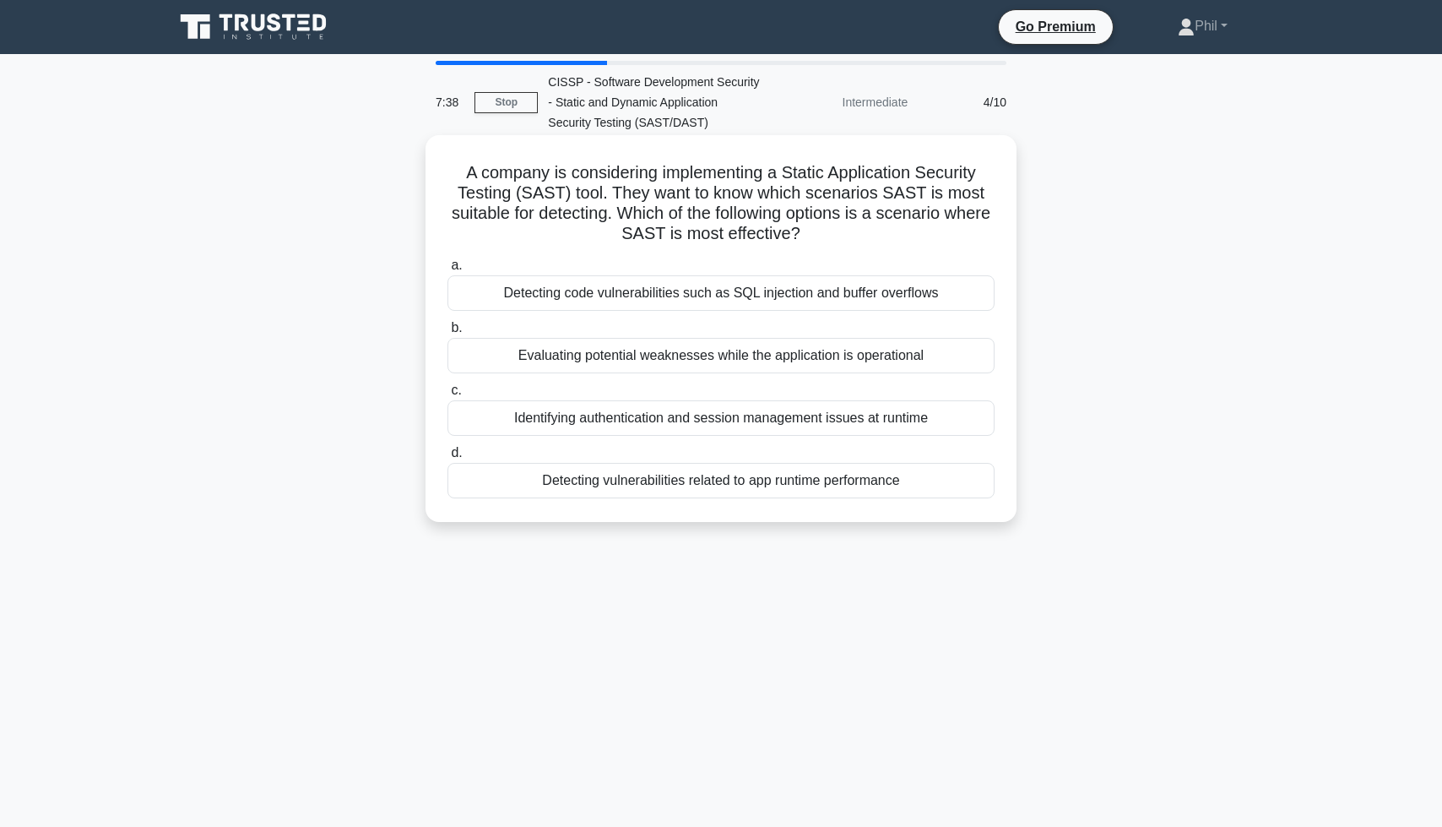
click at [912, 296] on div "Detecting code vulnerabilities such as SQL injection and buffer overflows" at bounding box center [721, 292] width 547 height 35
click at [448, 271] on input "a. Detecting code vulnerabilities such as SQL injection and buffer overflows" at bounding box center [448, 265] width 0 height 11
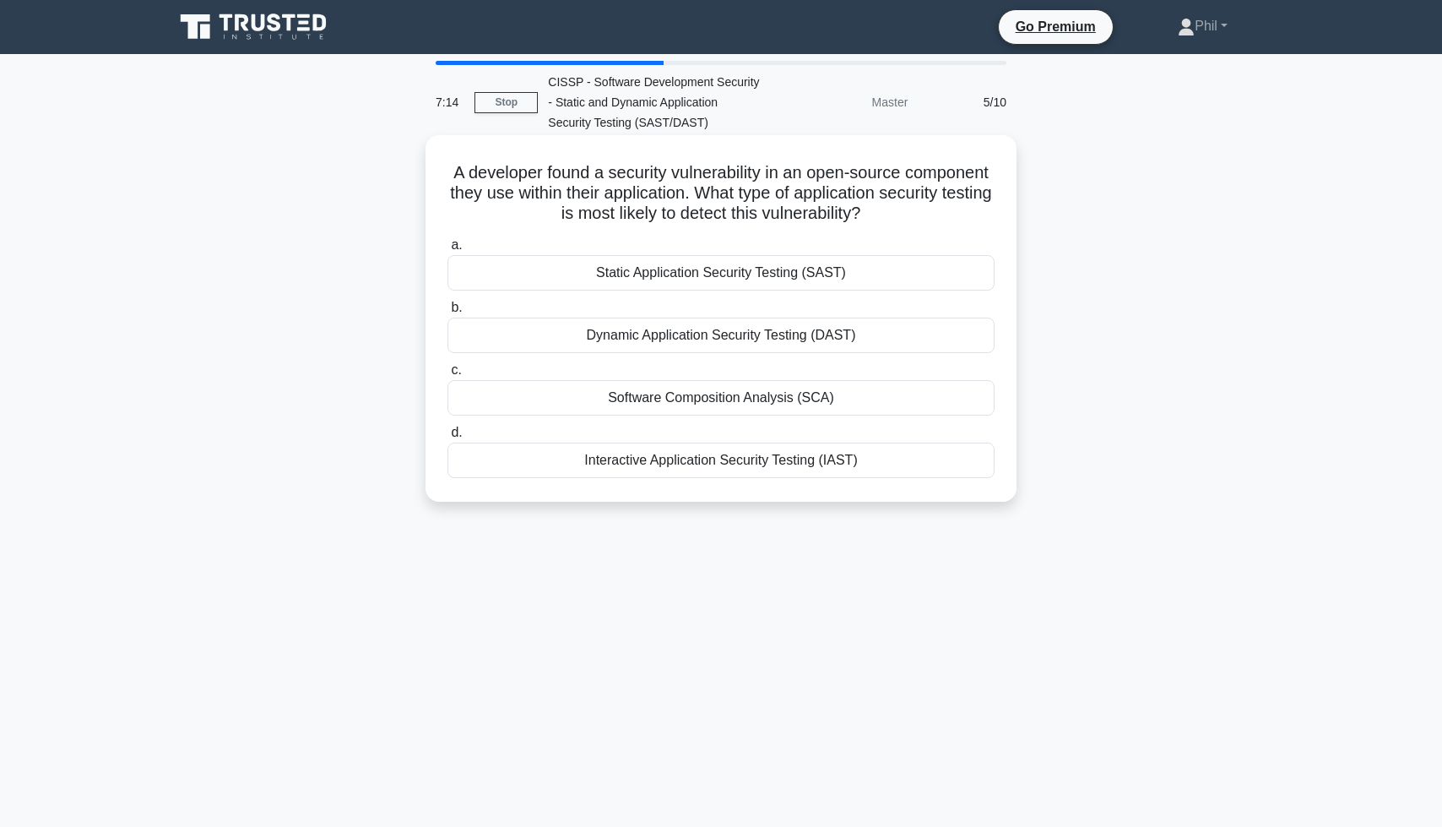
click at [868, 399] on div "Software Composition Analysis (SCA)" at bounding box center [721, 397] width 547 height 35
click at [448, 376] on input "c. Software Composition Analysis (SCA)" at bounding box center [448, 370] width 0 height 11
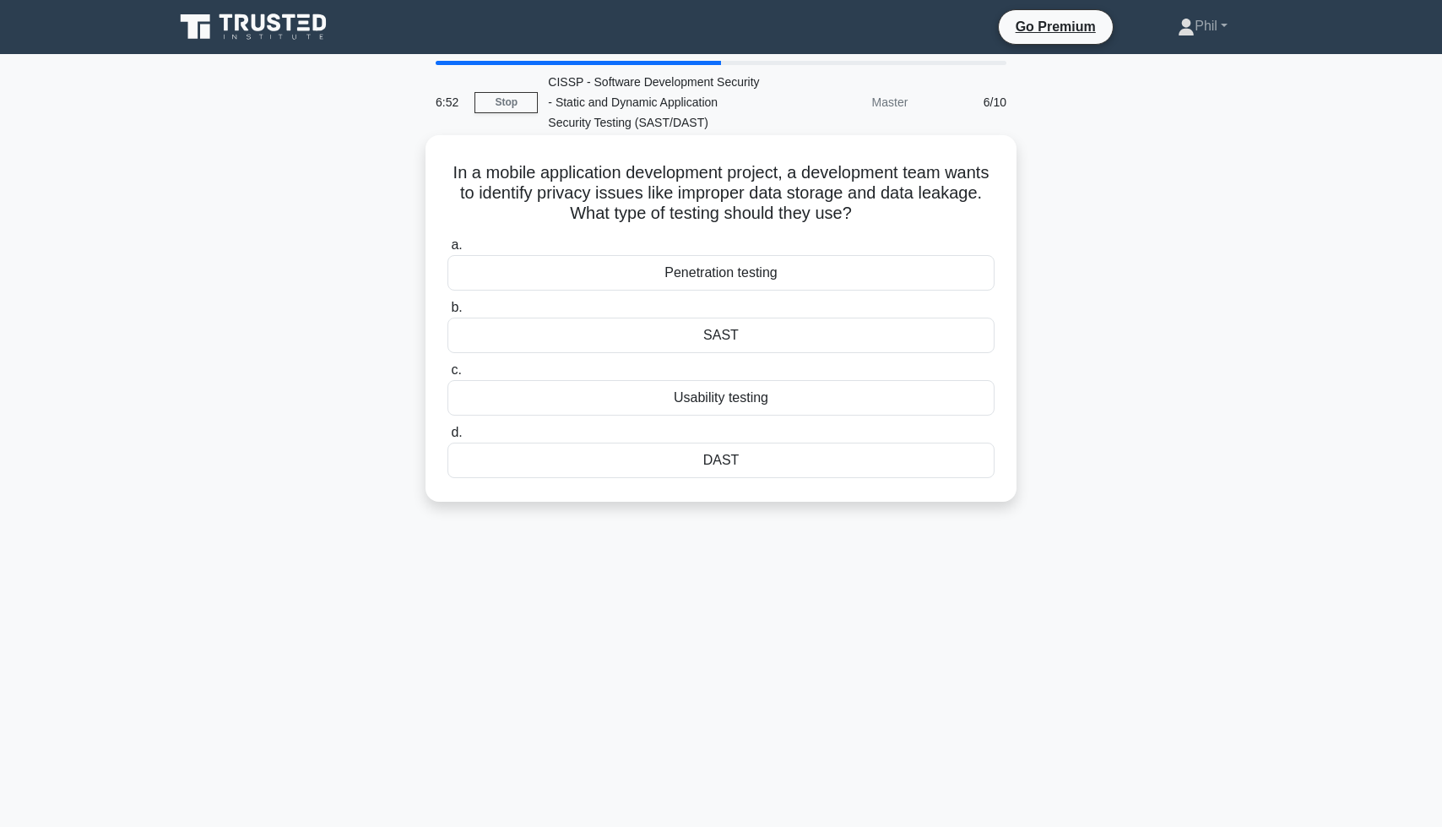
click at [872, 264] on div "Penetration testing" at bounding box center [721, 272] width 547 height 35
click at [448, 251] on input "a. Penetration testing" at bounding box center [448, 245] width 0 height 11
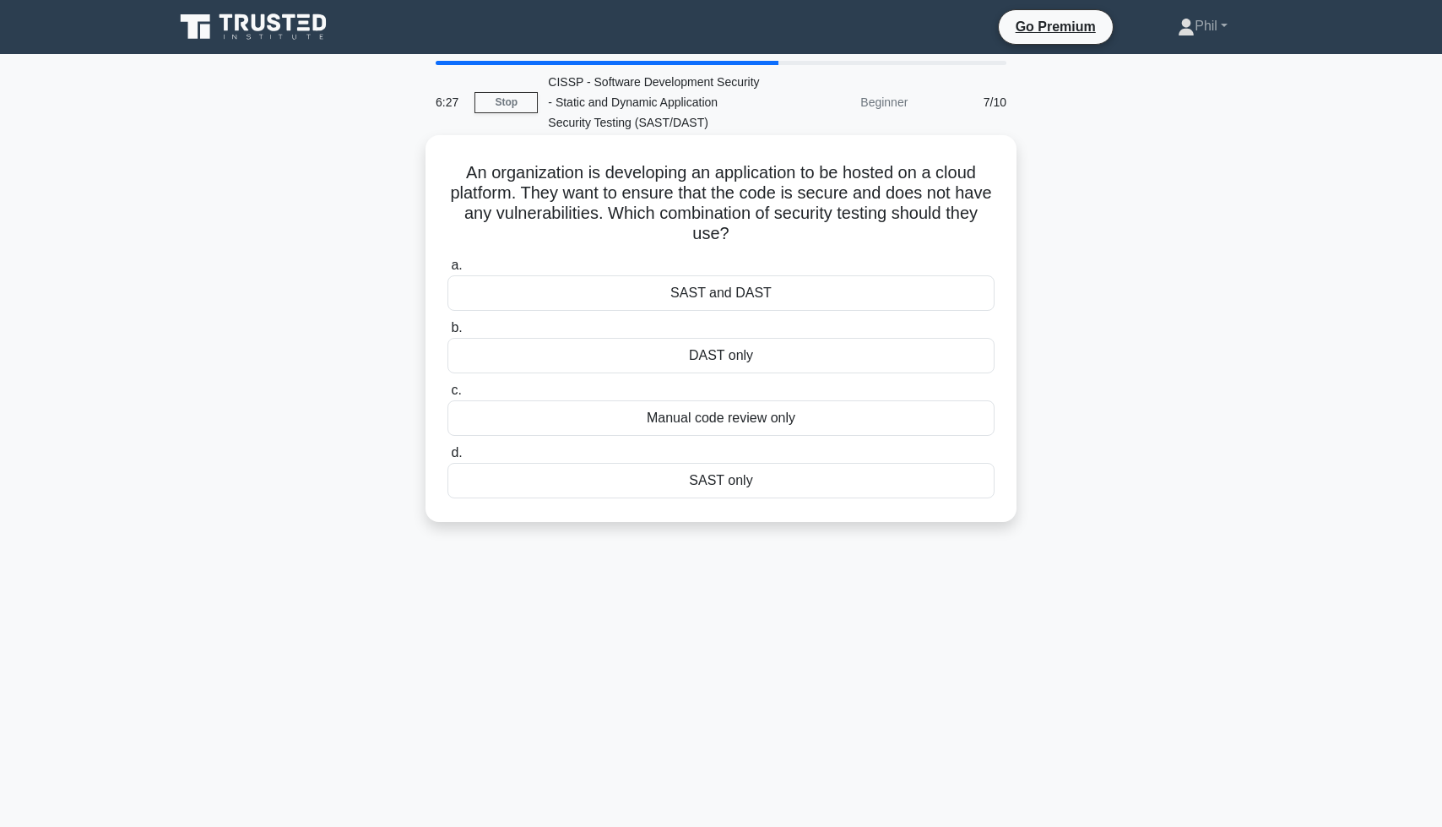
click at [863, 291] on div "SAST and DAST" at bounding box center [721, 292] width 547 height 35
click at [448, 271] on input "a. SAST and DAST" at bounding box center [448, 265] width 0 height 11
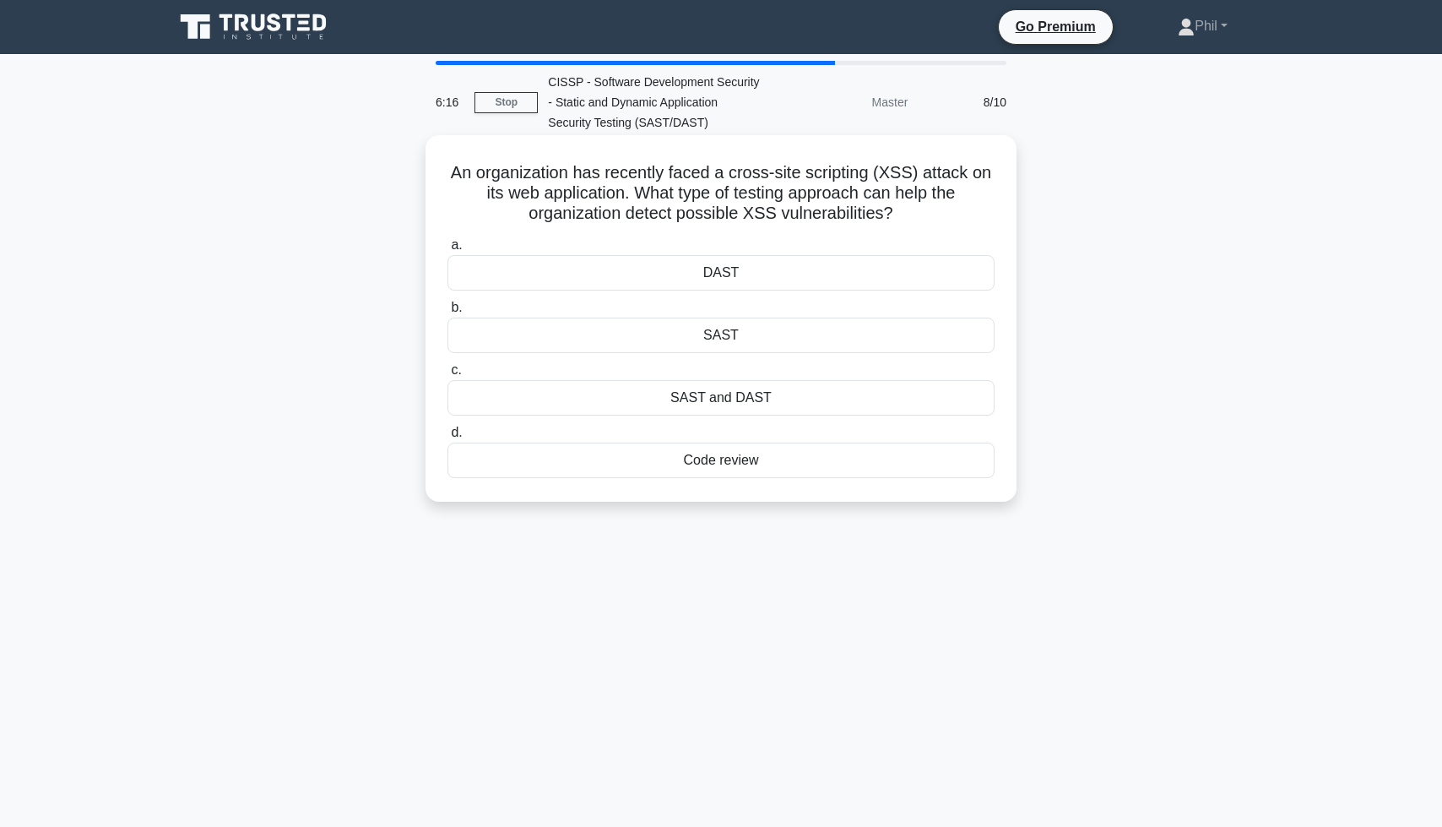
click at [789, 404] on div "SAST and DAST" at bounding box center [721, 397] width 547 height 35
click at [448, 376] on input "c. SAST and DAST" at bounding box center [448, 370] width 0 height 11
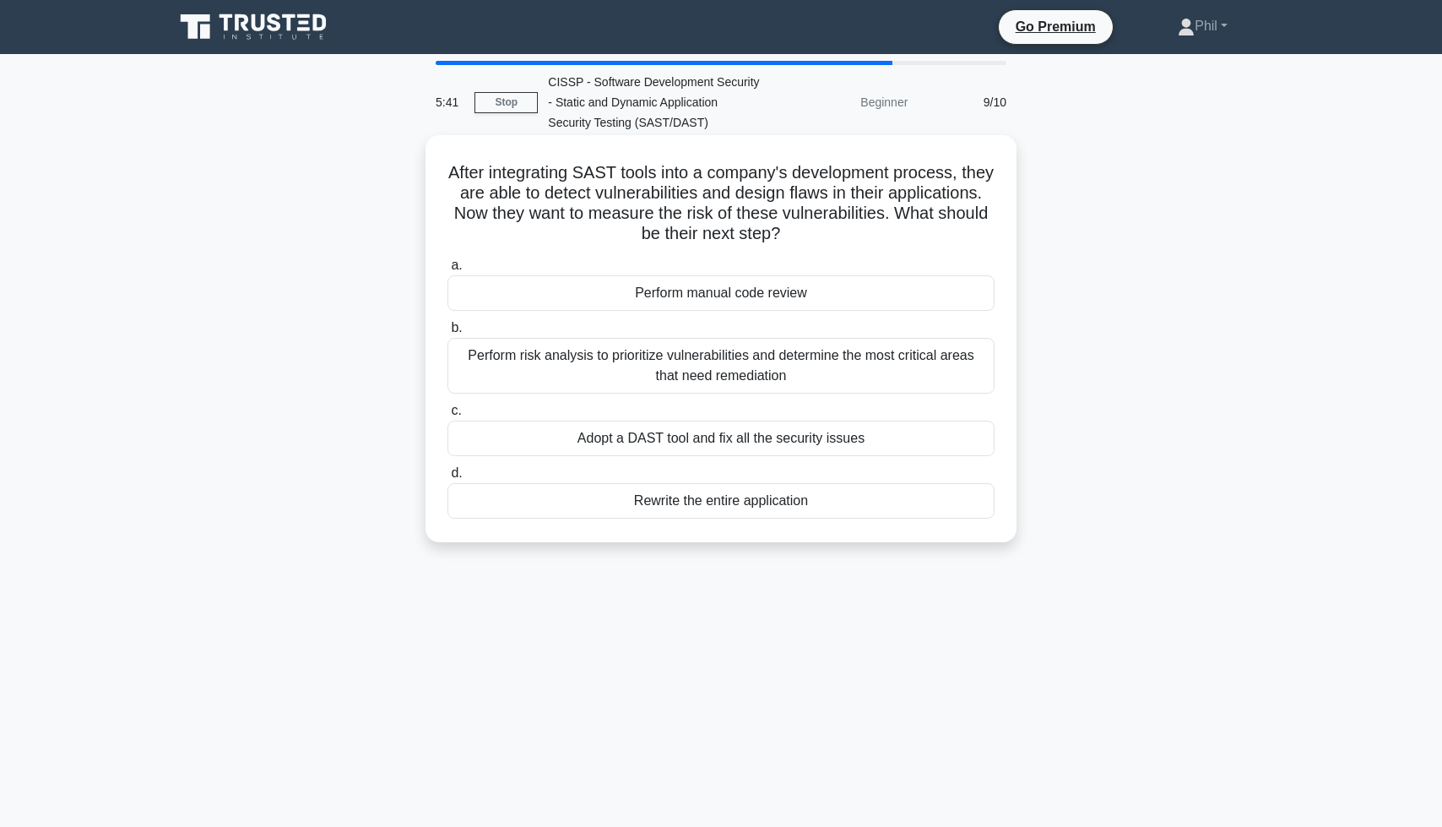
click at [907, 376] on div "Perform risk analysis to prioritize vulnerabilities and determine the most crit…" at bounding box center [721, 366] width 547 height 56
click at [448, 334] on input "b. Perform risk analysis to prioritize vulnerabilities and determine the most c…" at bounding box center [448, 328] width 0 height 11
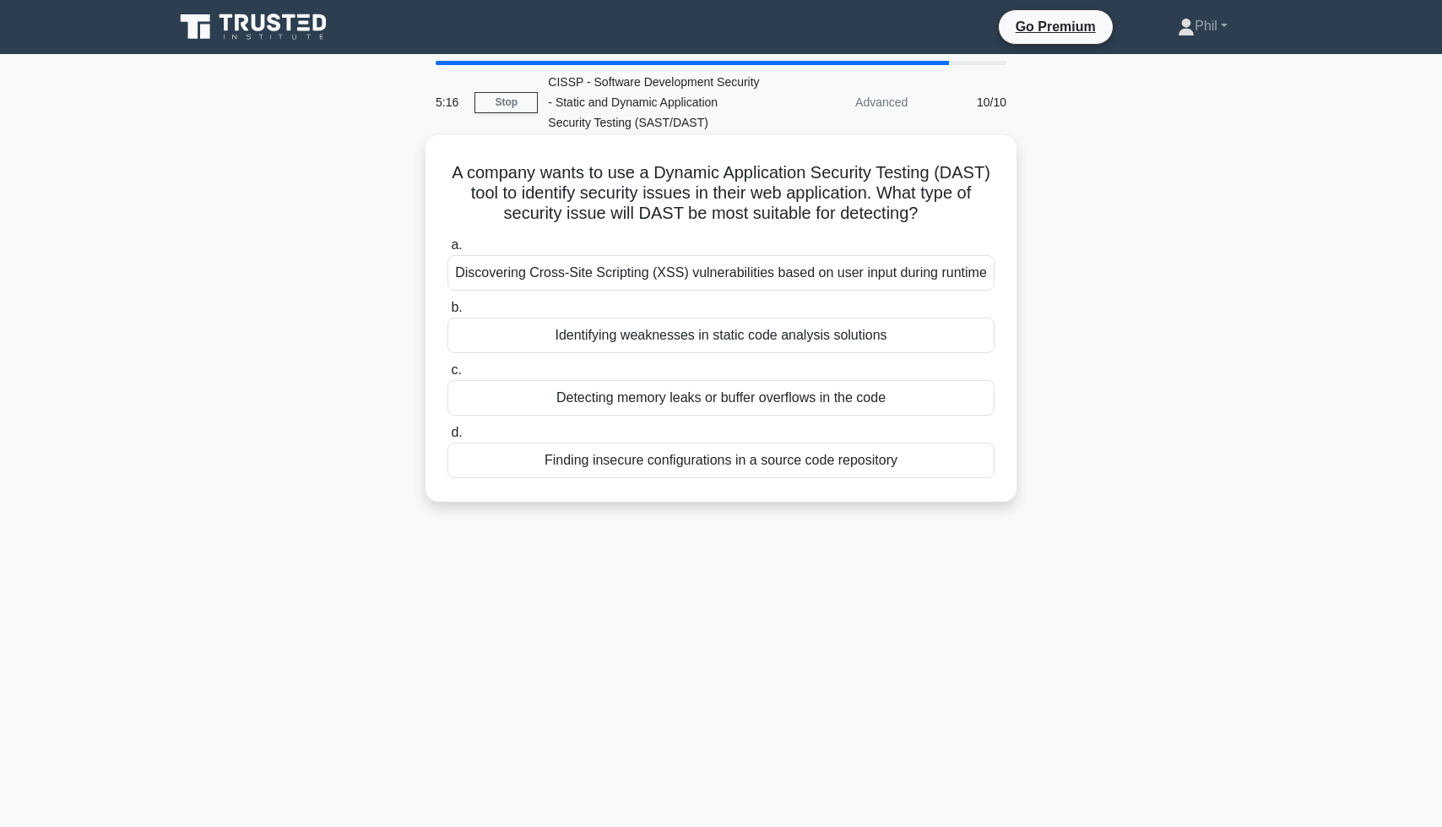
click at [806, 280] on div "Discovering Cross-Site Scripting (XSS) vulnerabilities based on user input duri…" at bounding box center [721, 272] width 547 height 35
click at [448, 251] on input "a. Discovering Cross-Site Scripting (XSS) vulnerabilities based on user input d…" at bounding box center [448, 245] width 0 height 11
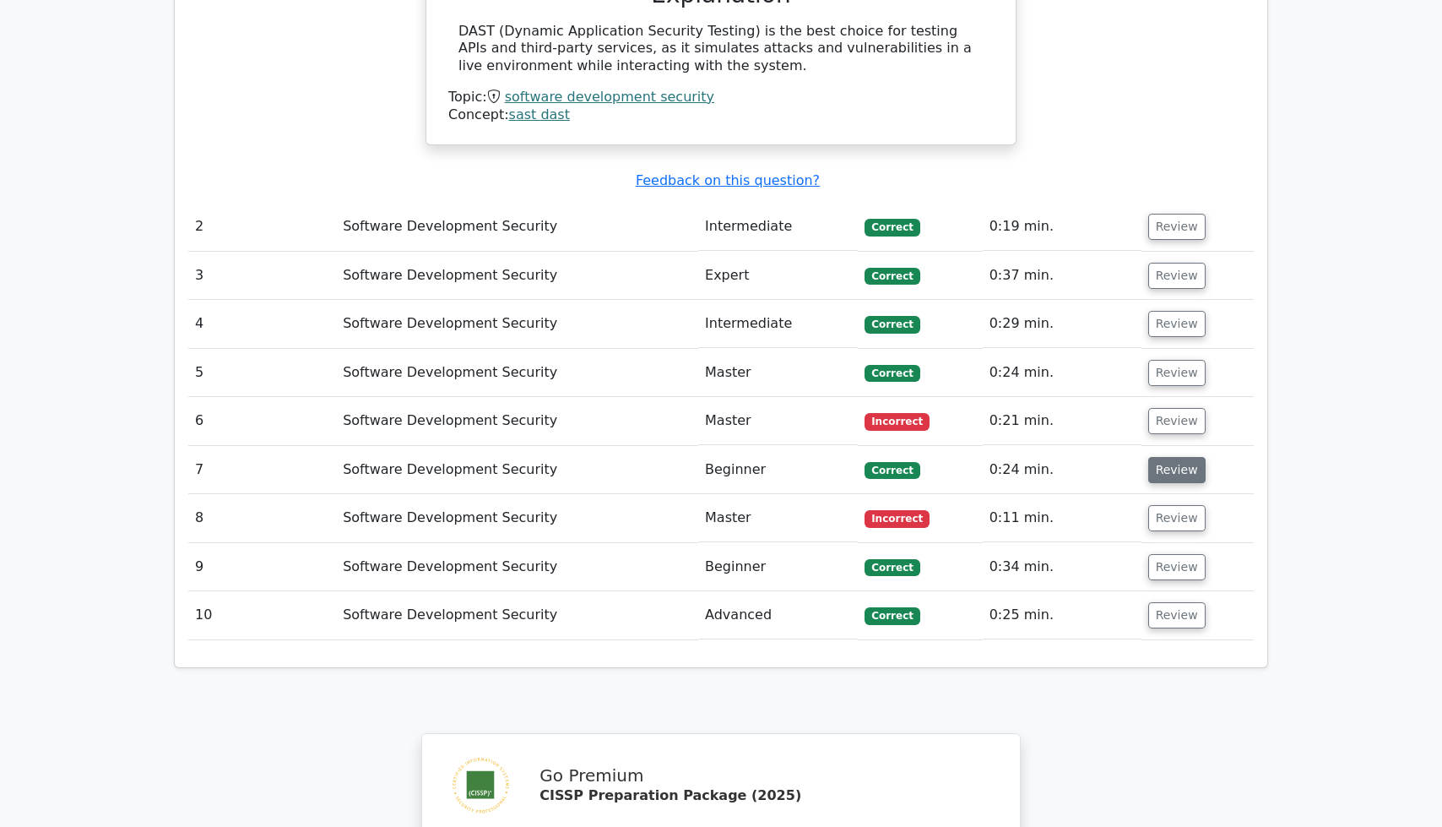
scroll to position [1708, 0]
click at [1173, 407] on button "Review" at bounding box center [1176, 420] width 57 height 26
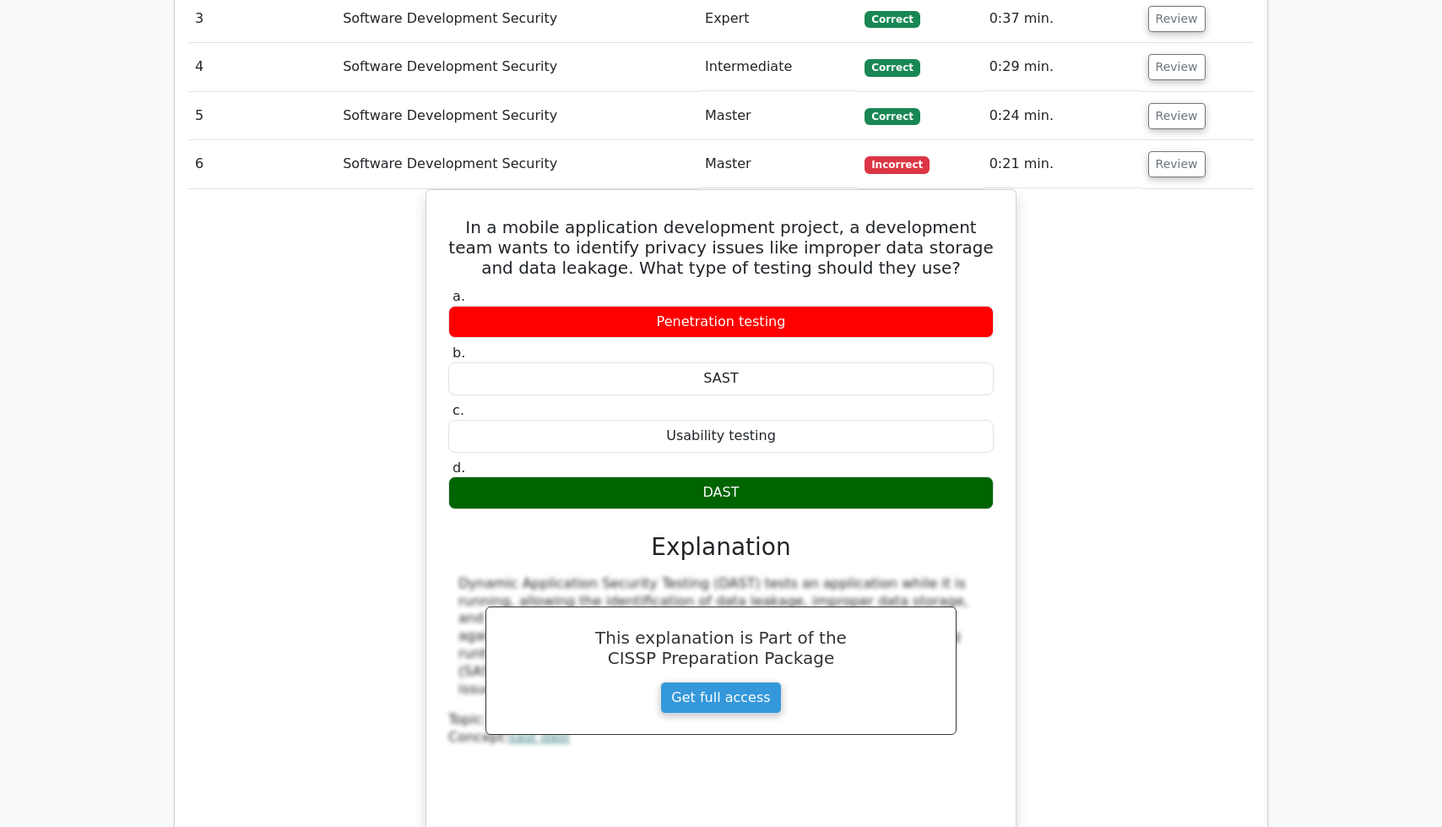
scroll to position [2276, 0]
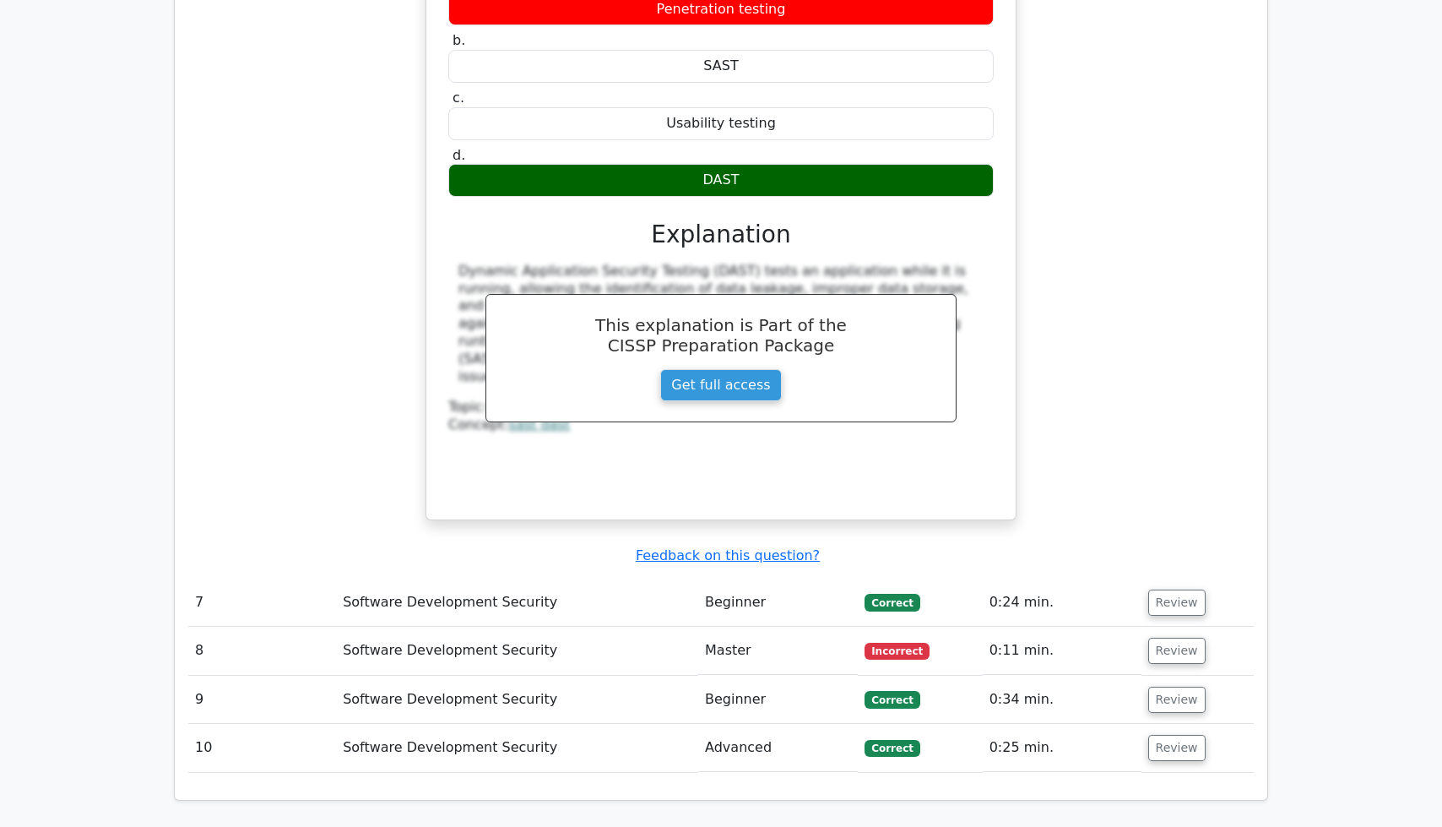
click at [1188, 627] on td "Review" at bounding box center [1198, 651] width 112 height 48
click at [1187, 627] on td "Review" at bounding box center [1198, 651] width 112 height 48
click at [1184, 638] on button "Review" at bounding box center [1176, 651] width 57 height 26
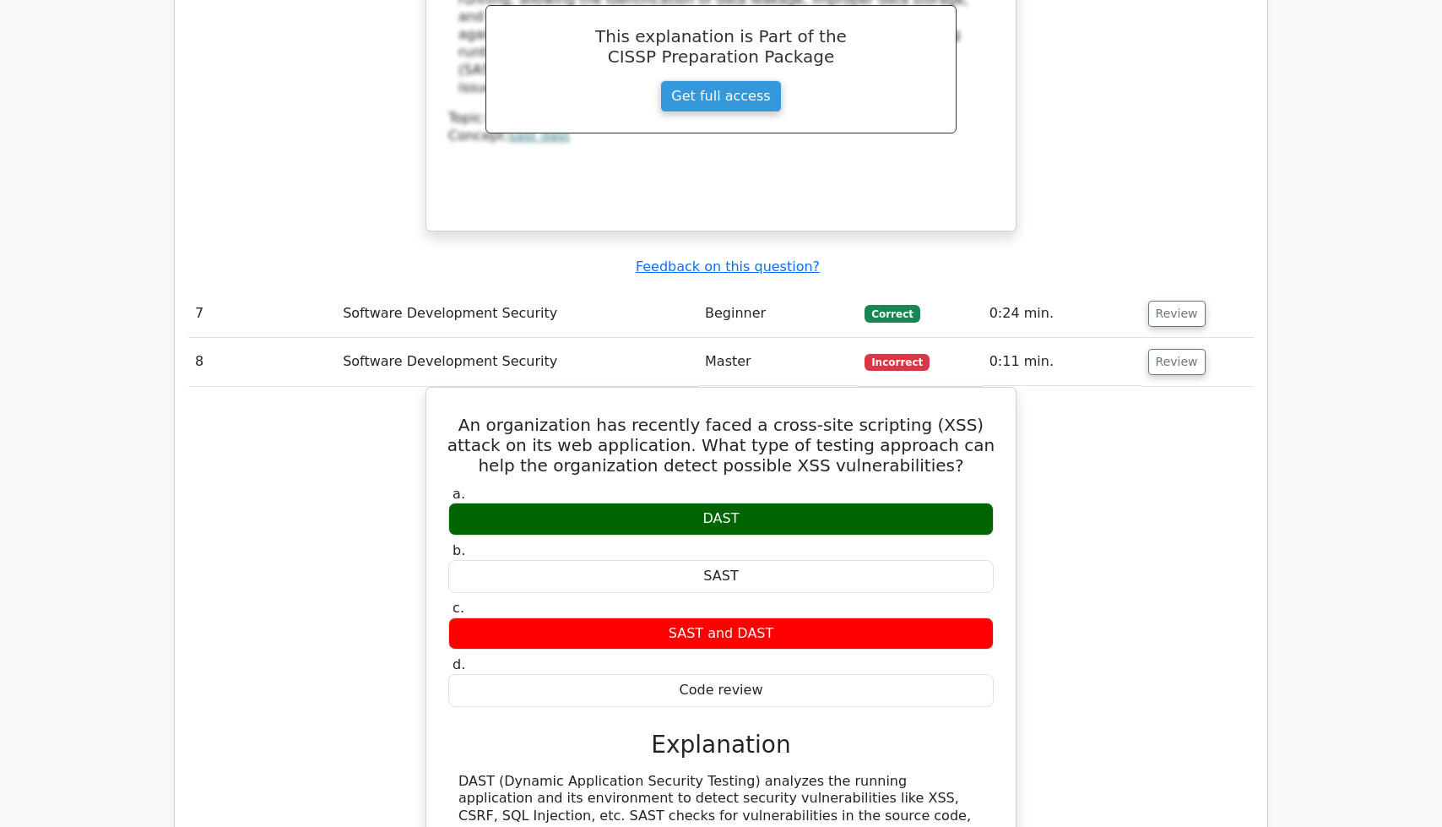
scroll to position [2578, 0]
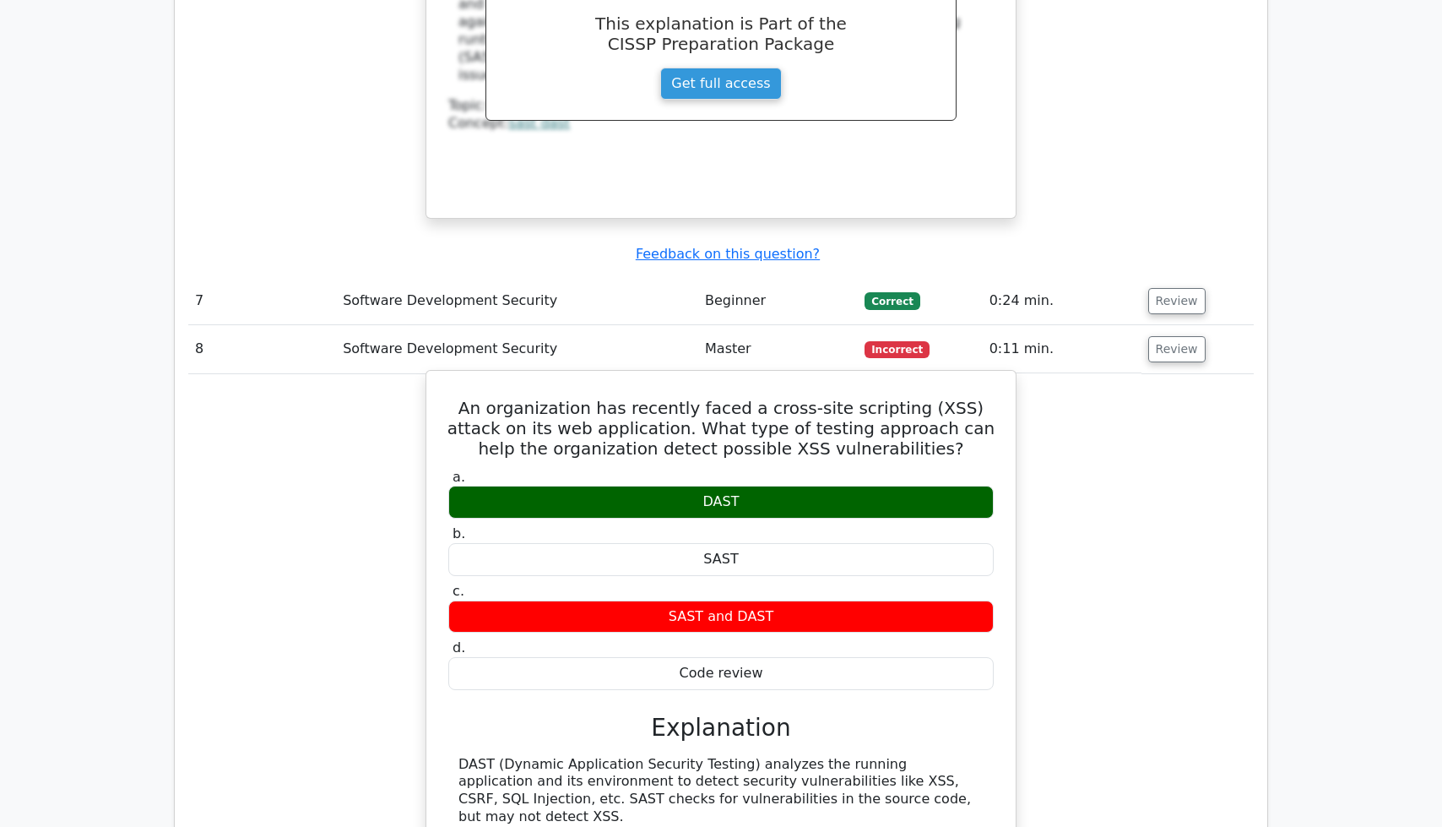
drag, startPoint x: 437, startPoint y: 347, endPoint x: 887, endPoint y: 615, distance: 522.9
click at [887, 615] on div "An organization has recently faced a cross-site scripting (XSS) attack on its w…" at bounding box center [721, 632] width 576 height 511
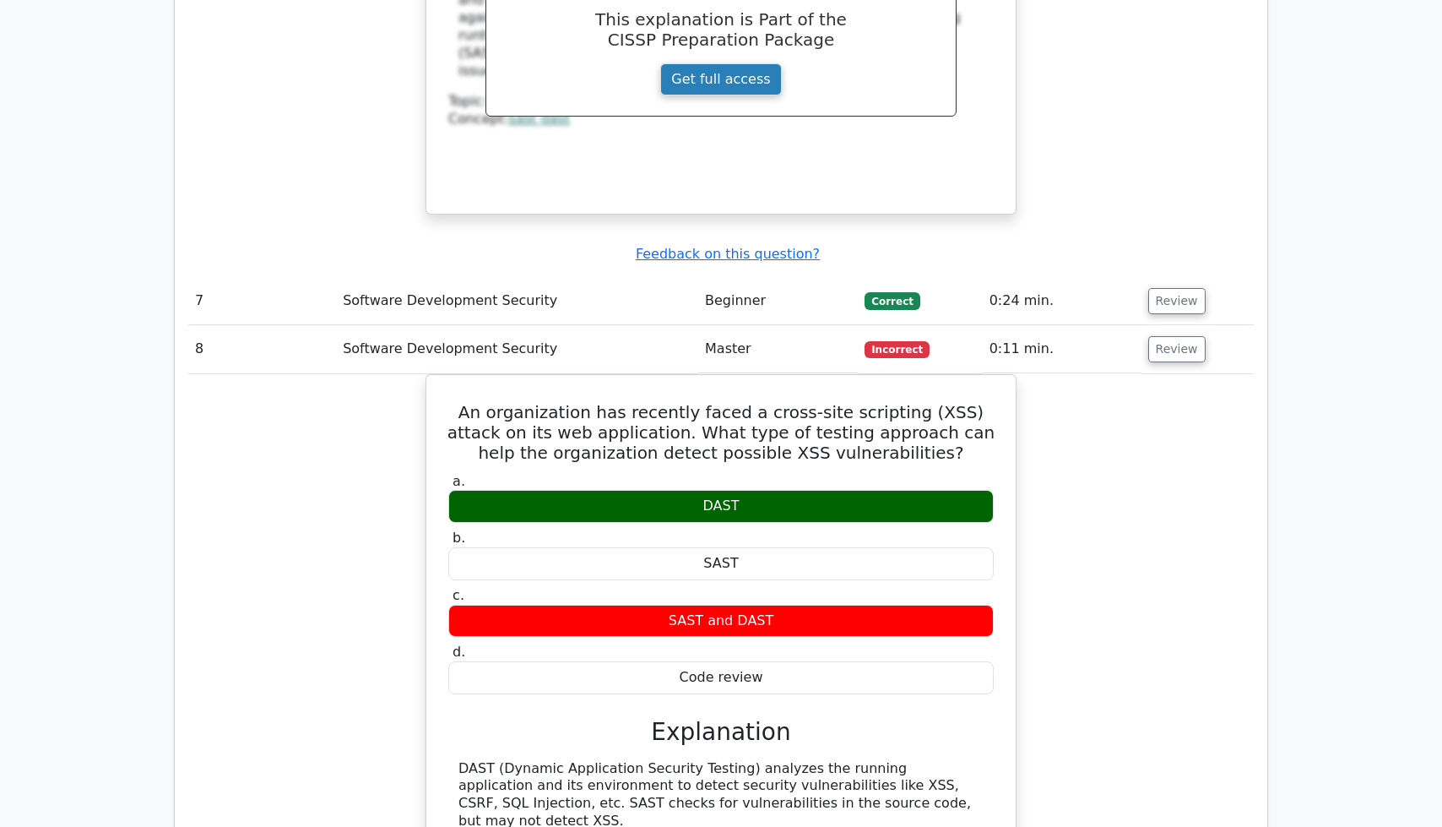
copy div "An organization has recently faced a cross-site scripting (XSS) attack on its w…"
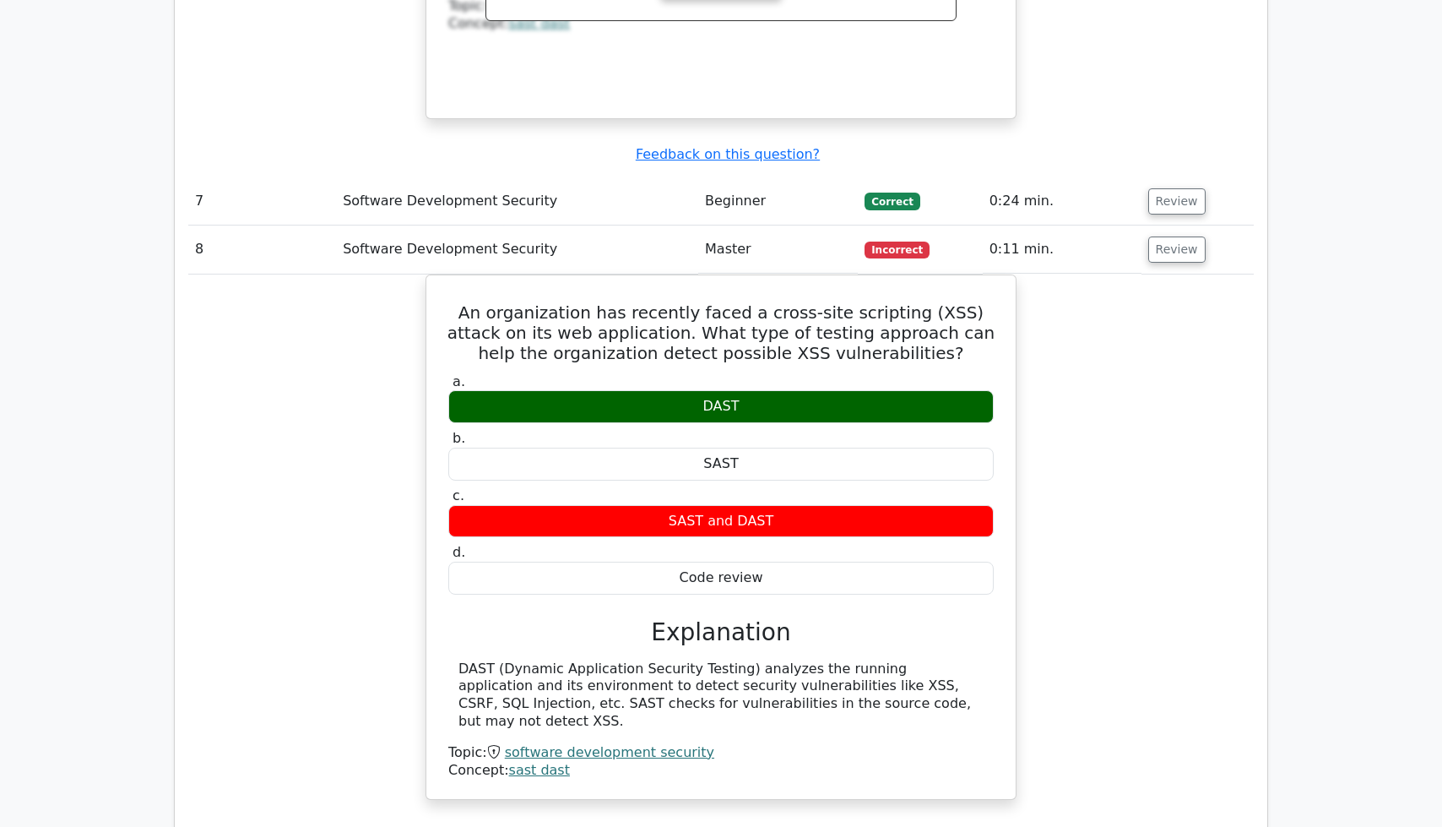
scroll to position [2697, 0]
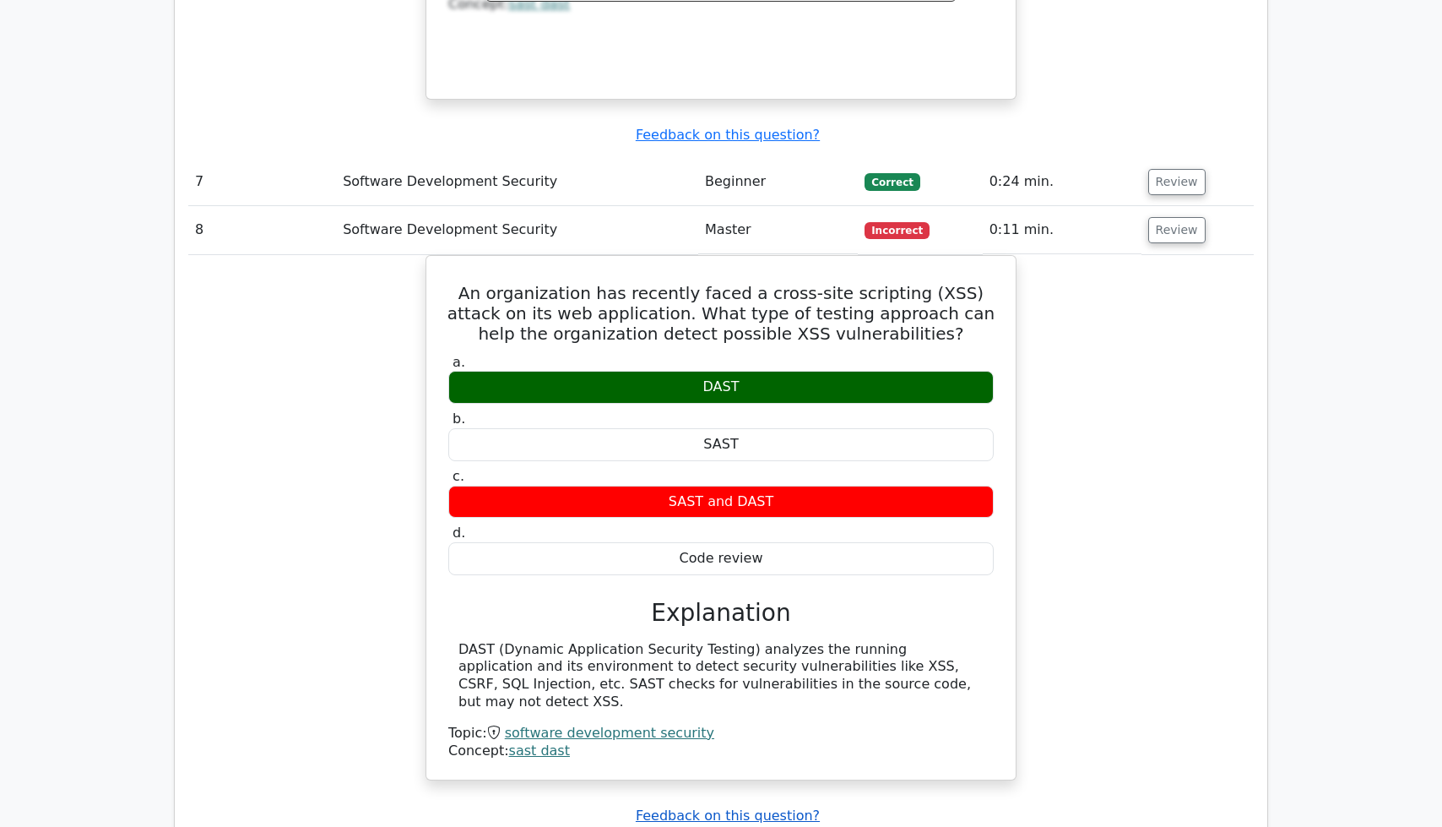
click at [747, 807] on u "Feedback on this question?" at bounding box center [728, 815] width 184 height 16
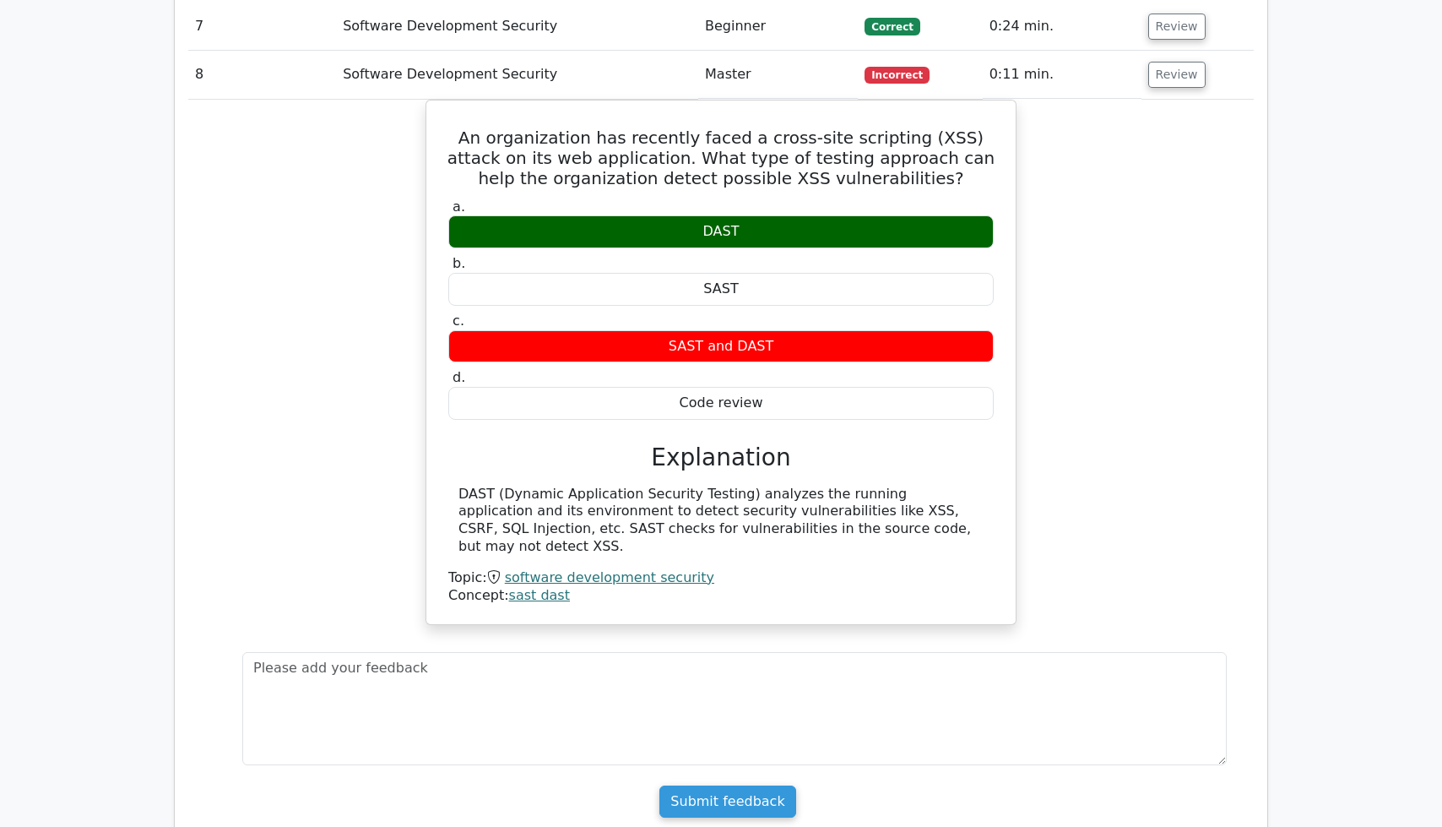
scroll to position [2912, 0]
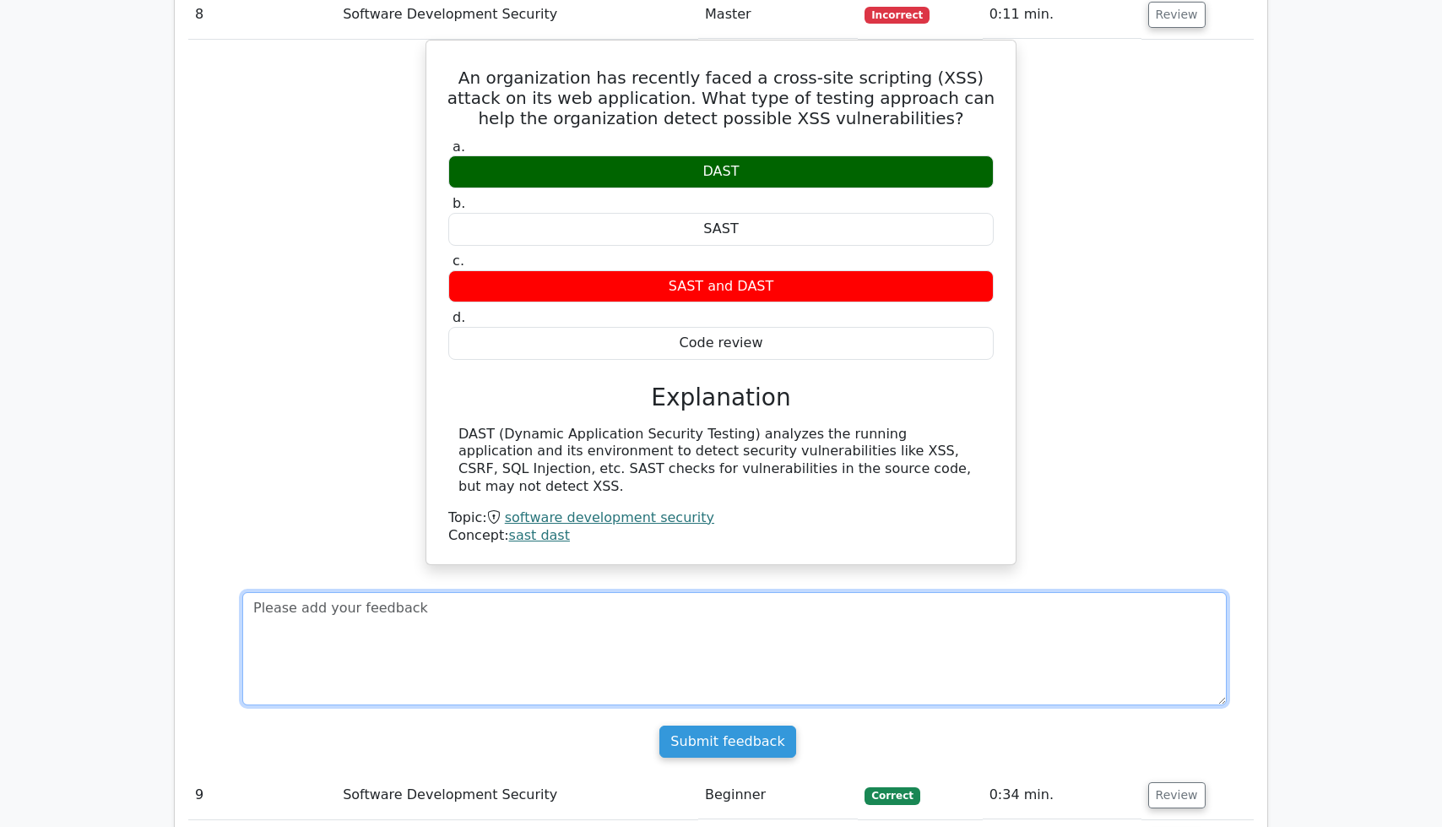
click at [496, 592] on textarea at bounding box center [734, 648] width 985 height 113
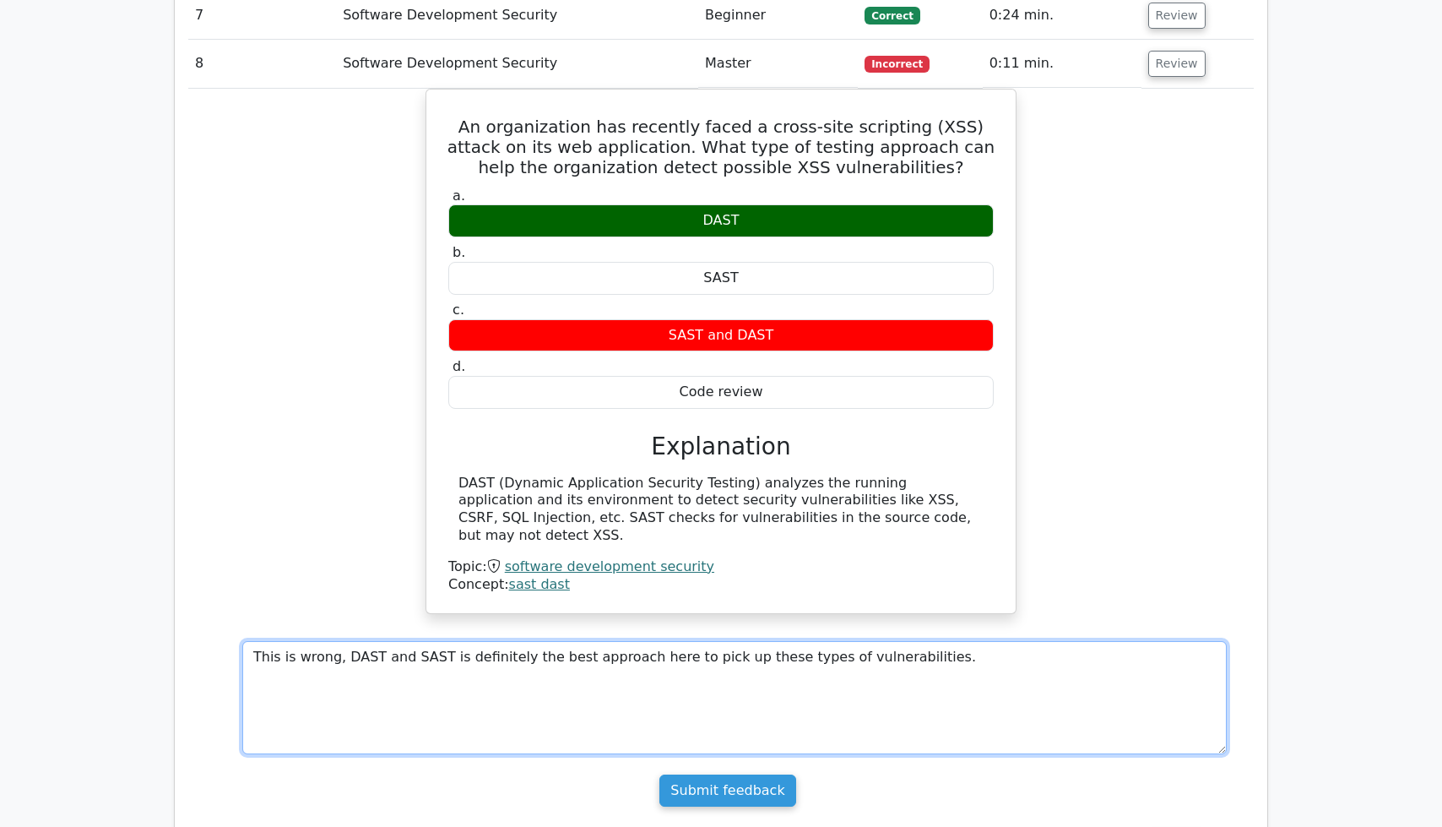
scroll to position [2864, 0]
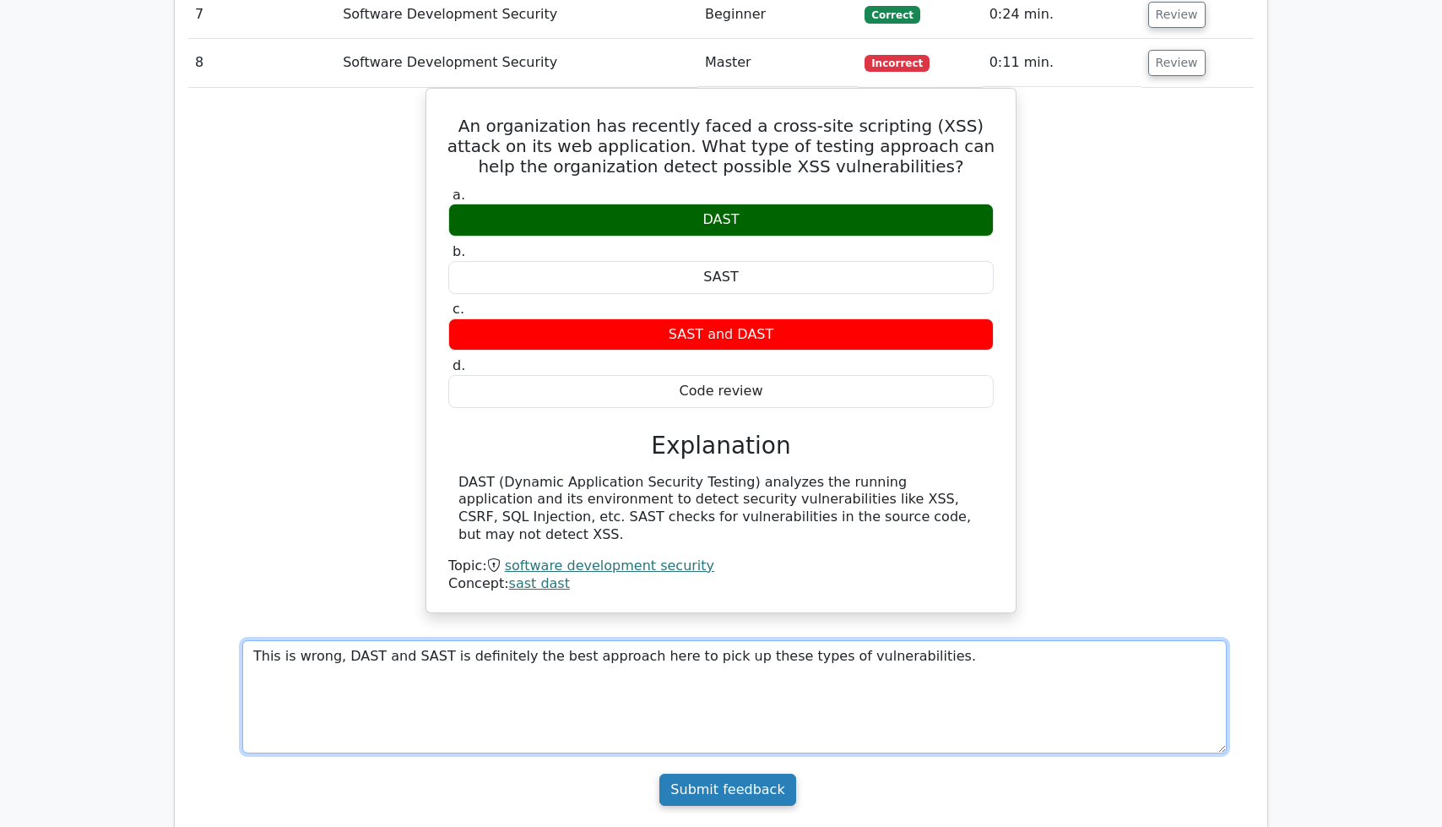
type textarea "This is wrong, DAST and SAST is definitely the best approach here to pick up th…"
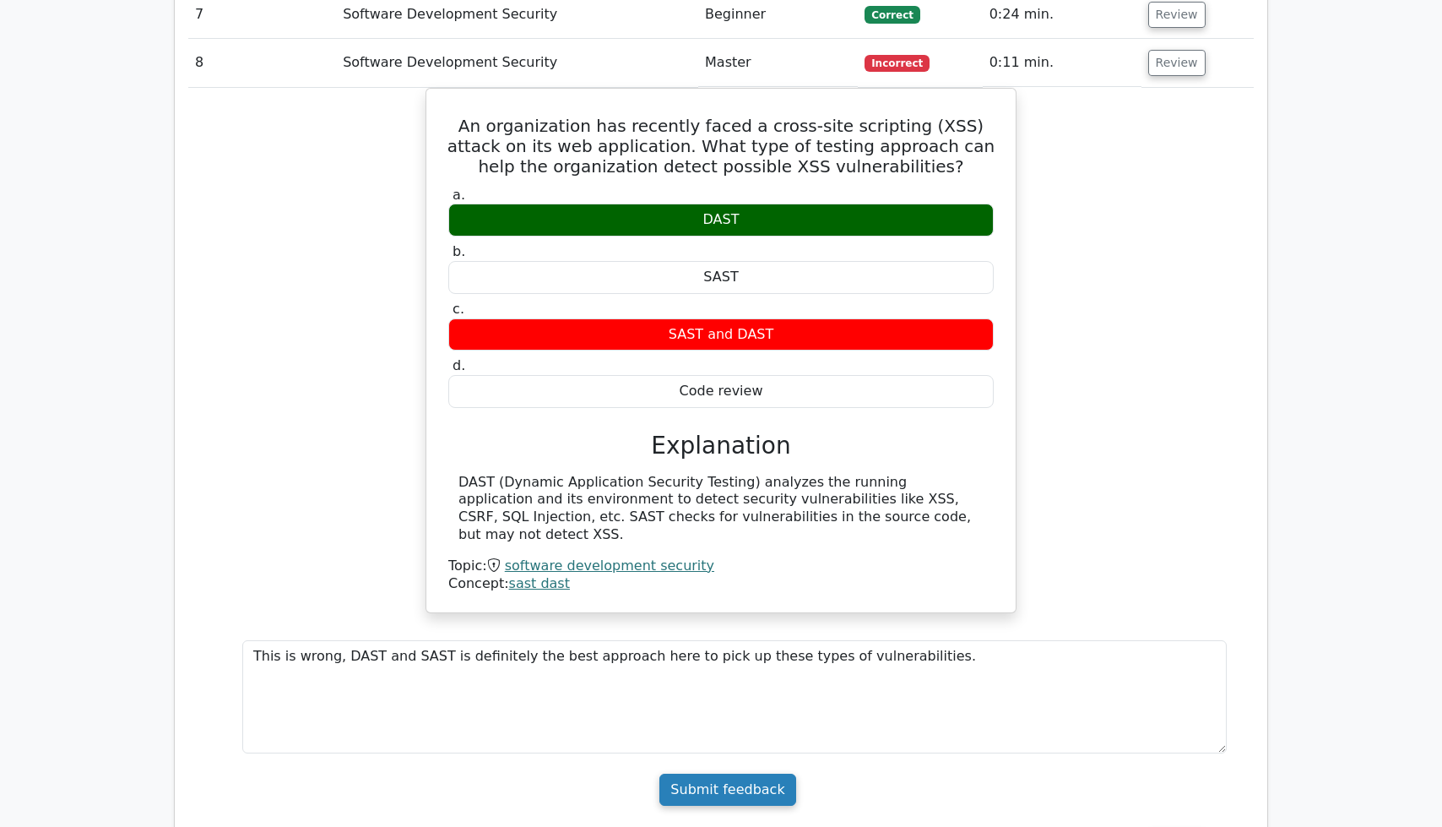
click at [773, 773] on input "Submit feedback" at bounding box center [727, 789] width 136 height 32
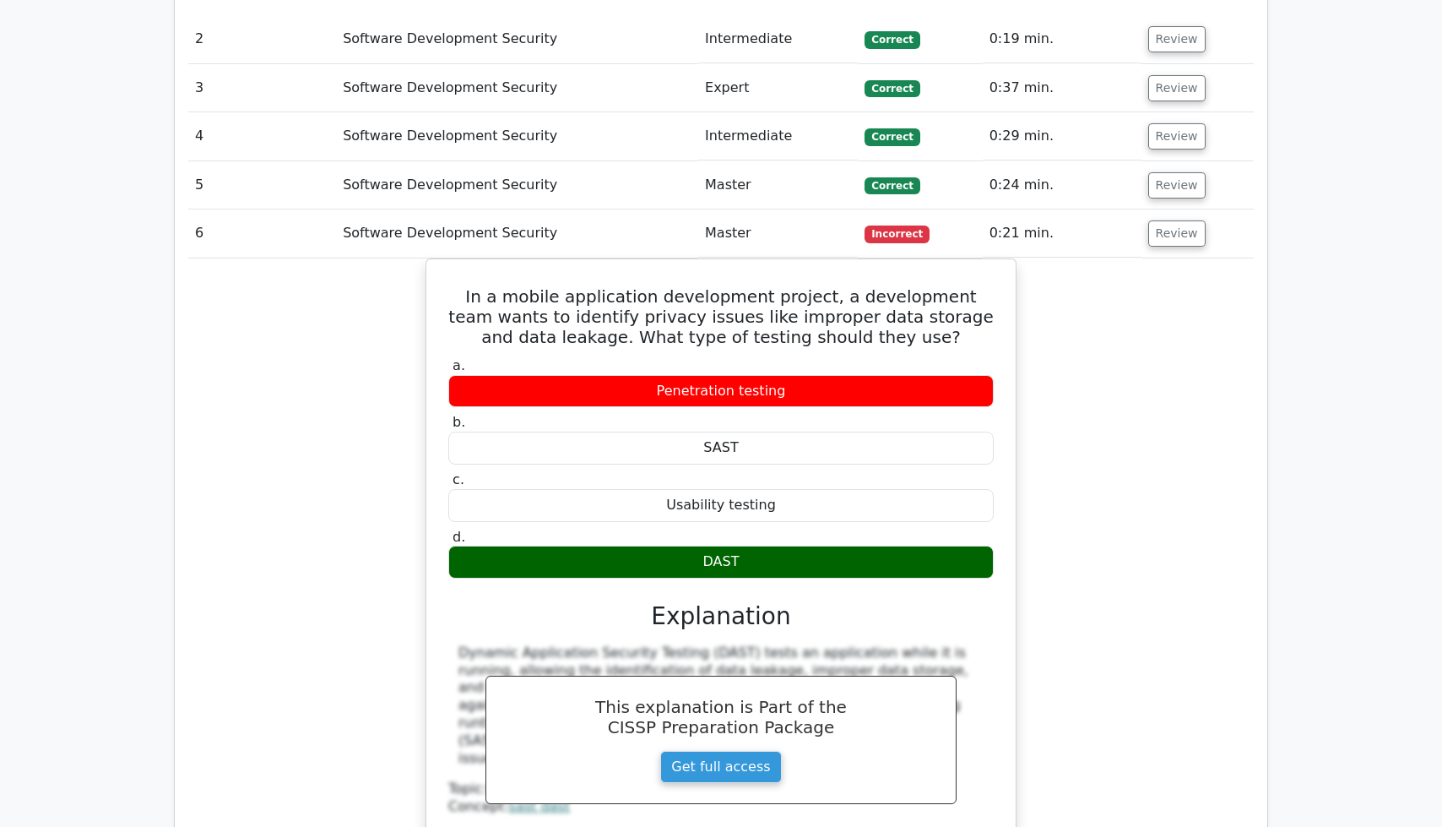
scroll to position [1927, 0]
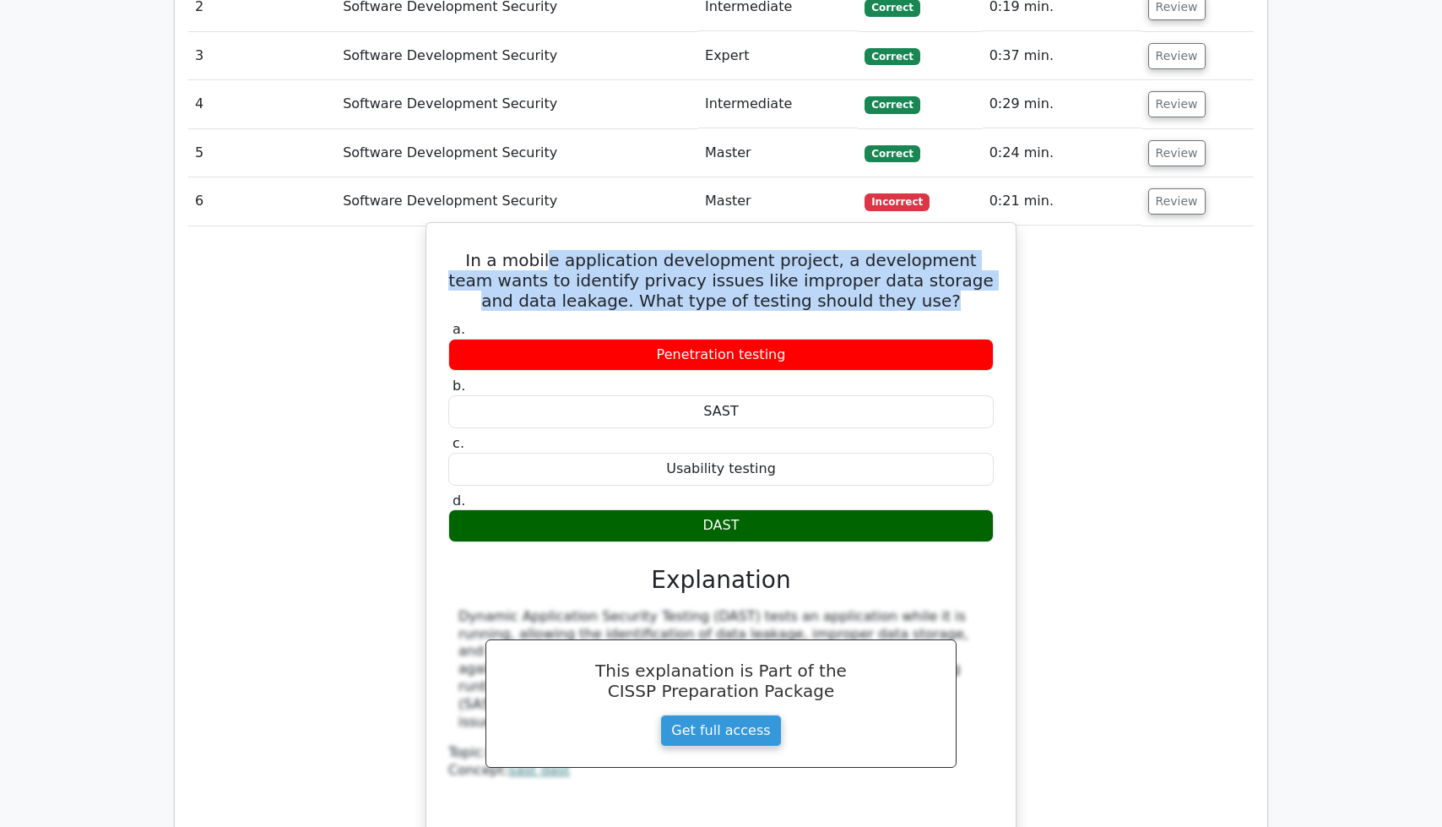
drag, startPoint x: 525, startPoint y: 197, endPoint x: 905, endPoint y: 241, distance: 382.5
click at [920, 255] on div "In a mobile application development project, a development team wants to identi…" at bounding box center [721, 544] width 576 height 628
click at [904, 250] on h5 "In a mobile application development project, a development team wants to identi…" at bounding box center [721, 280] width 549 height 61
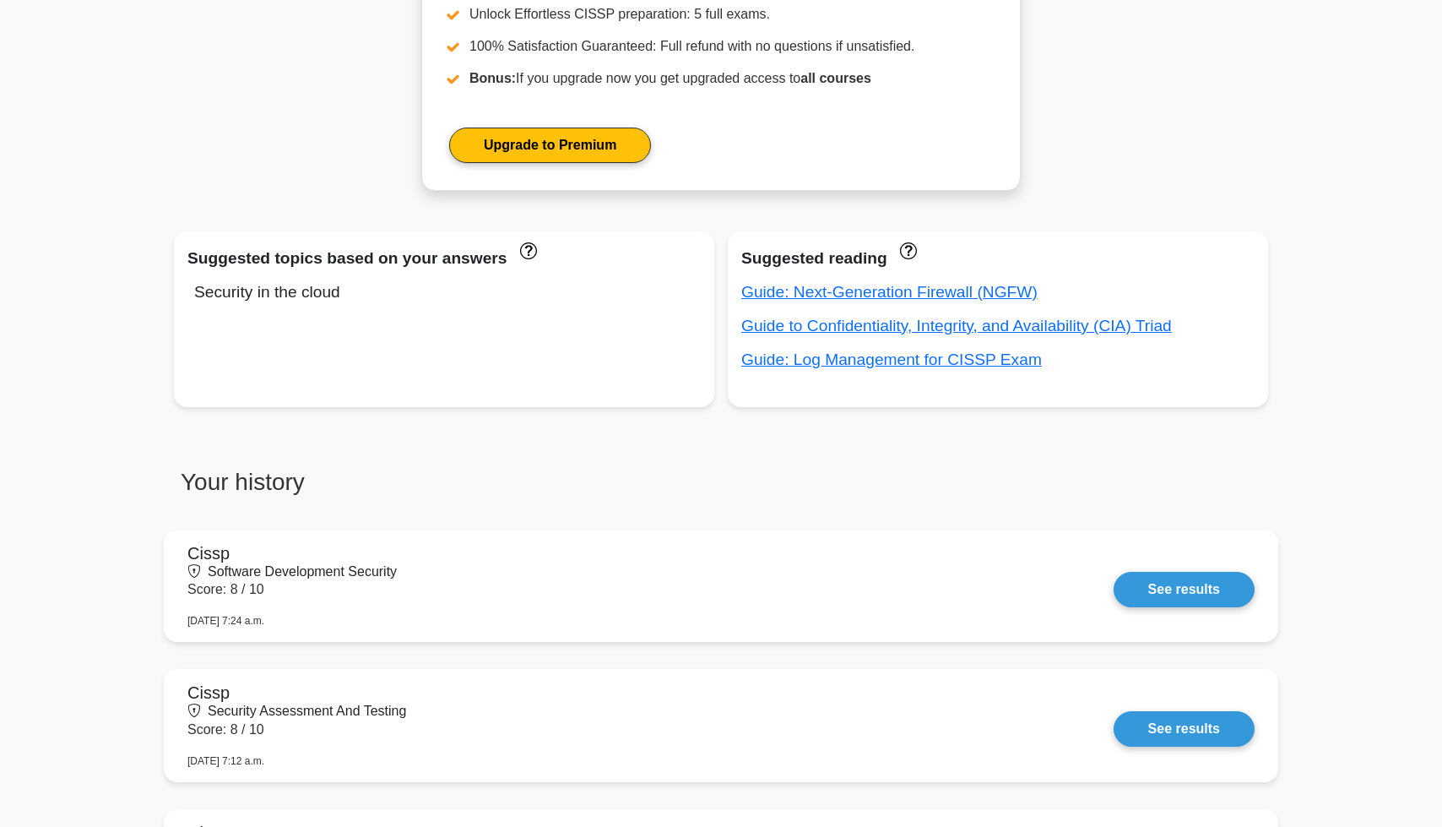
scroll to position [1192, 0]
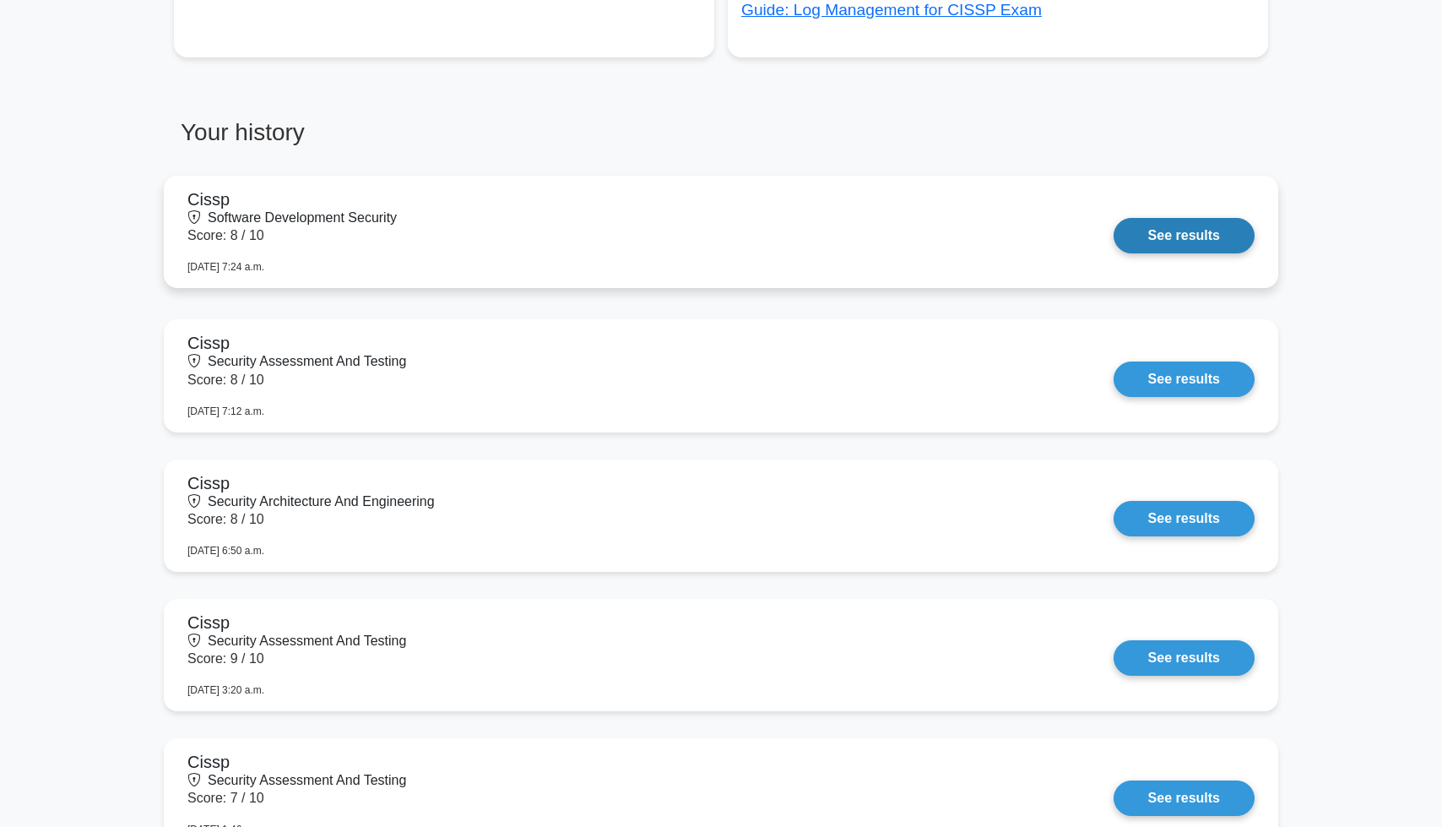
click at [1191, 247] on link "See results" at bounding box center [1184, 235] width 141 height 35
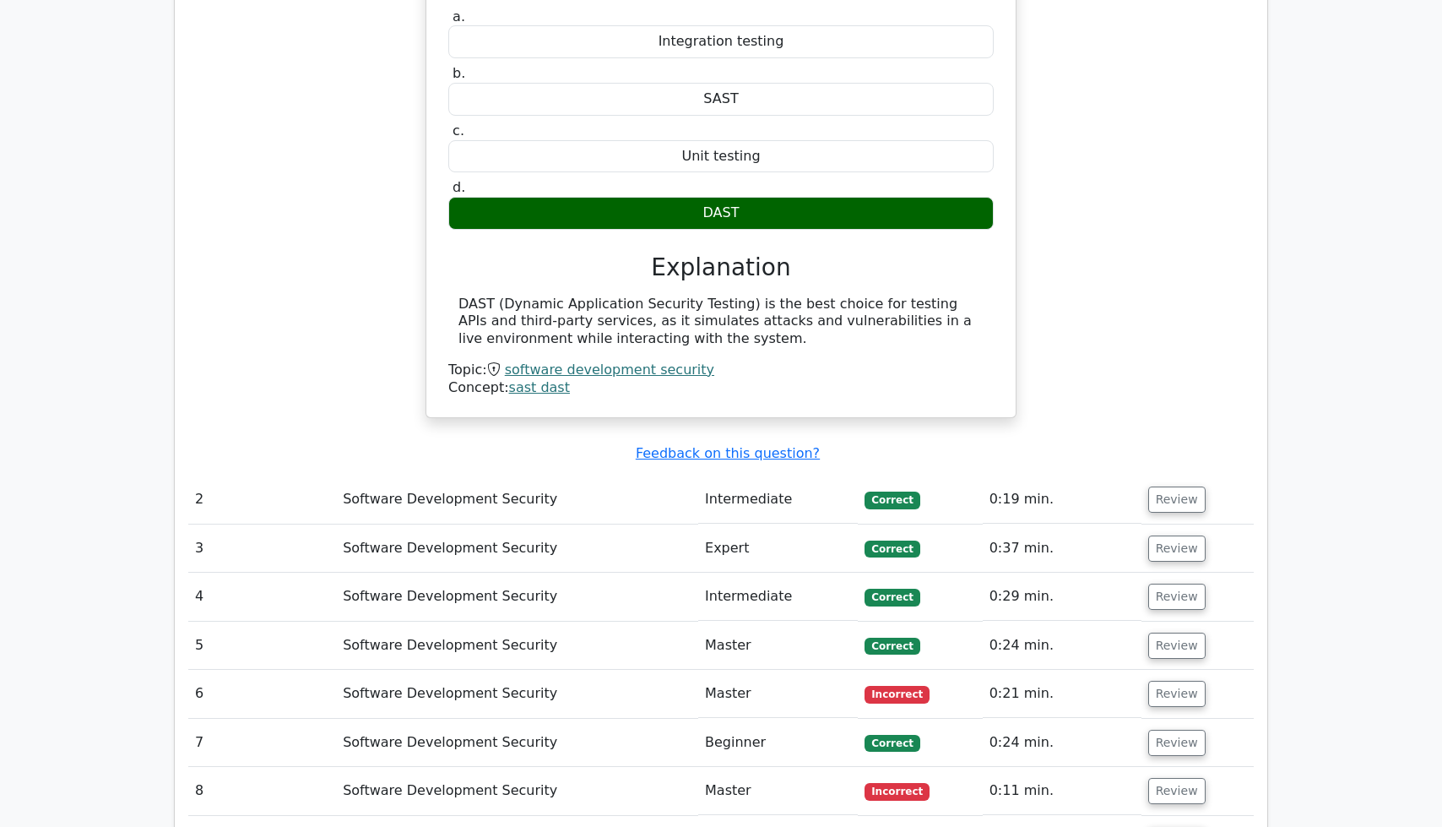
scroll to position [1649, 0]
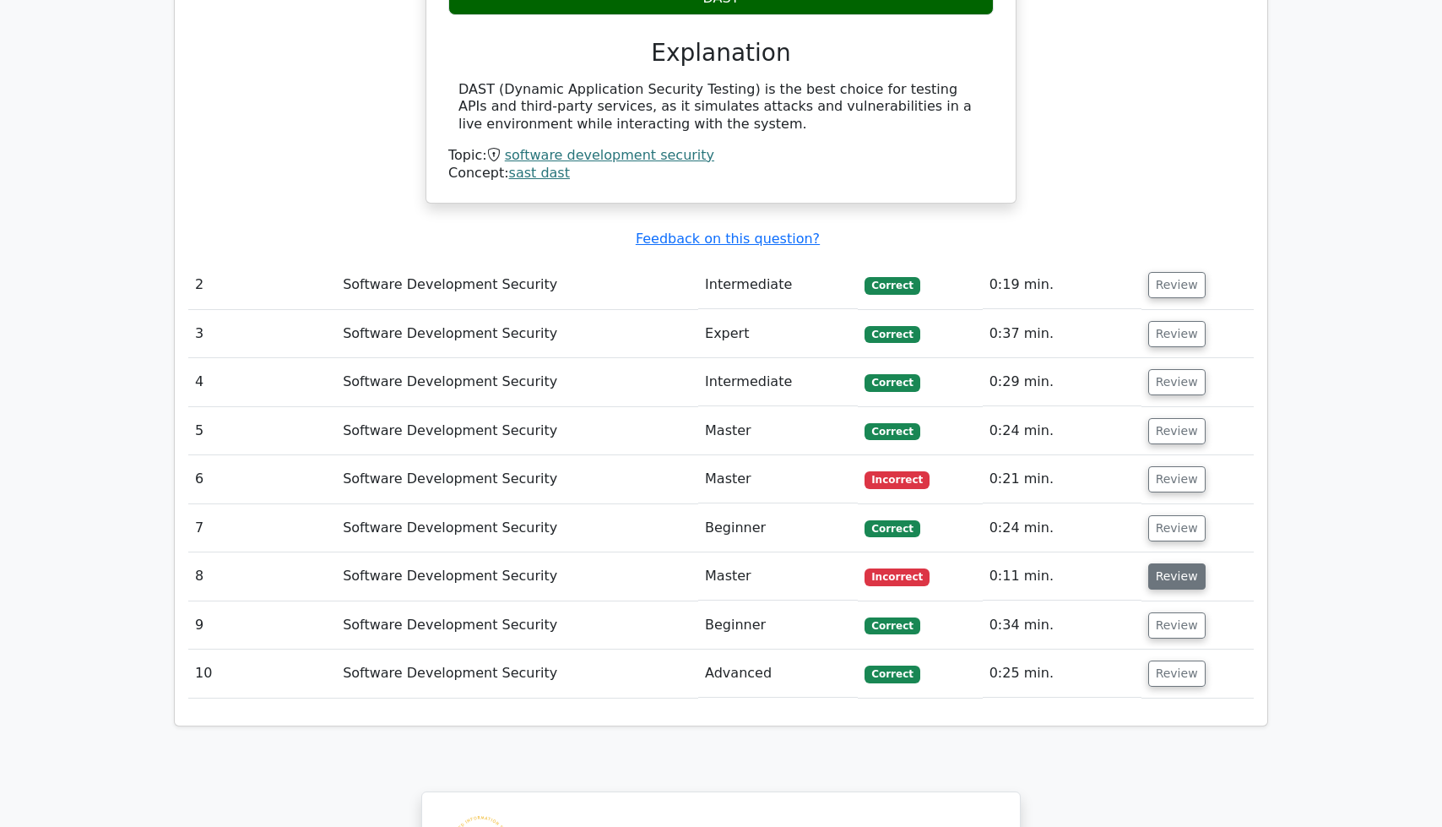
click at [1167, 563] on button "Review" at bounding box center [1176, 576] width 57 height 26
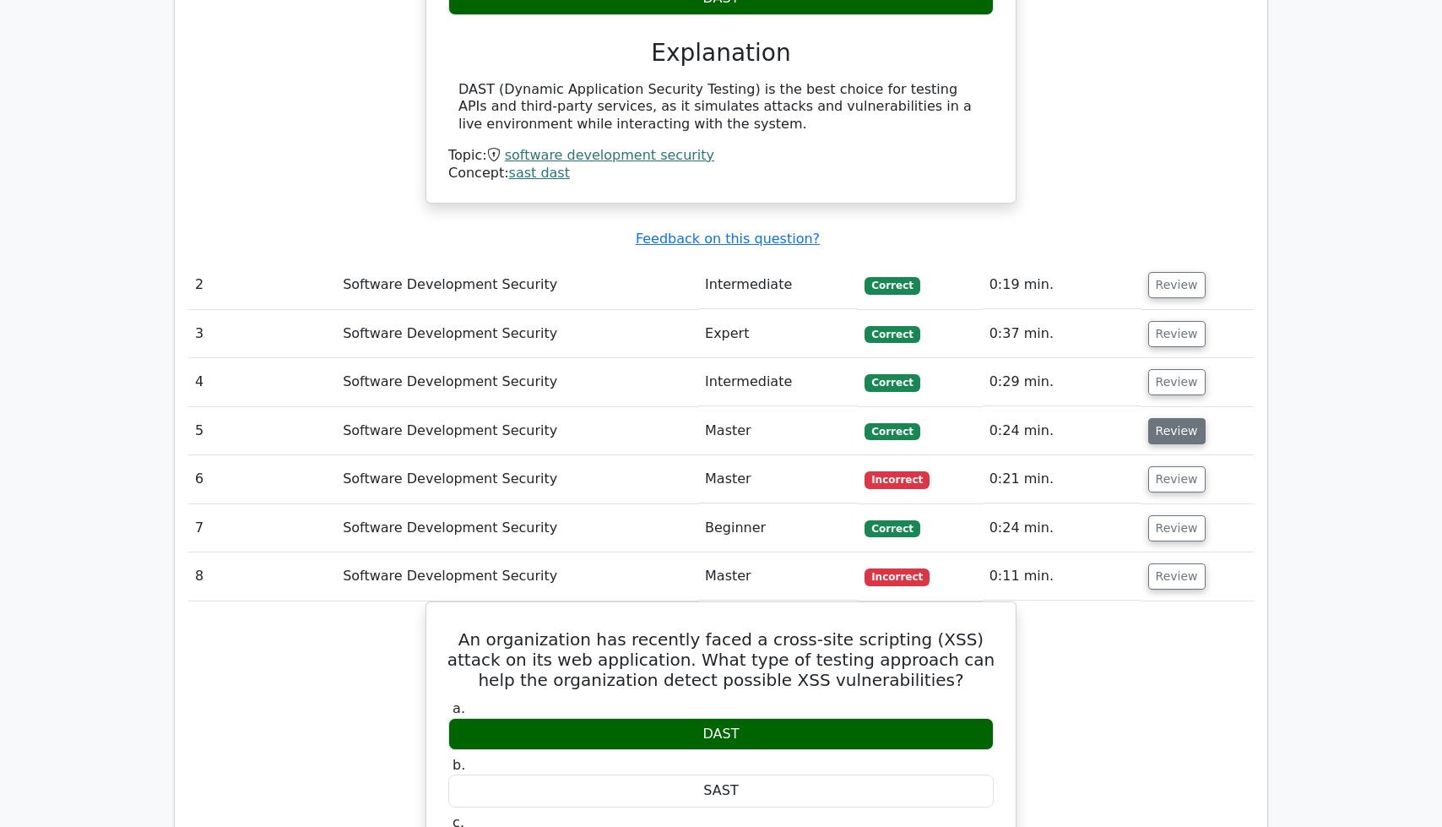
click at [1148, 418] on button "Review" at bounding box center [1176, 431] width 57 height 26
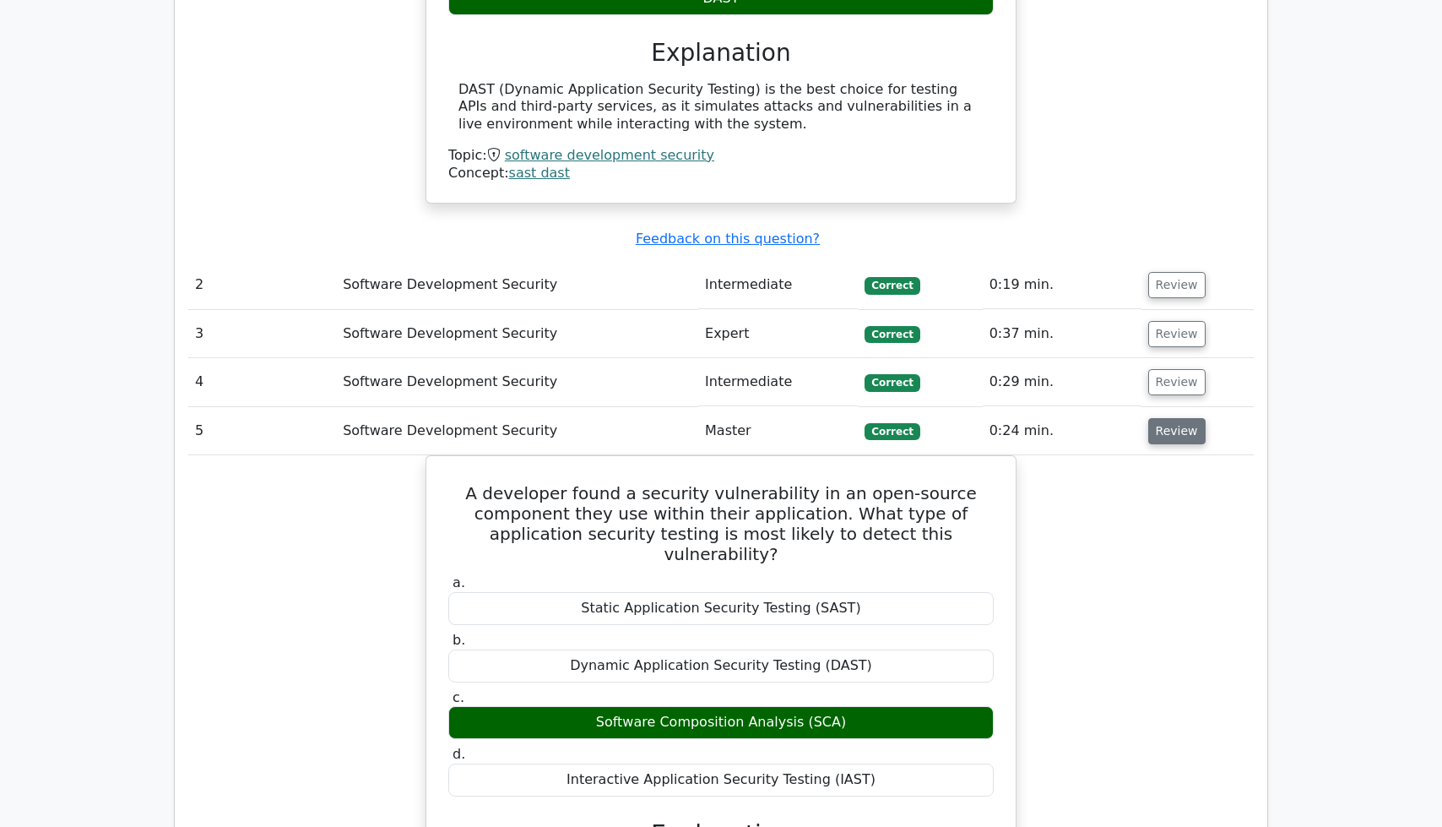
click at [1160, 418] on button "Review" at bounding box center [1176, 431] width 57 height 26
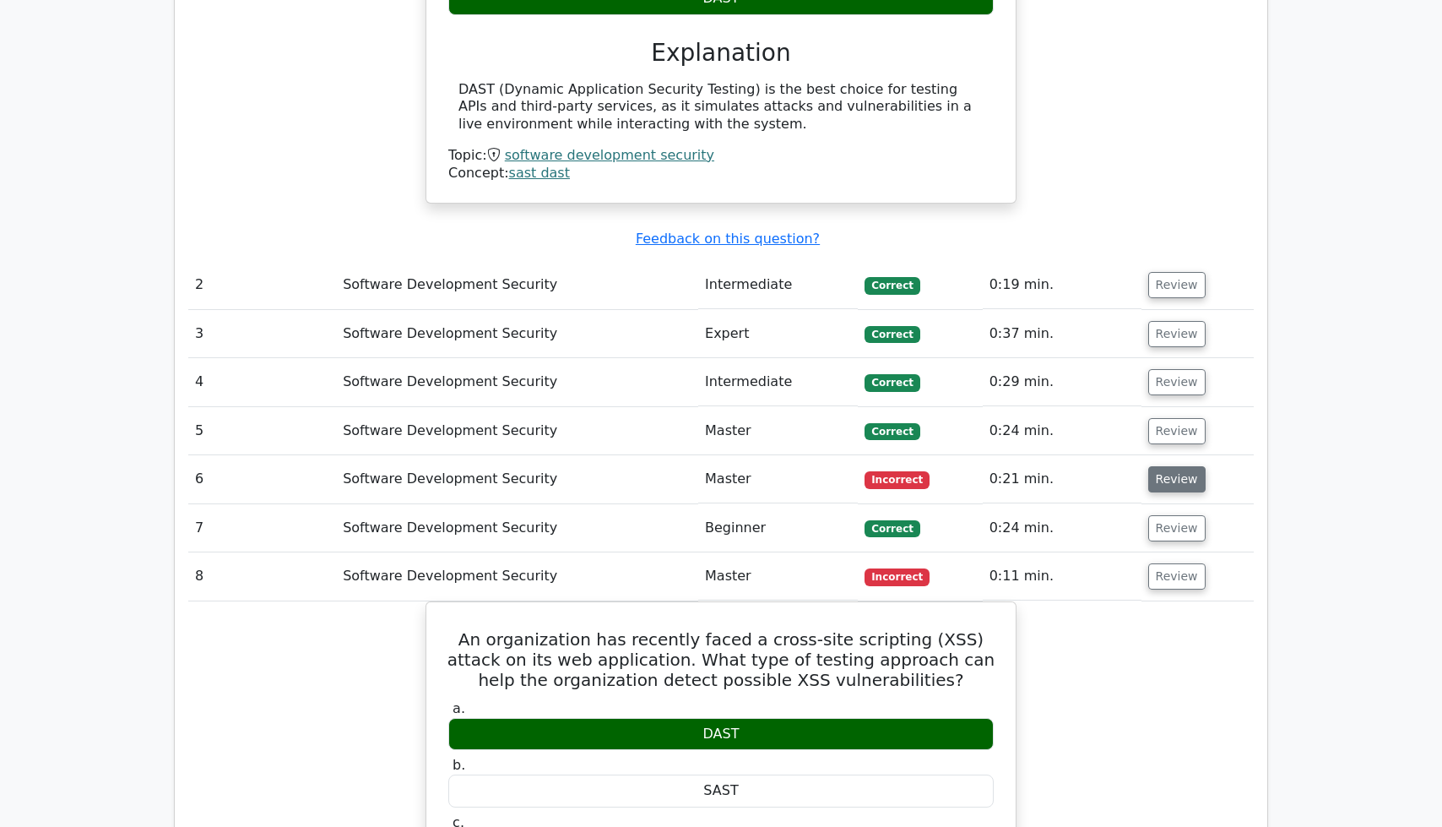
click at [1175, 466] on button "Review" at bounding box center [1176, 479] width 57 height 26
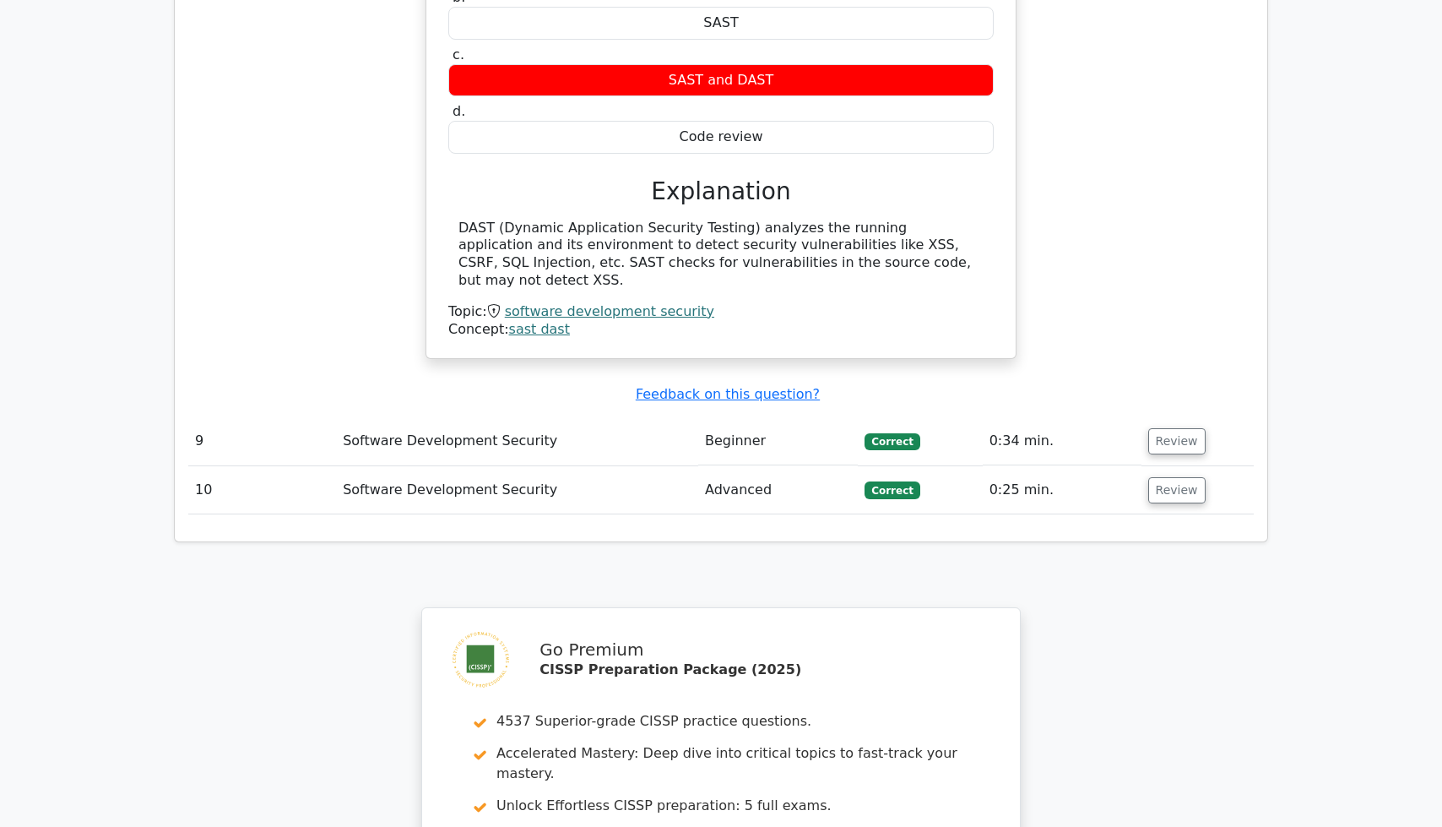
scroll to position [3266, 0]
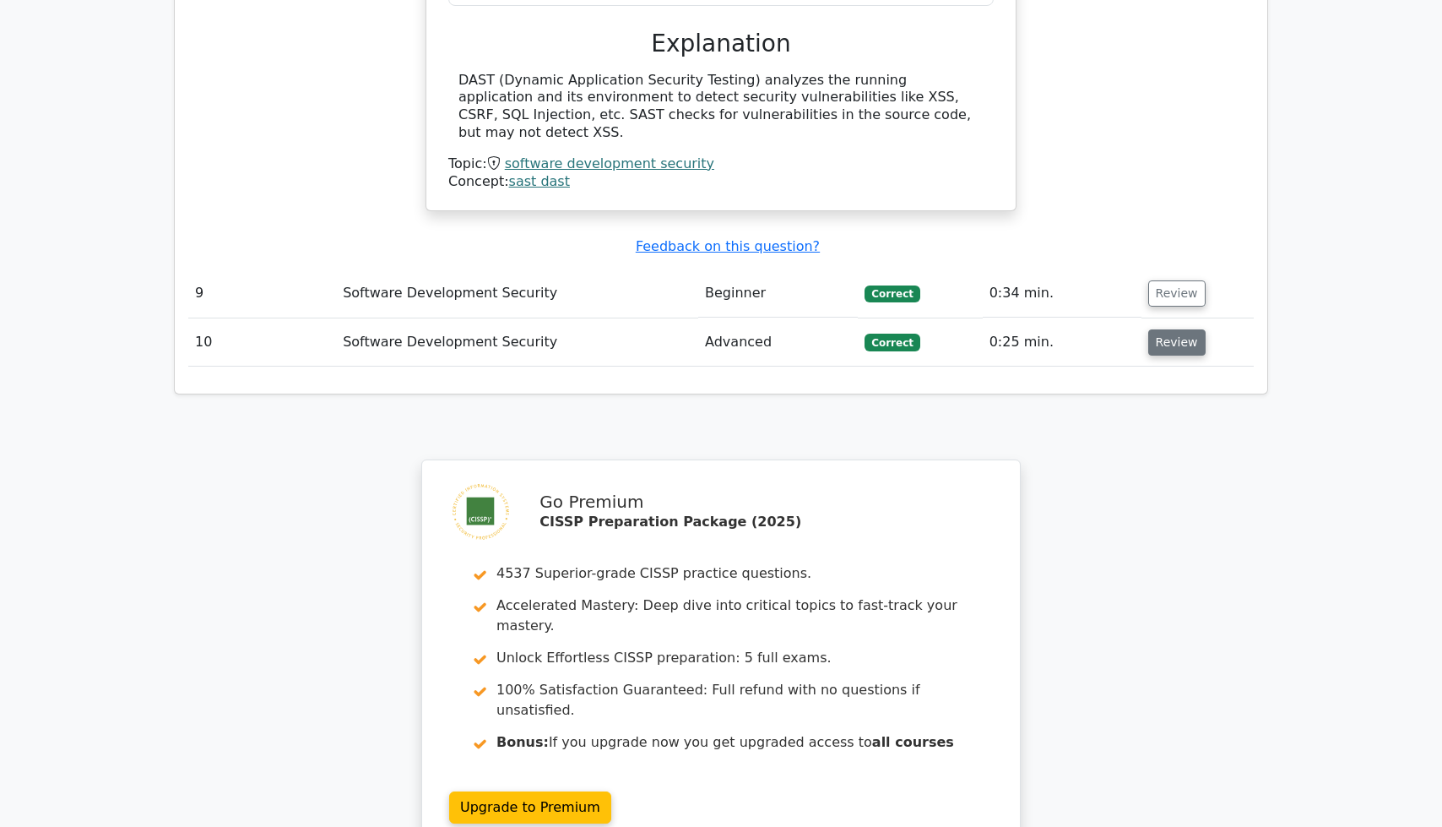
click at [1163, 329] on button "Review" at bounding box center [1176, 342] width 57 height 26
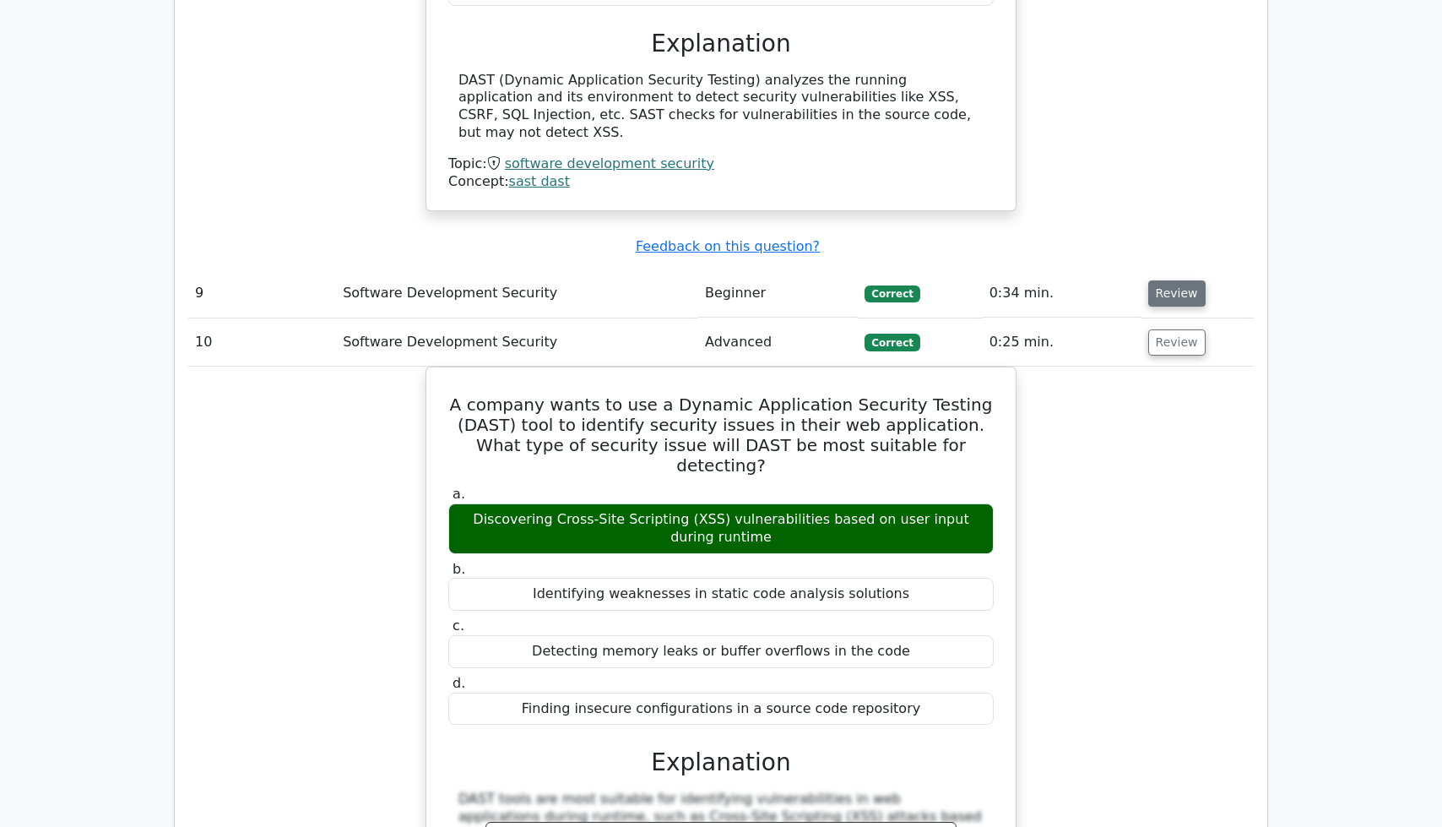
click at [1166, 280] on button "Review" at bounding box center [1176, 293] width 57 height 26
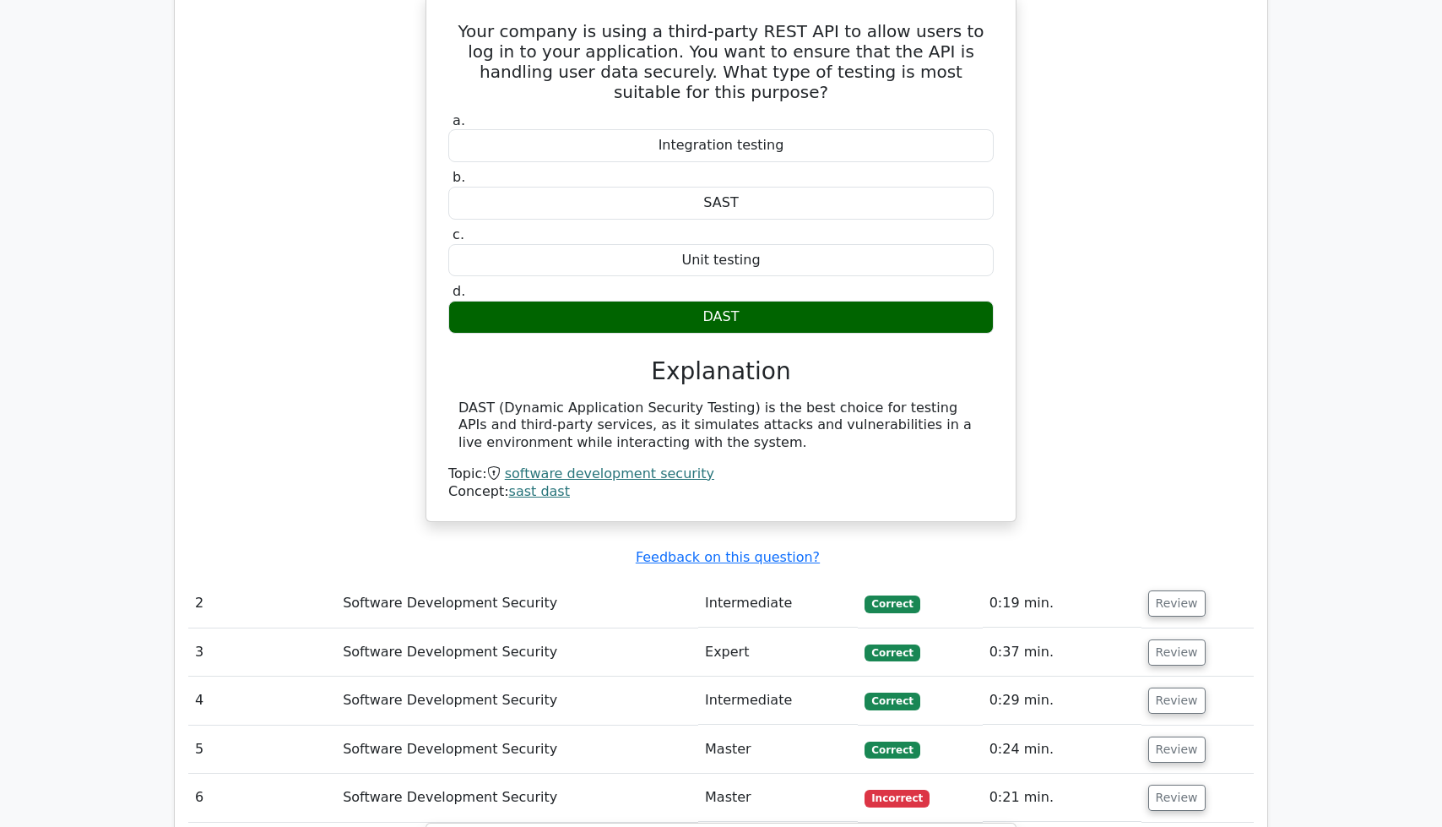
scroll to position [1606, 0]
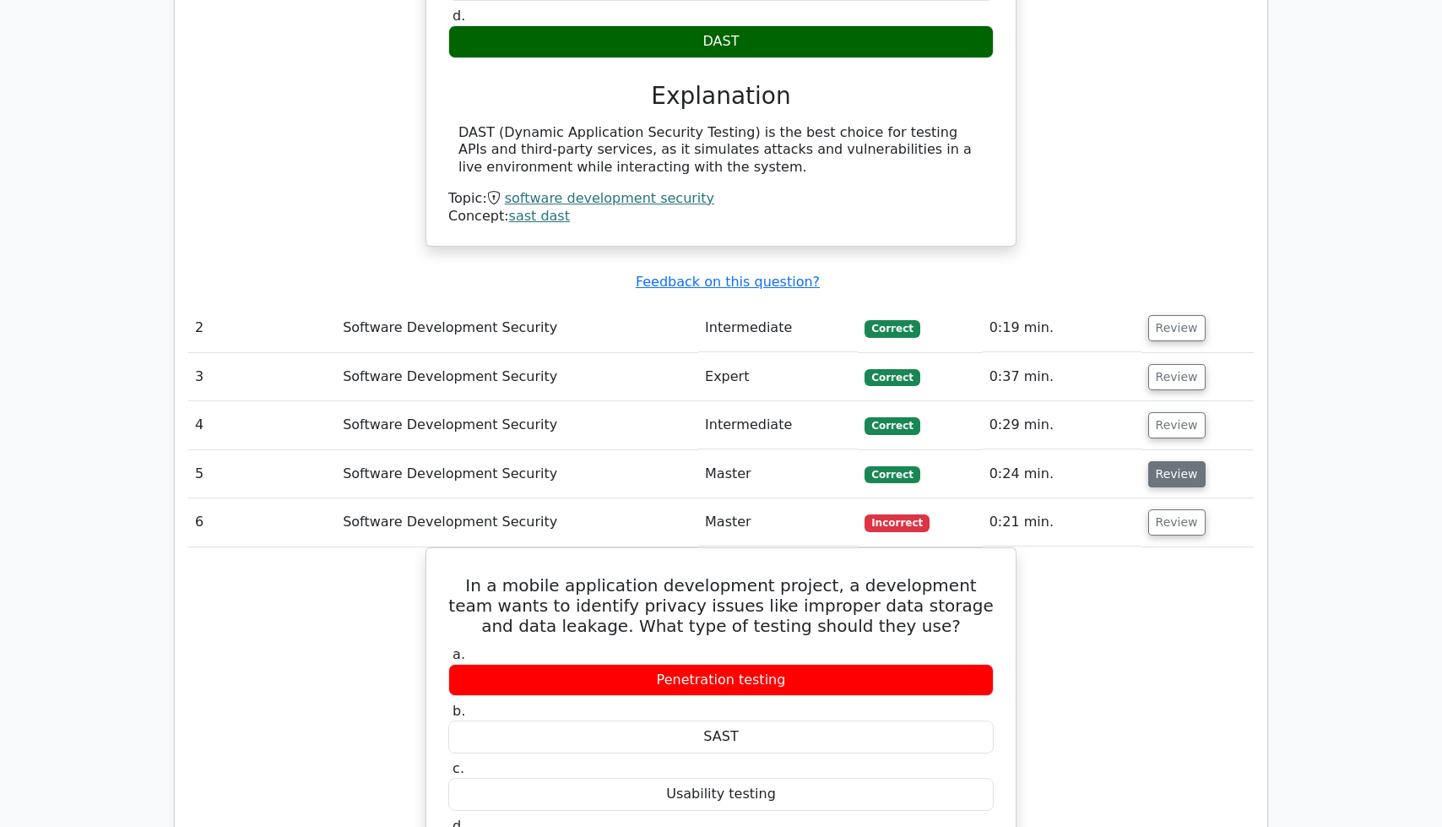
click at [1185, 461] on button "Review" at bounding box center [1176, 474] width 57 height 26
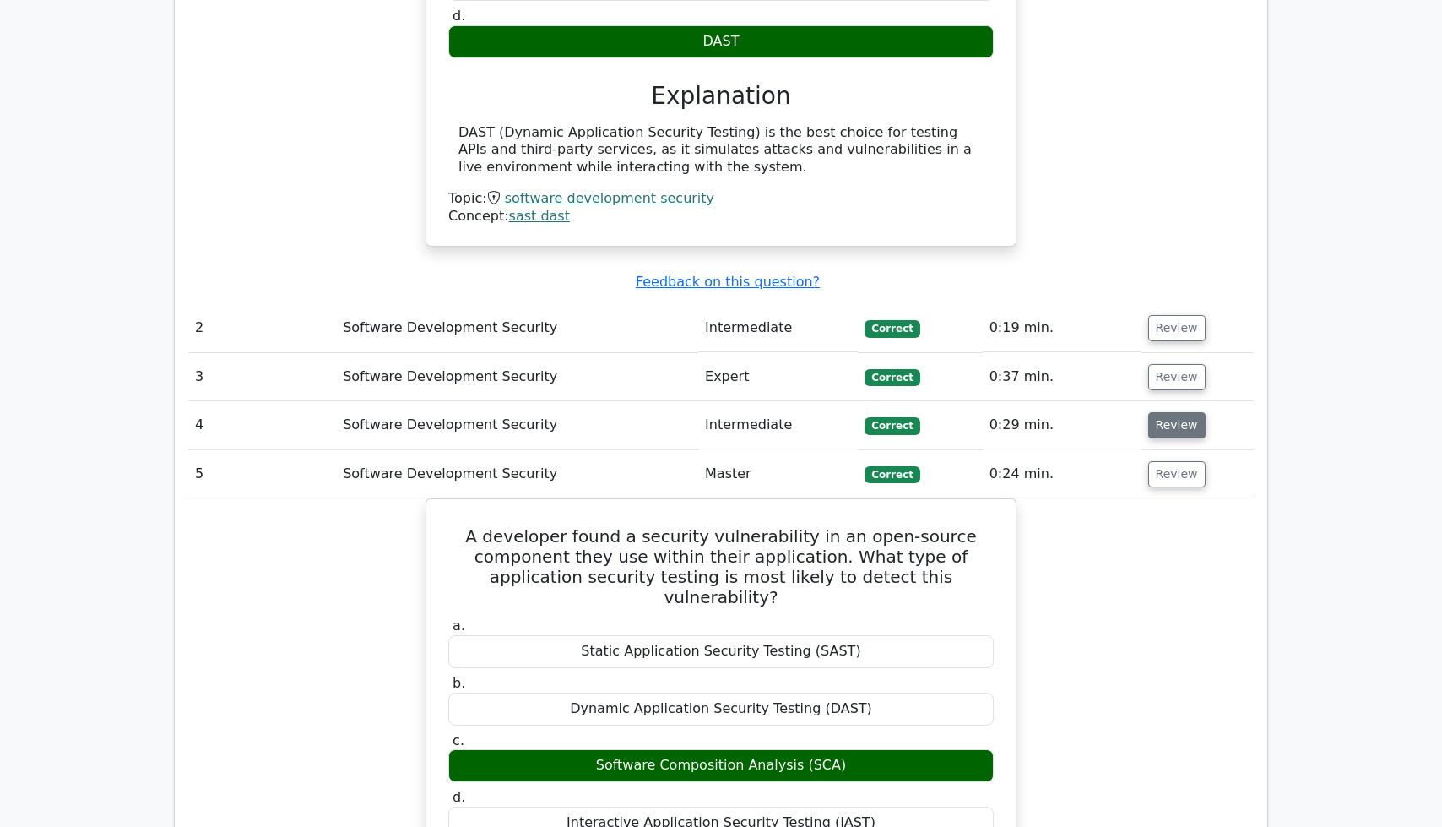
click at [1173, 412] on button "Review" at bounding box center [1176, 425] width 57 height 26
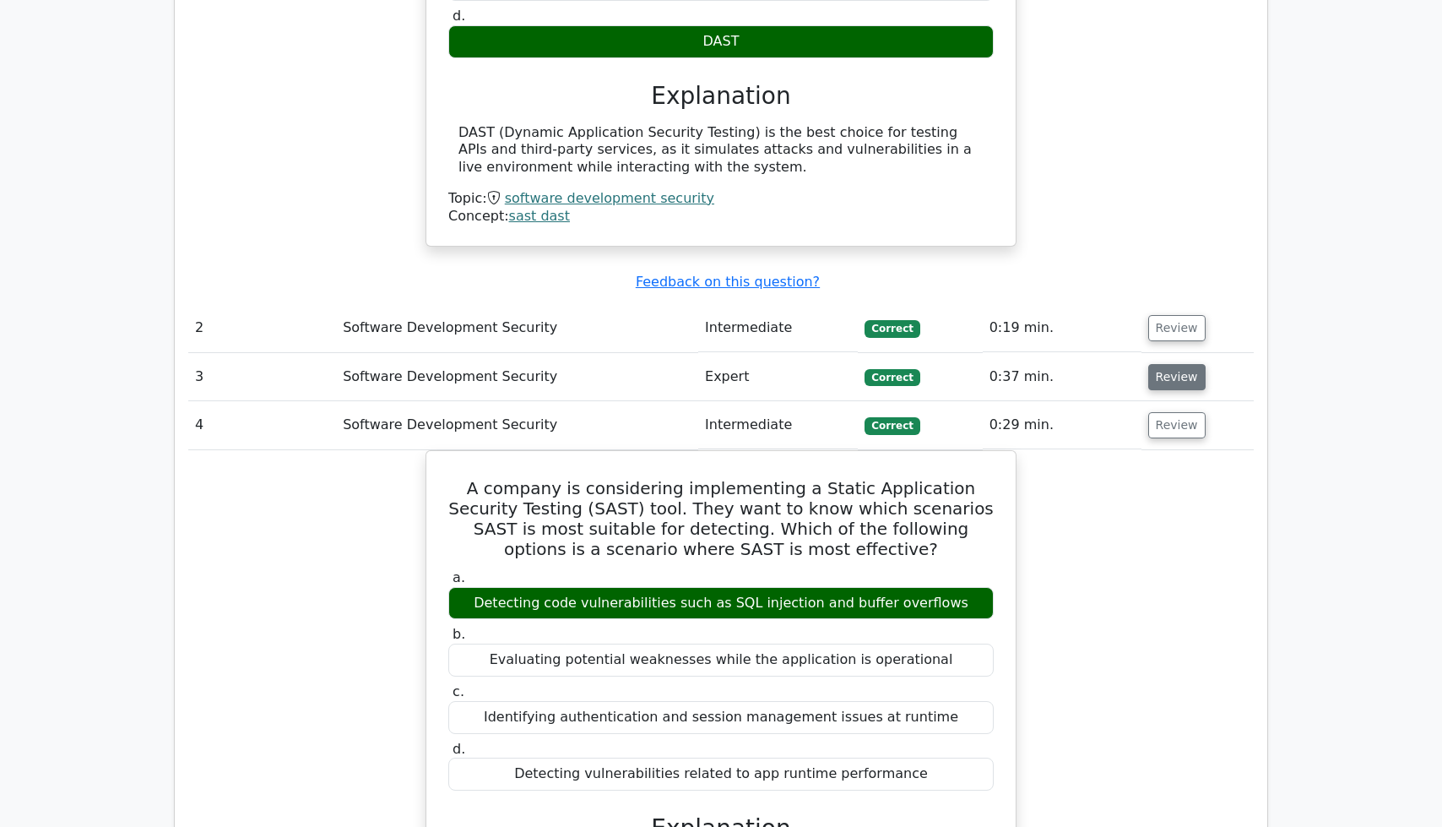
click at [1172, 364] on button "Review" at bounding box center [1176, 377] width 57 height 26
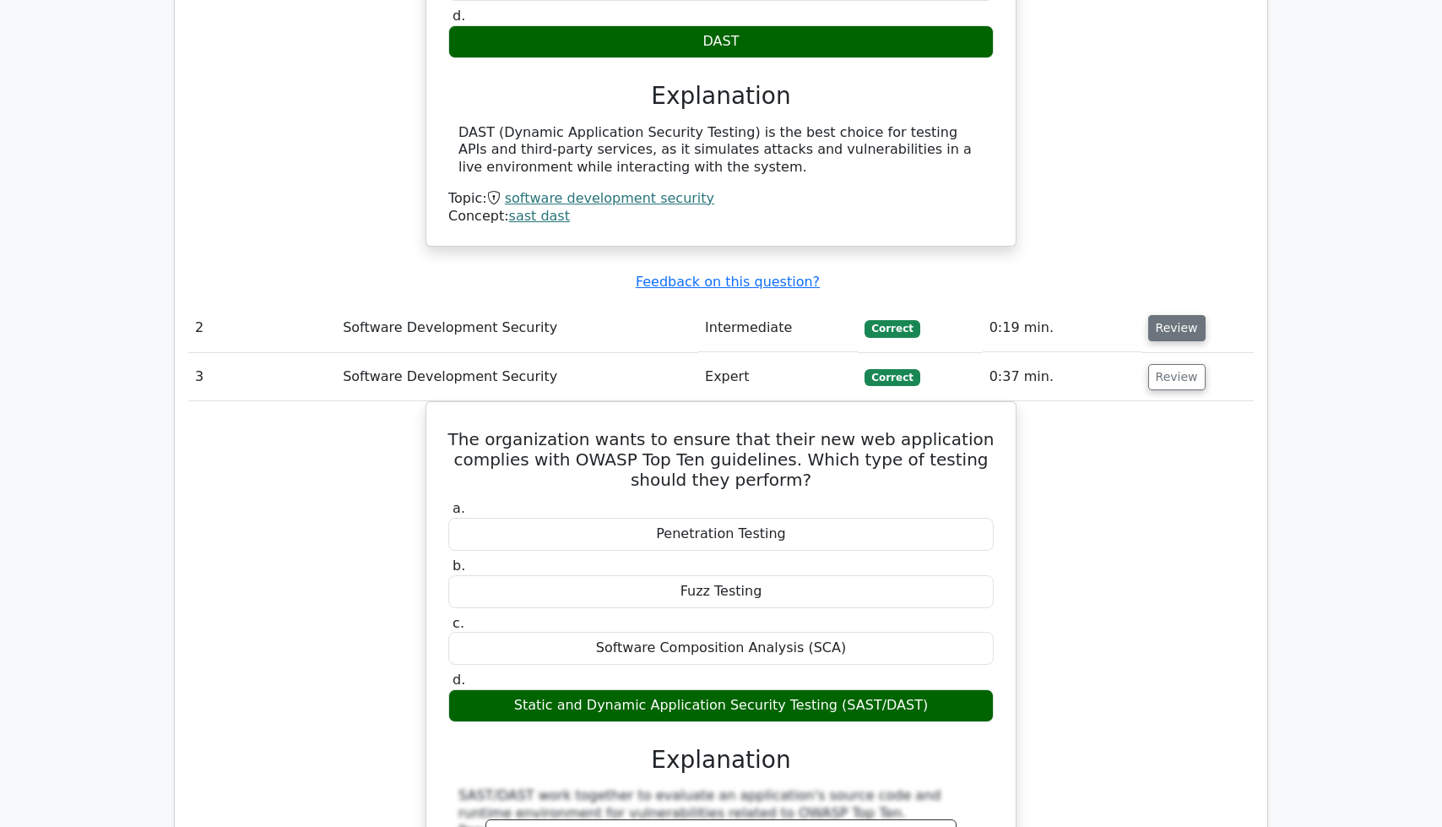
click at [1174, 315] on button "Review" at bounding box center [1176, 328] width 57 height 26
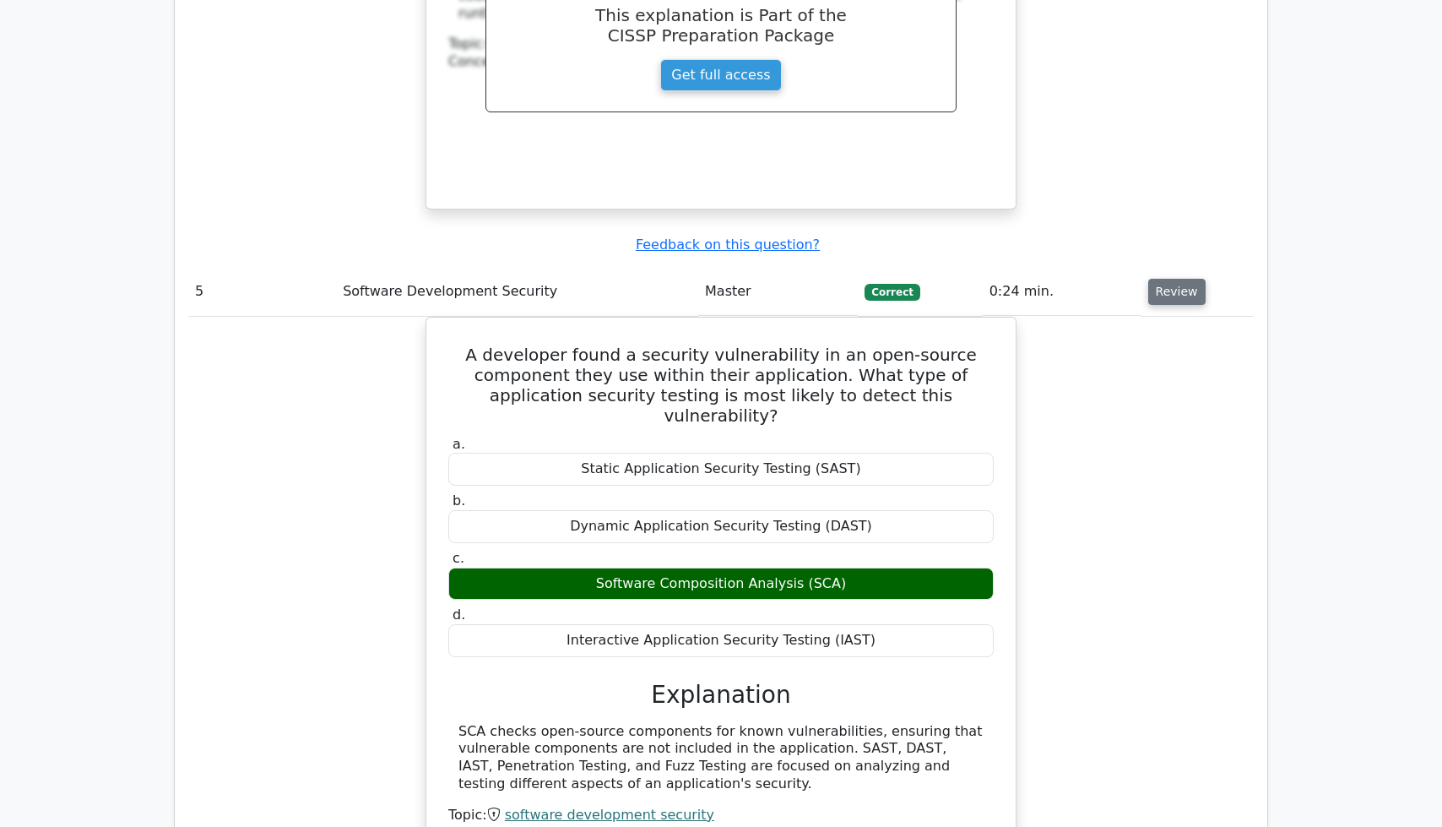
scroll to position [3786, 0]
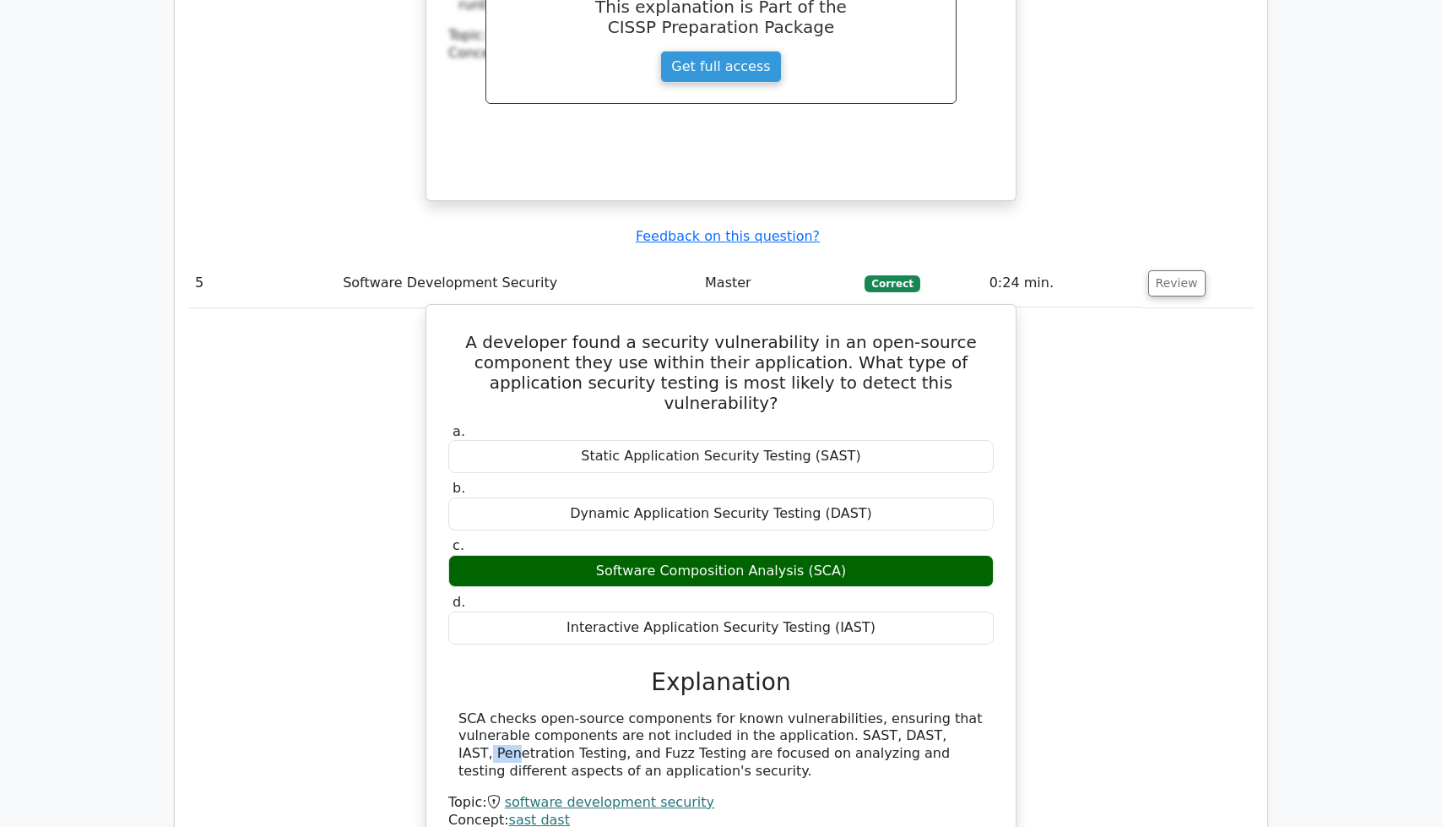
drag, startPoint x: 822, startPoint y: 658, endPoint x: 849, endPoint y: 658, distance: 27.0
click at [849, 710] on div "SCA checks open-source components for known vulnerabilities, ensuring that vuln…" at bounding box center [721, 745] width 525 height 70
click at [850, 710] on div "SCA checks open-source components for known vulnerabilities, ensuring that vuln…" at bounding box center [721, 745] width 525 height 70
click at [836, 710] on div "SCA checks open-source components for known vulnerabilities, ensuring that vuln…" at bounding box center [721, 745] width 525 height 70
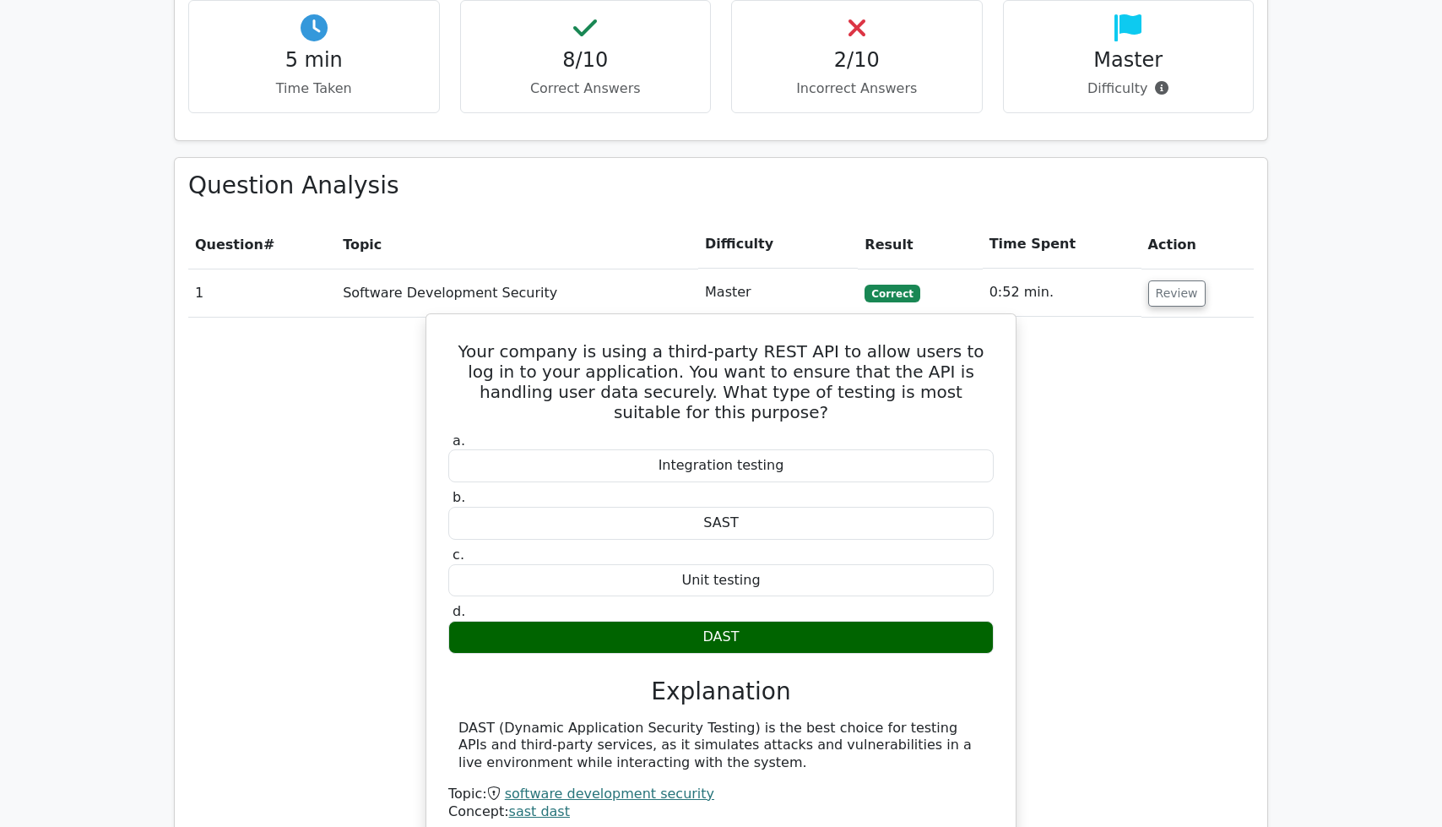
scroll to position [1094, 0]
